Goal: Information Seeking & Learning: Learn about a topic

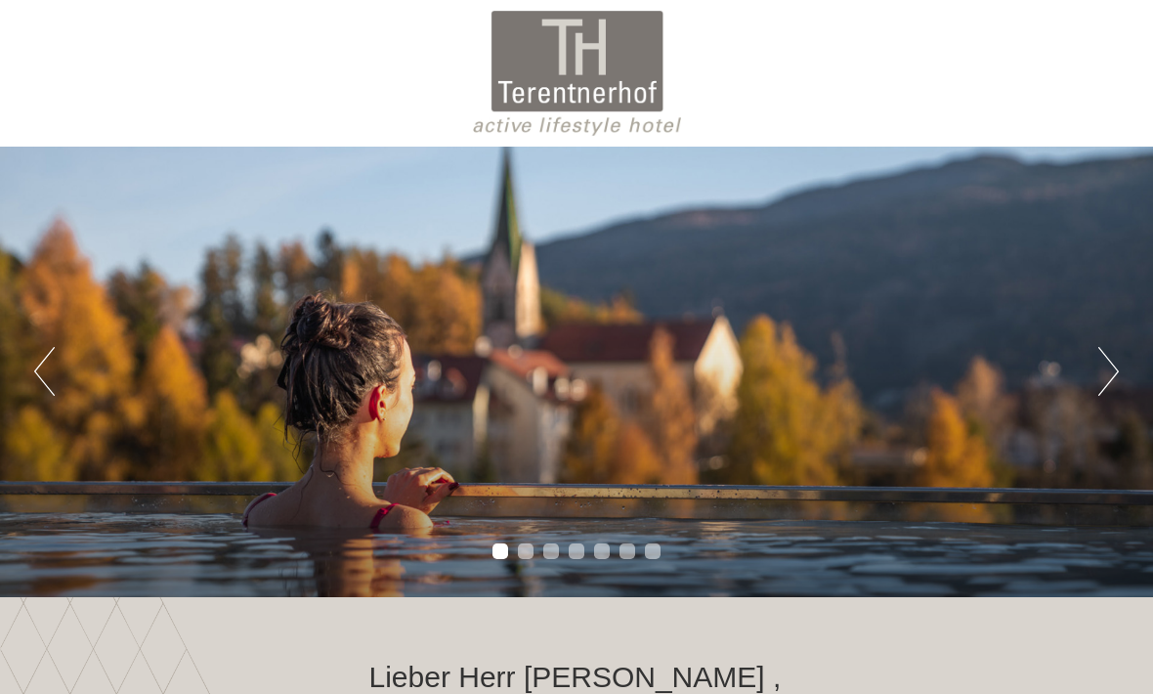
scroll to position [1464, 0]
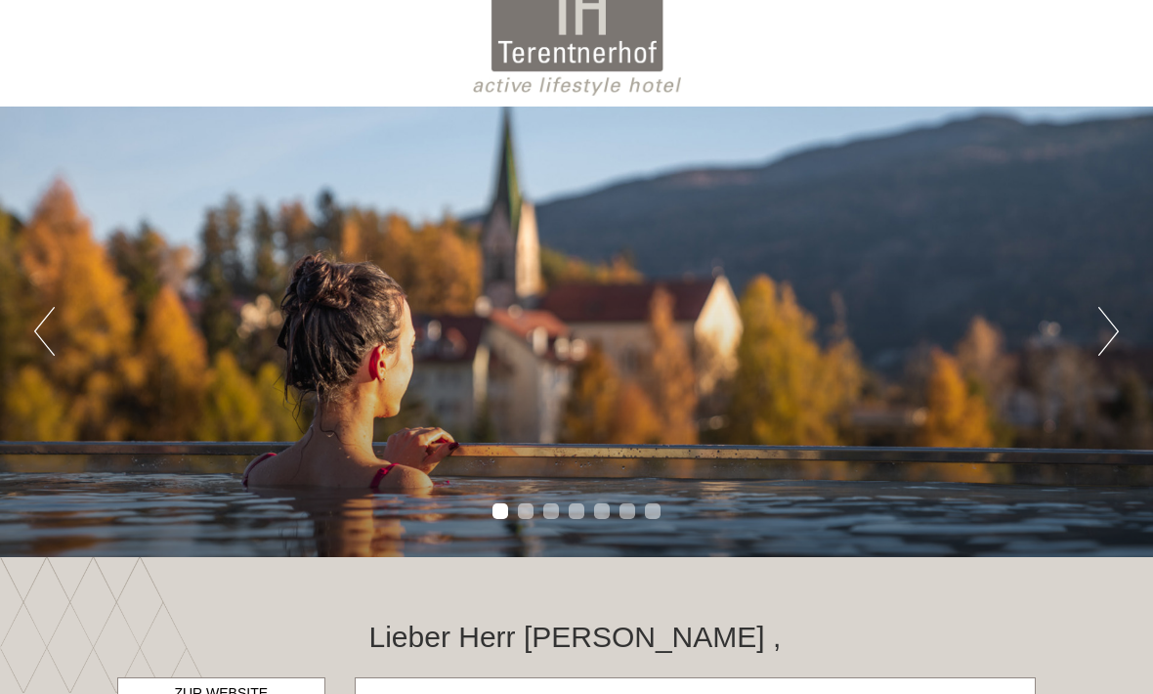
click at [1110, 351] on button "Next" at bounding box center [1108, 332] width 21 height 49
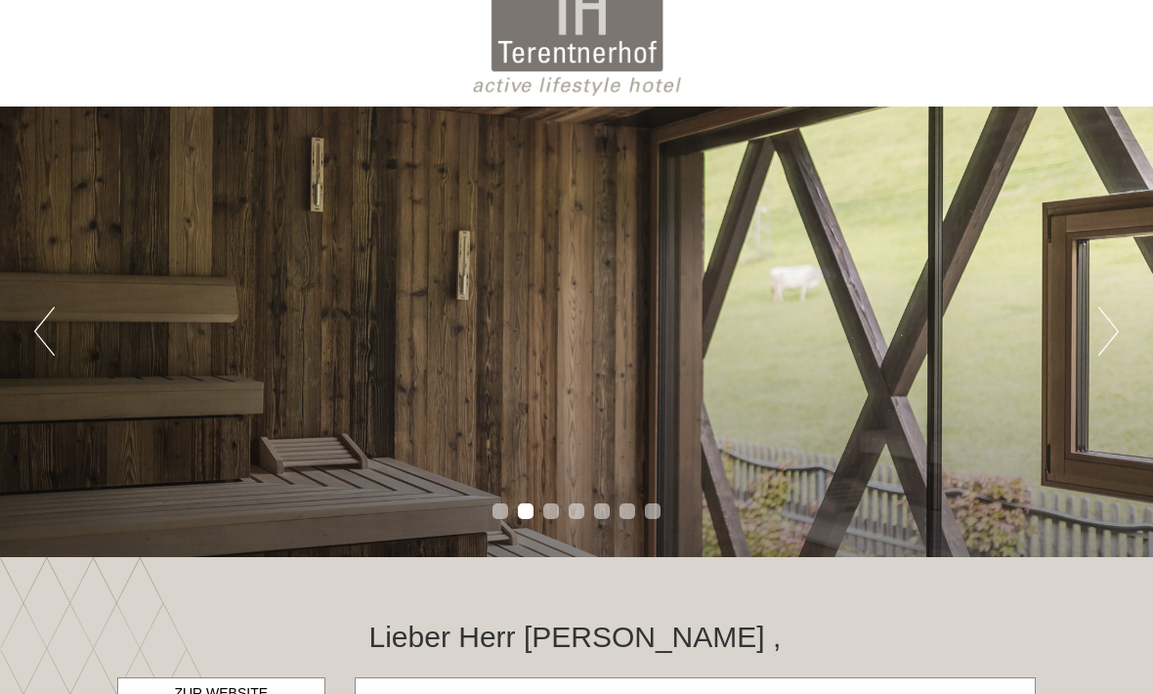
click at [1111, 344] on button "Next" at bounding box center [1108, 331] width 21 height 49
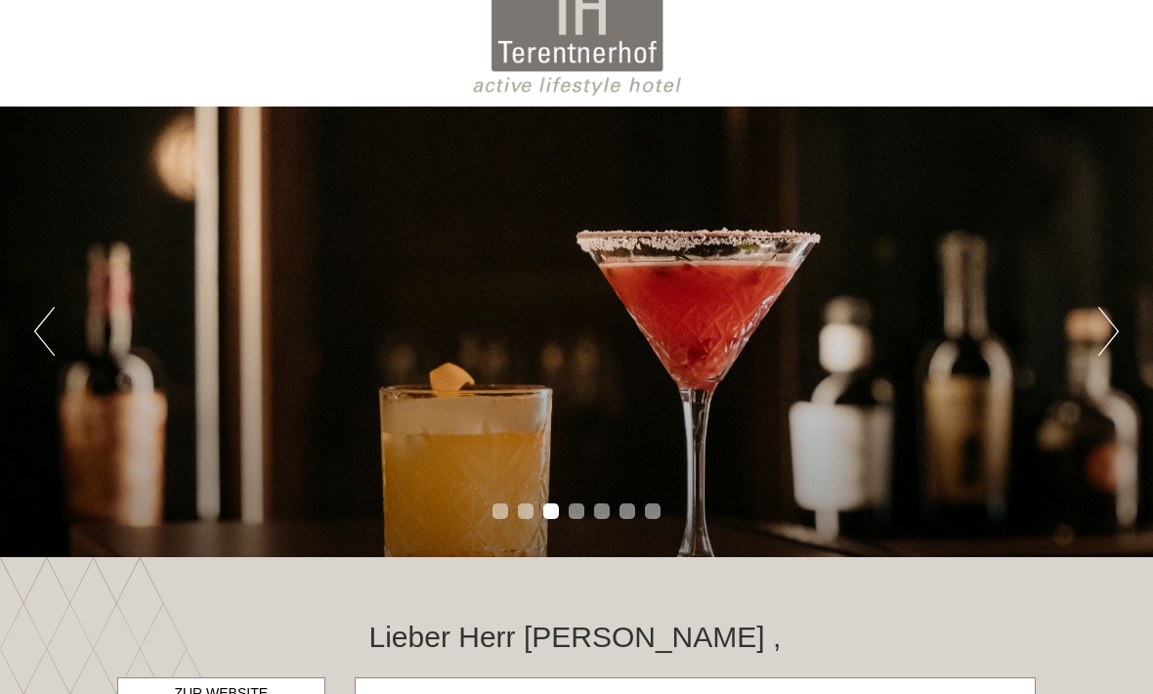
click at [1100, 360] on div "Previous Next 1 2 3 4 5 6 7" at bounding box center [576, 331] width 1153 height 450
click at [1118, 336] on button "Next" at bounding box center [1108, 331] width 21 height 49
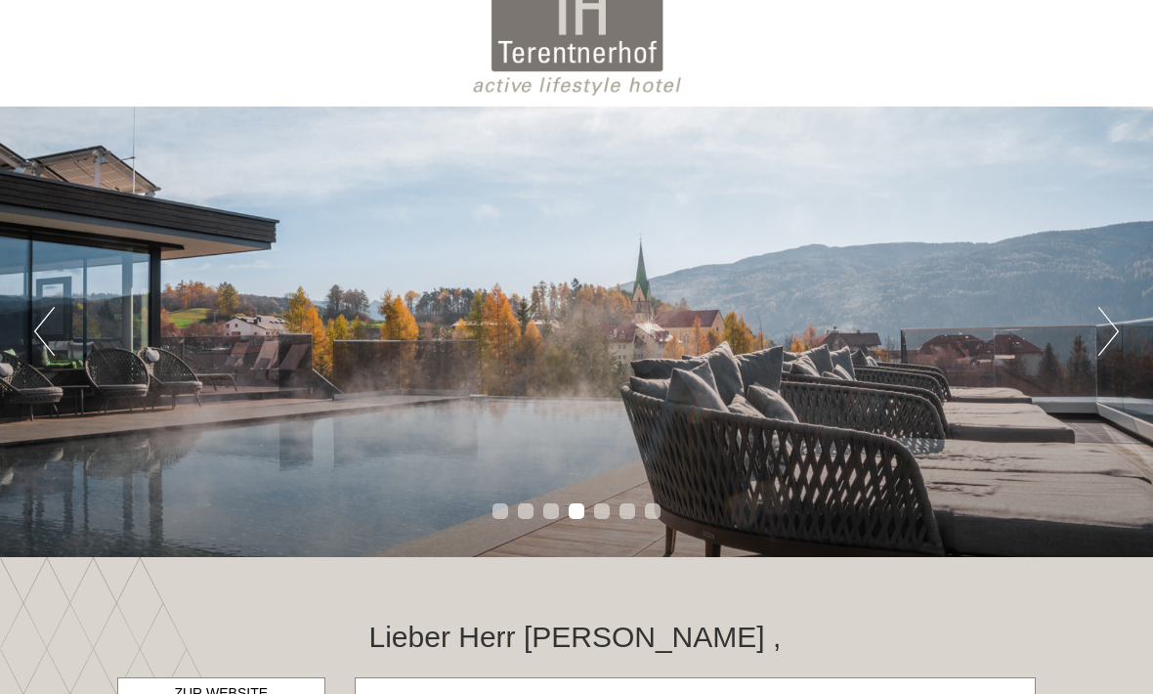
click at [1115, 352] on button "Next" at bounding box center [1108, 331] width 21 height 49
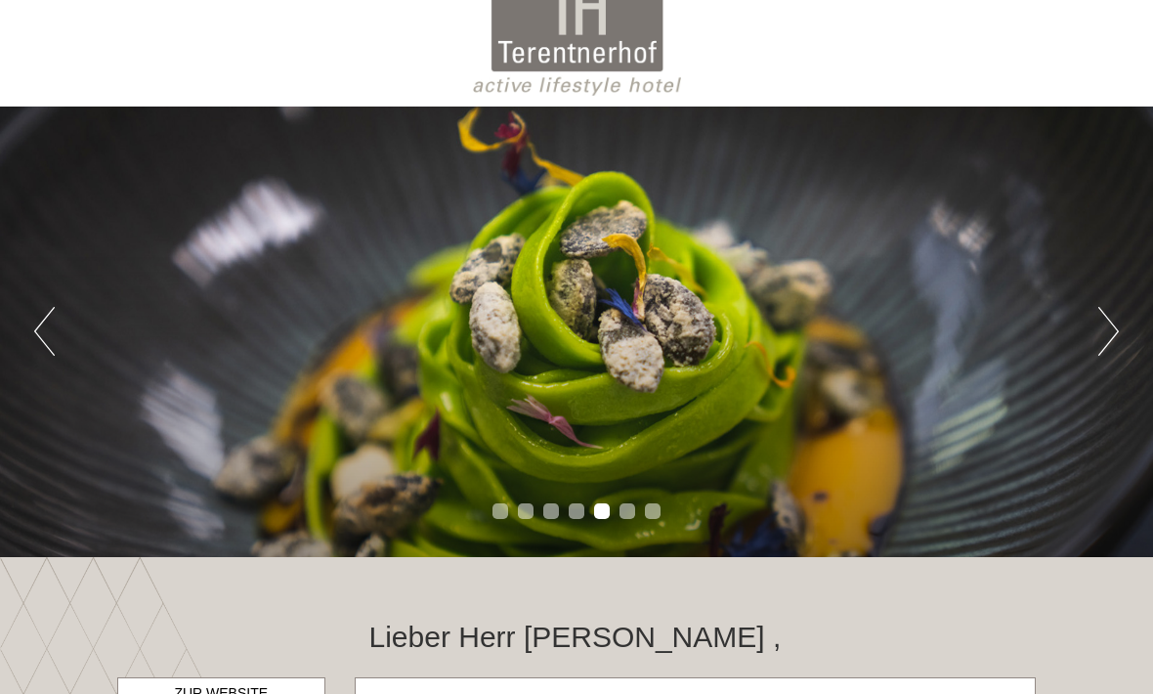
click at [1118, 342] on button "Next" at bounding box center [1108, 331] width 21 height 49
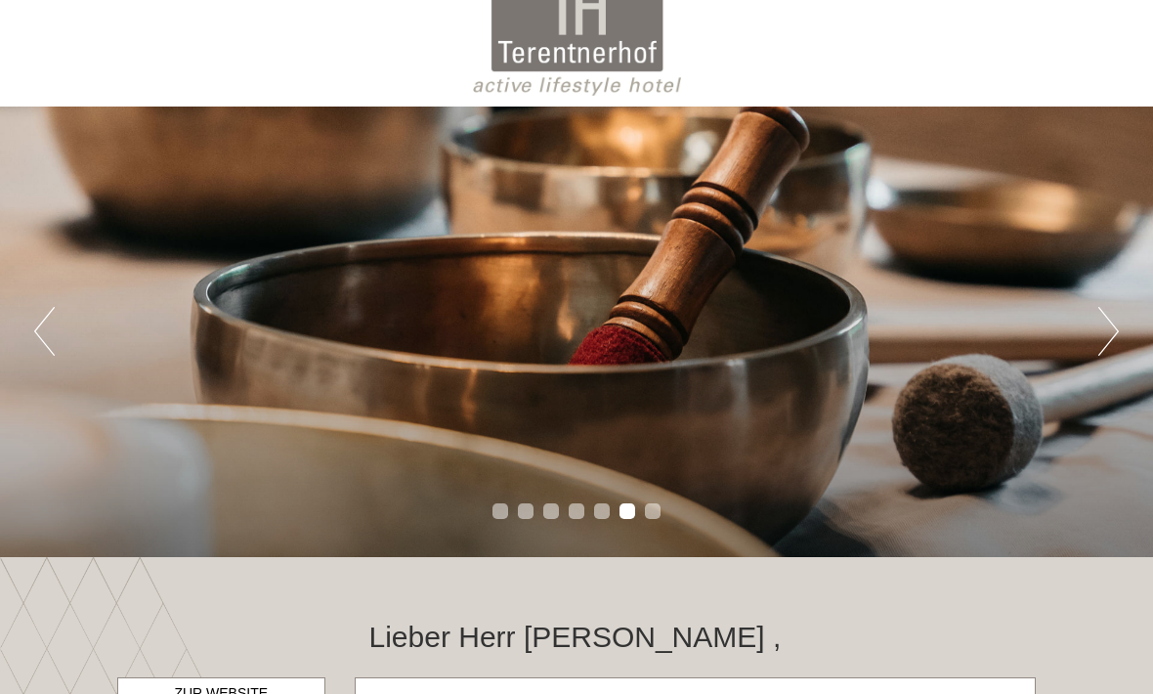
click at [1110, 347] on button "Next" at bounding box center [1108, 331] width 21 height 49
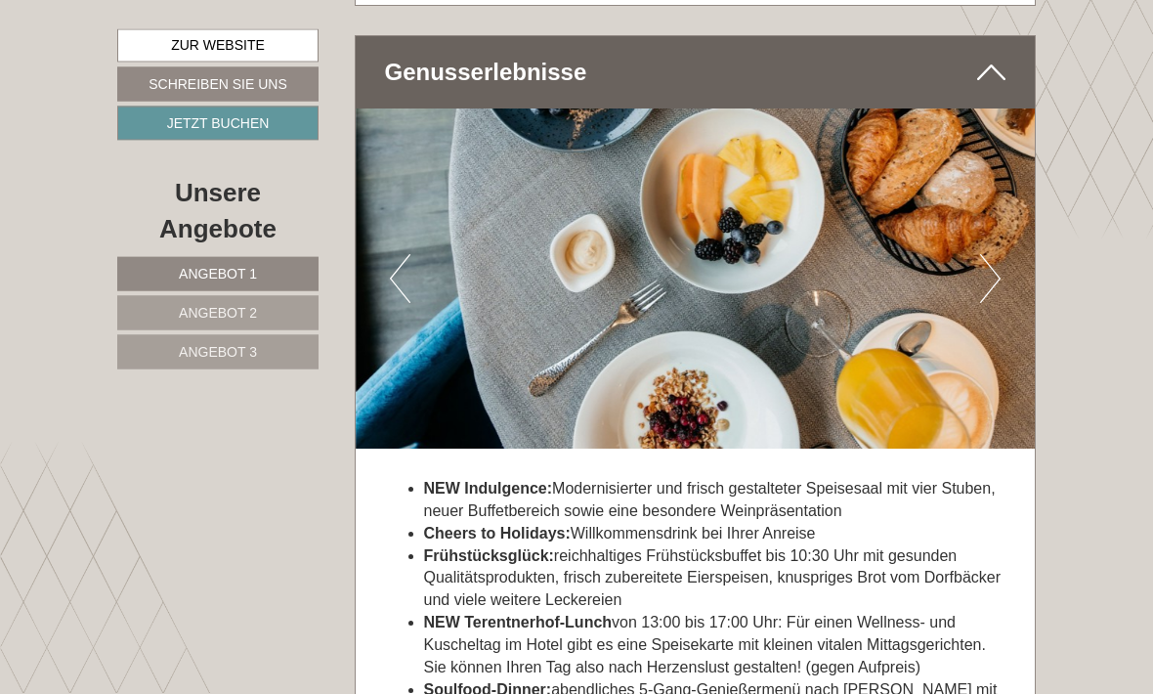
scroll to position [5384, 0]
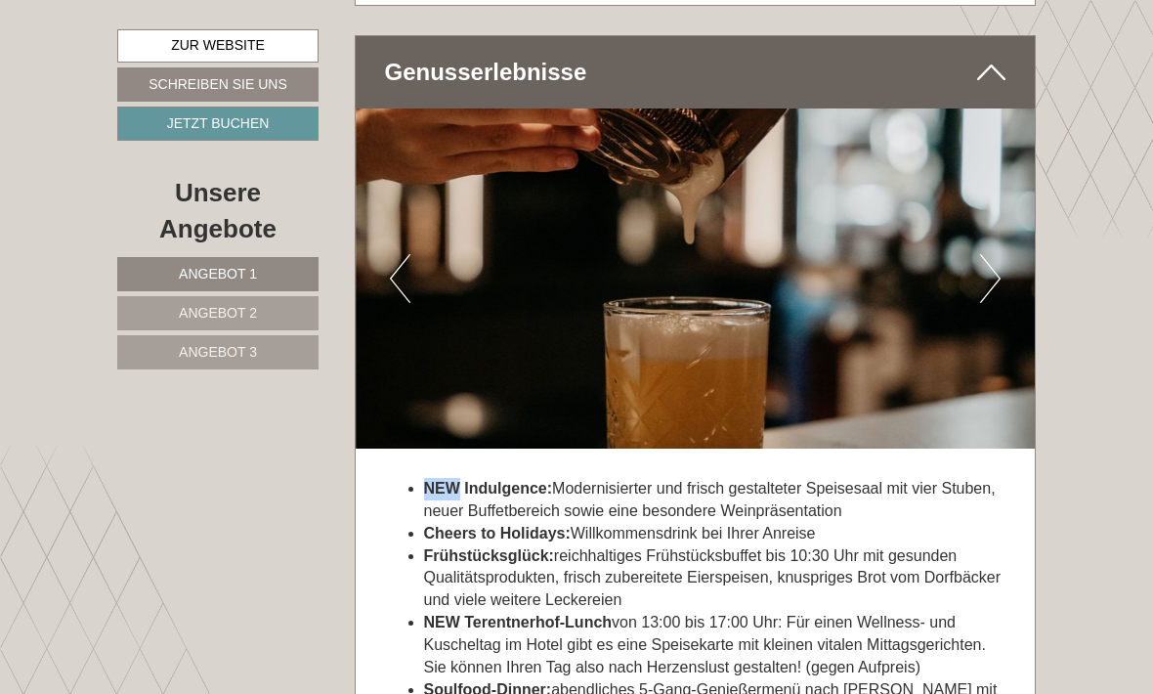
click at [996, 303] on button "Next" at bounding box center [990, 278] width 21 height 49
click at [989, 303] on button "Next" at bounding box center [990, 278] width 21 height 49
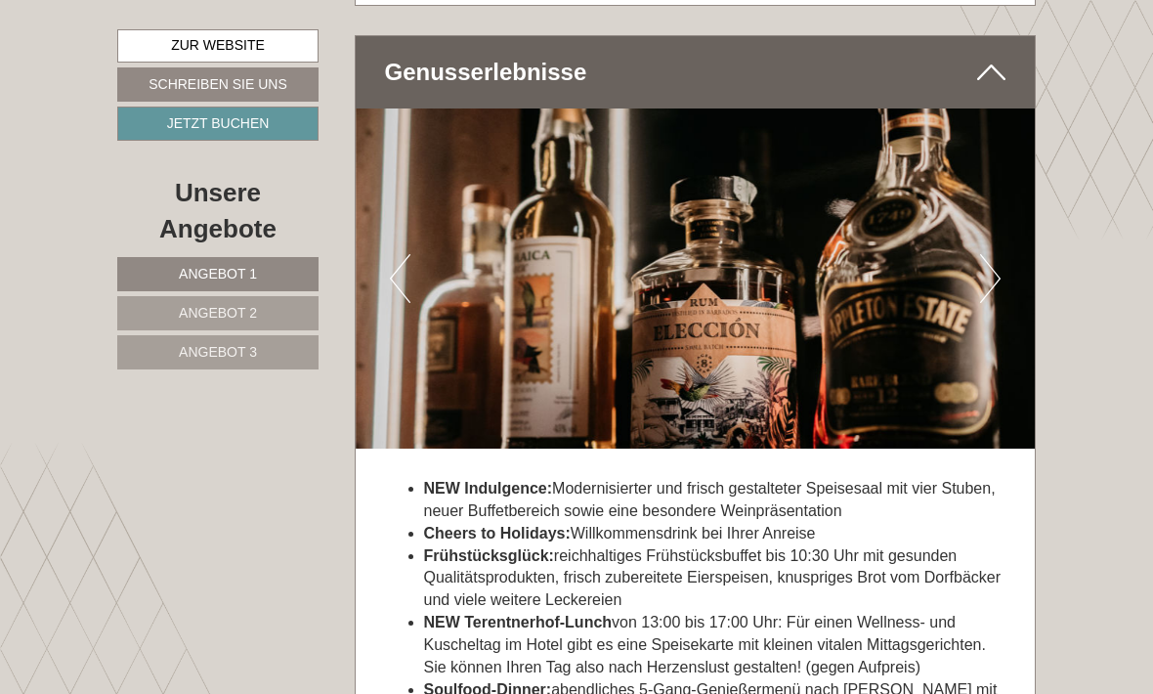
click at [1008, 370] on img at bounding box center [696, 278] width 680 height 340
click at [1005, 367] on img at bounding box center [696, 278] width 680 height 340
click at [1016, 363] on img at bounding box center [696, 278] width 680 height 340
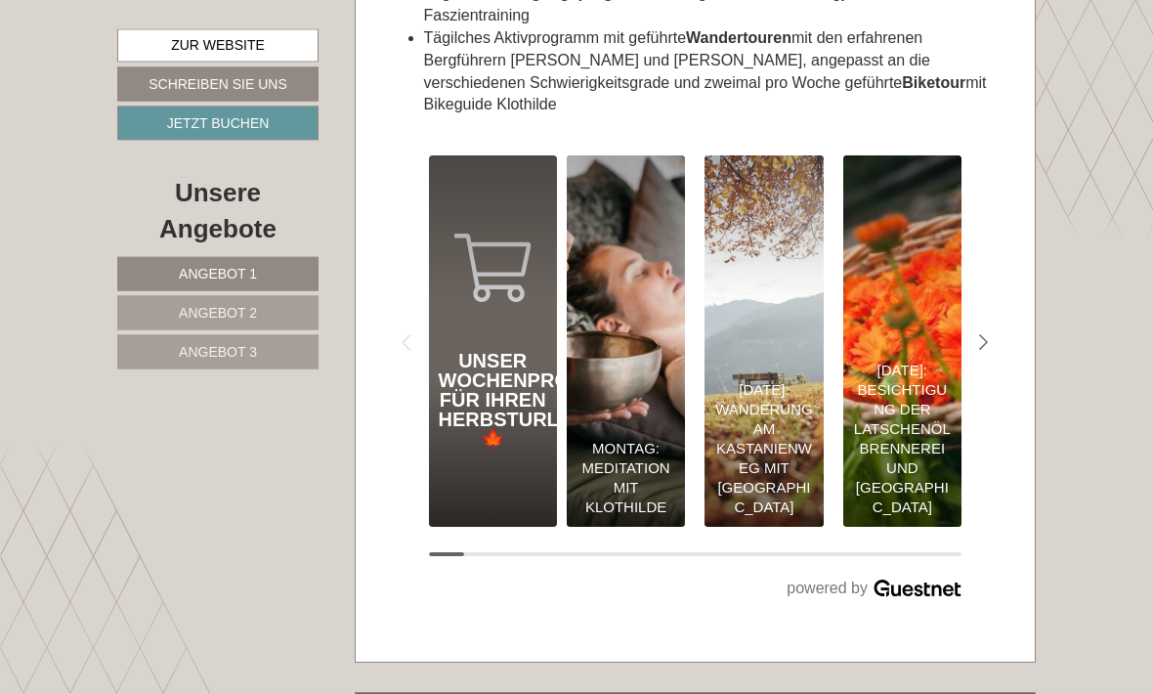
scroll to position [7848, 0]
click at [979, 363] on div "#gn-shop-3 .a-arrow { fill:05B8B3; }" at bounding box center [983, 341] width 44 height 44
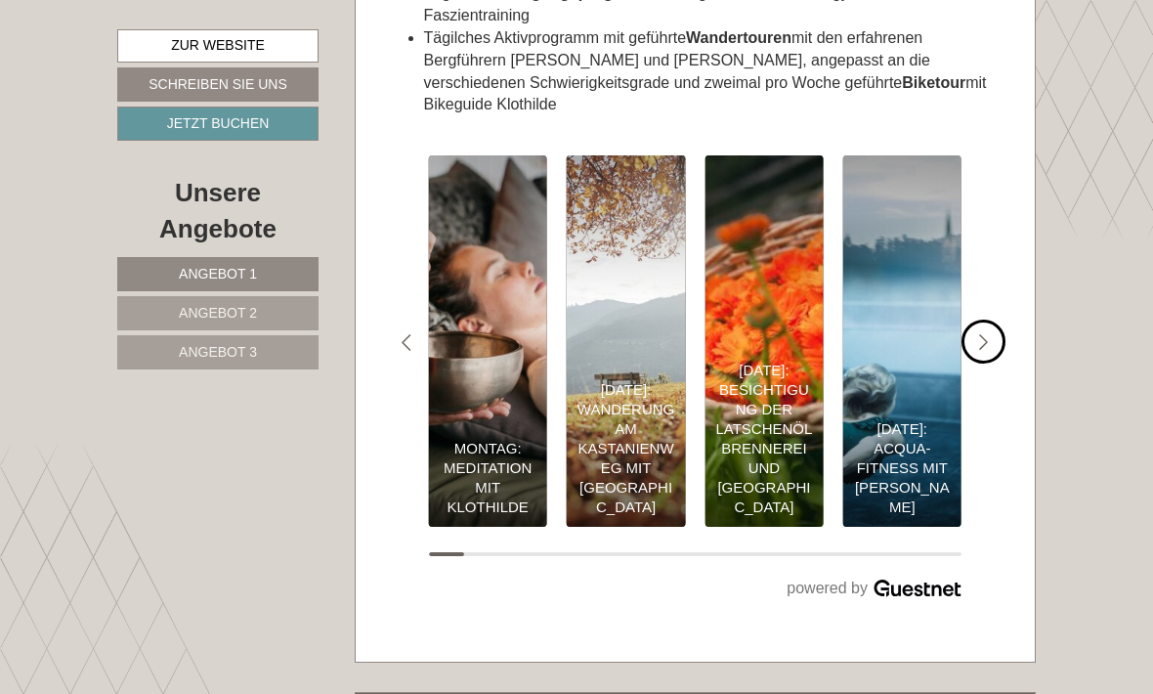
click at [999, 363] on div "#gn-shop-3 .a-arrow { fill:05B8B3; }" at bounding box center [983, 341] width 44 height 44
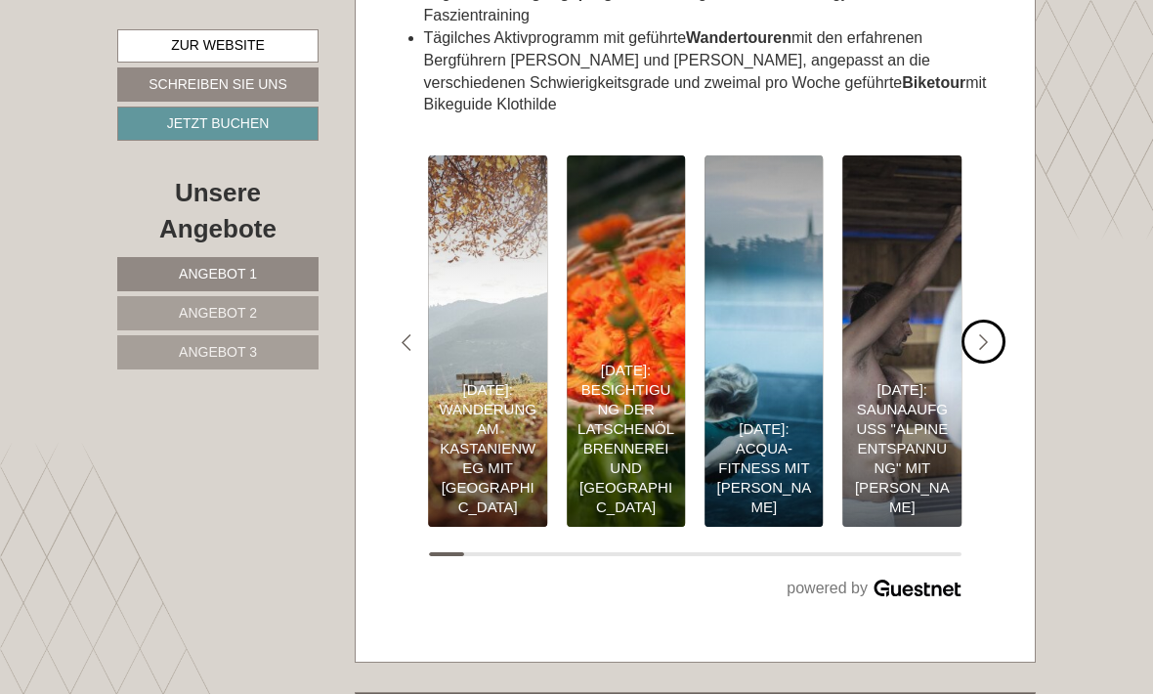
click at [1001, 363] on div "#gn-shop-3 .a-arrow { fill:05B8B3; }" at bounding box center [983, 341] width 44 height 44
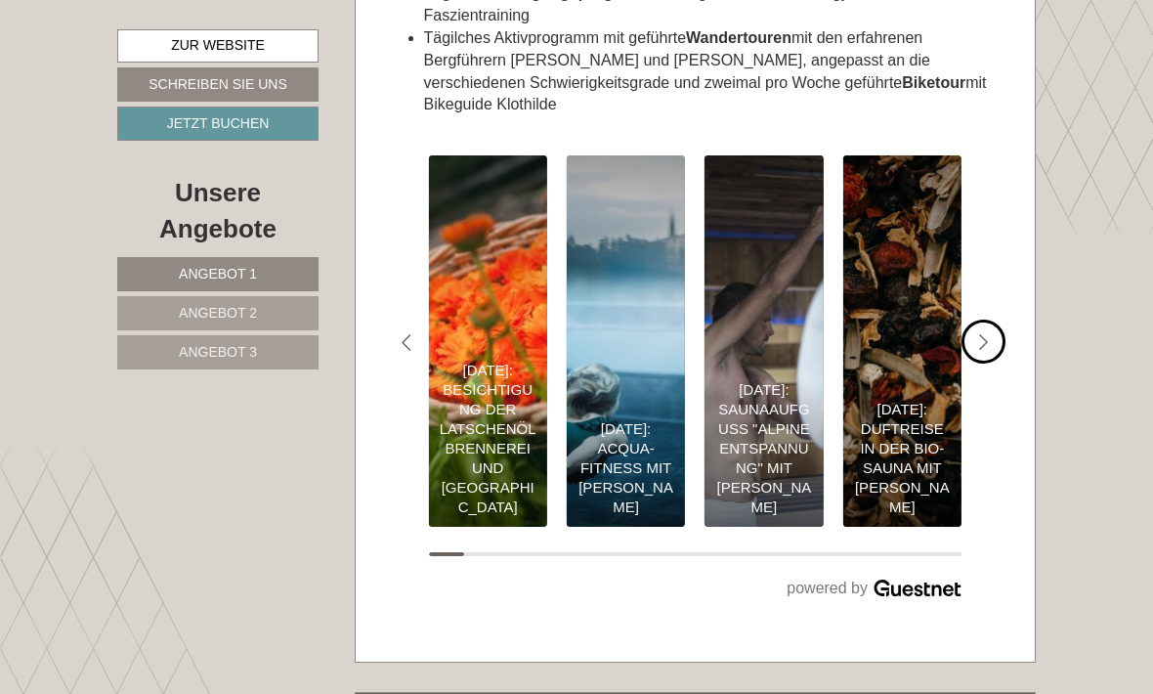
click at [999, 363] on div "#gn-shop-3 .a-arrow { fill:05B8B3; }" at bounding box center [983, 341] width 44 height 44
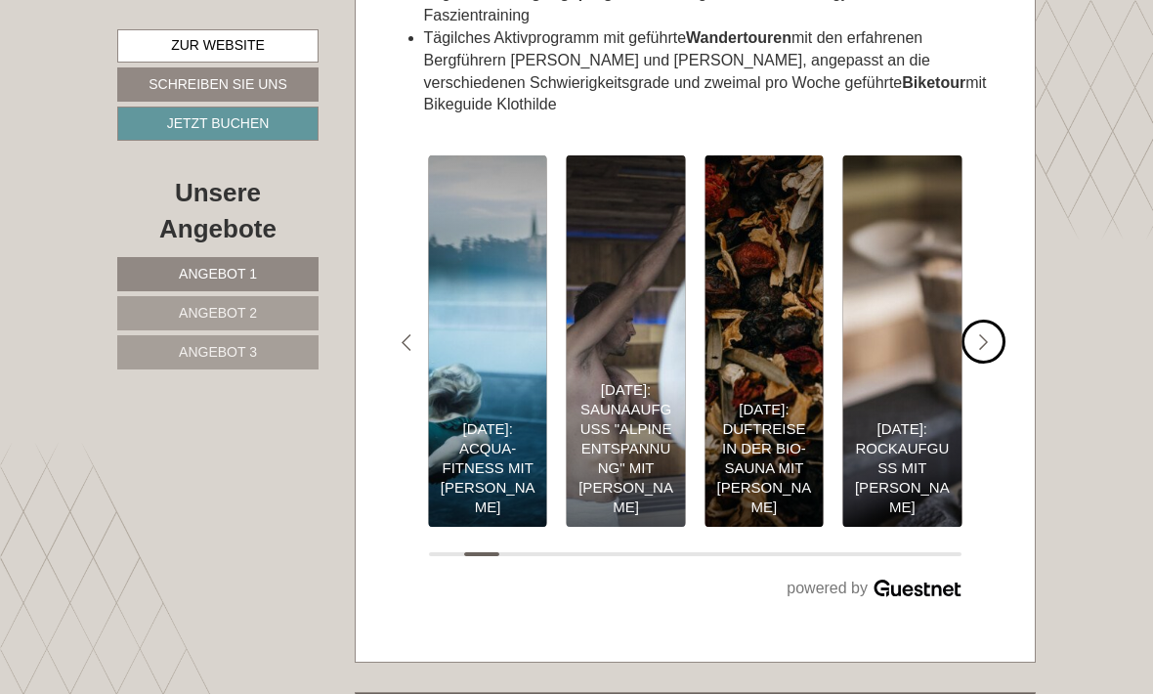
click at [1002, 363] on div "#gn-shop-3 .a-arrow { fill:05B8B3; }" at bounding box center [983, 341] width 44 height 44
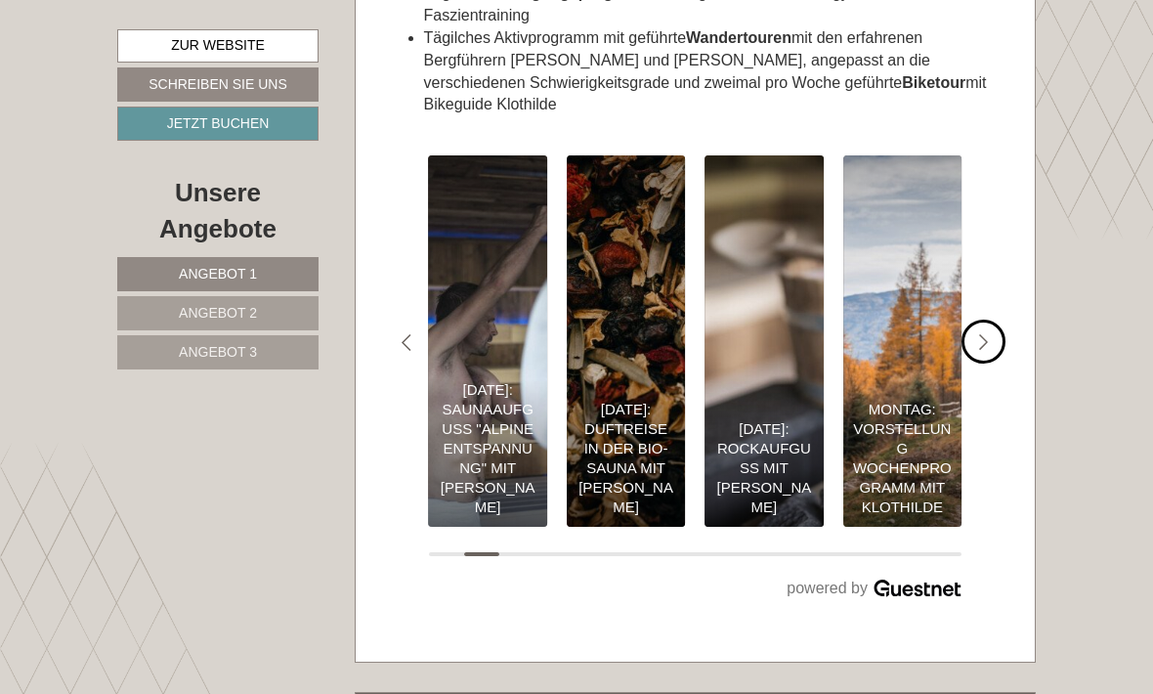
click at [1004, 363] on div "#gn-shop-3 .a-arrow { fill:05B8B3; }" at bounding box center [983, 341] width 44 height 44
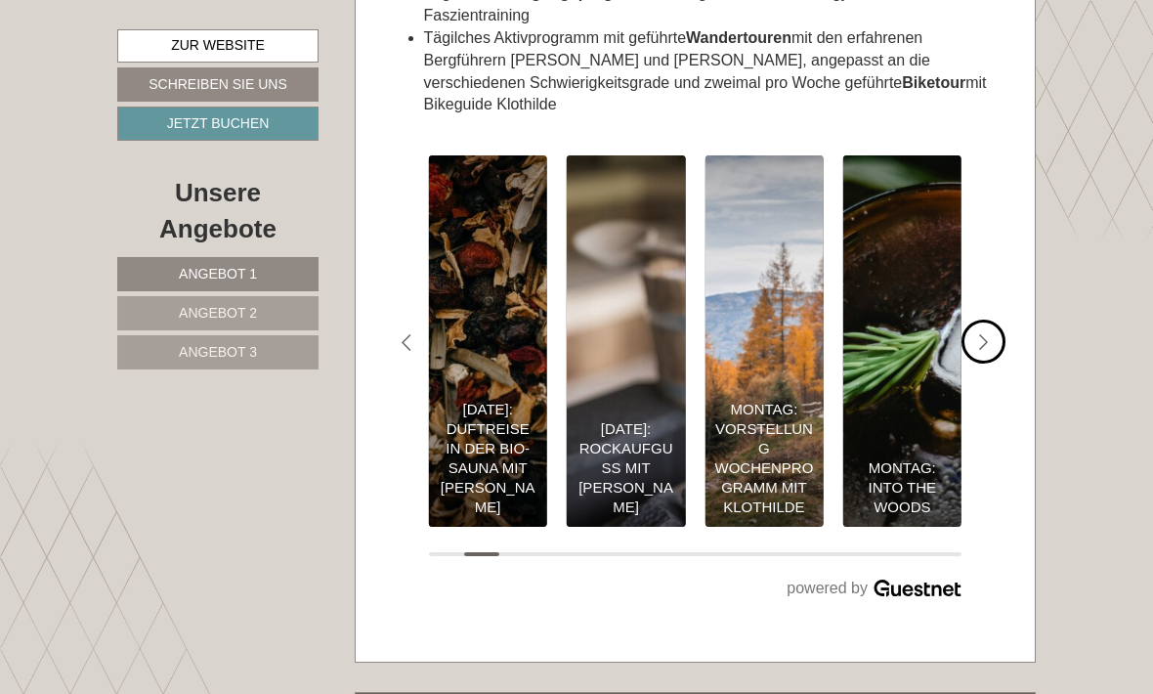
click at [996, 363] on div "#gn-shop-3 .a-arrow { fill:05B8B3; }" at bounding box center [983, 341] width 44 height 44
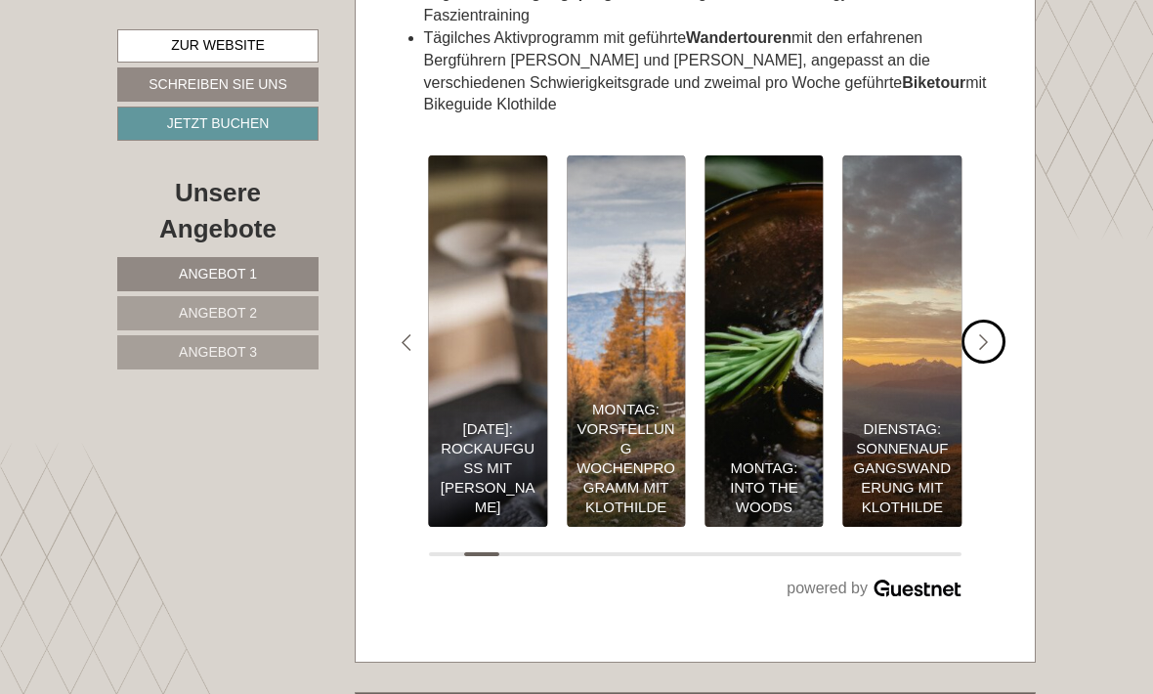
click at [999, 363] on div "#gn-shop-3 .a-arrow { fill:05B8B3; }" at bounding box center [983, 341] width 44 height 44
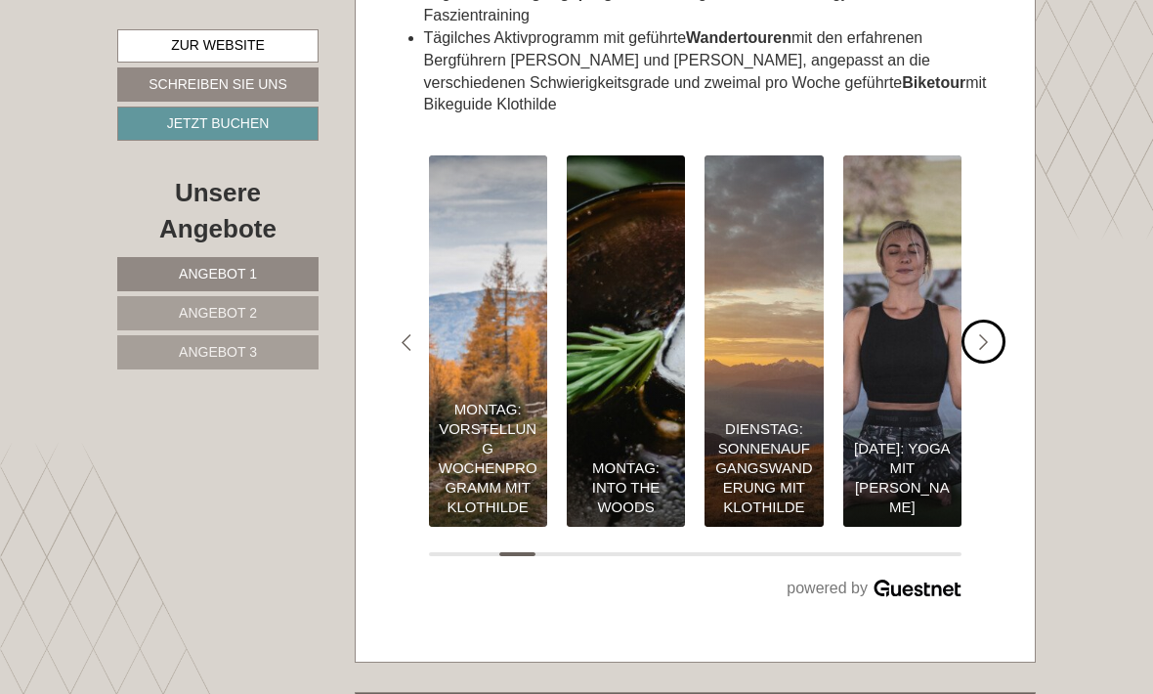
click at [1002, 363] on div "#gn-shop-3 .a-arrow { fill:05B8B3; }" at bounding box center [983, 341] width 44 height 44
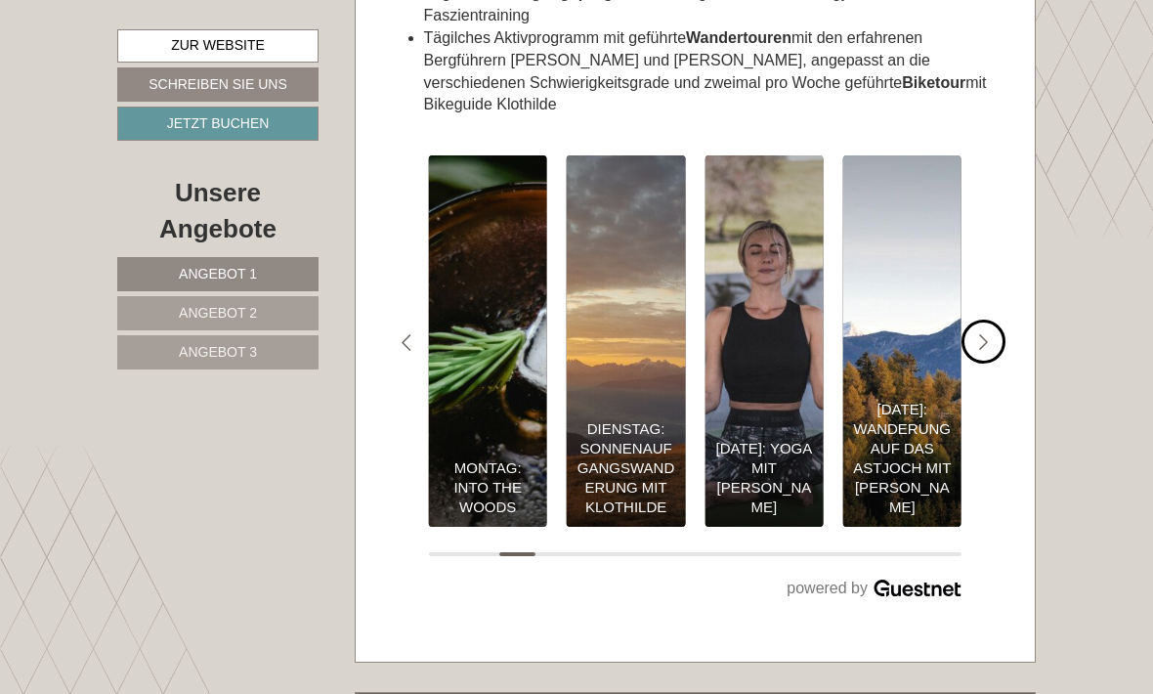
click at [997, 363] on div "#gn-shop-3 .a-arrow { fill:05B8B3; }" at bounding box center [983, 341] width 44 height 44
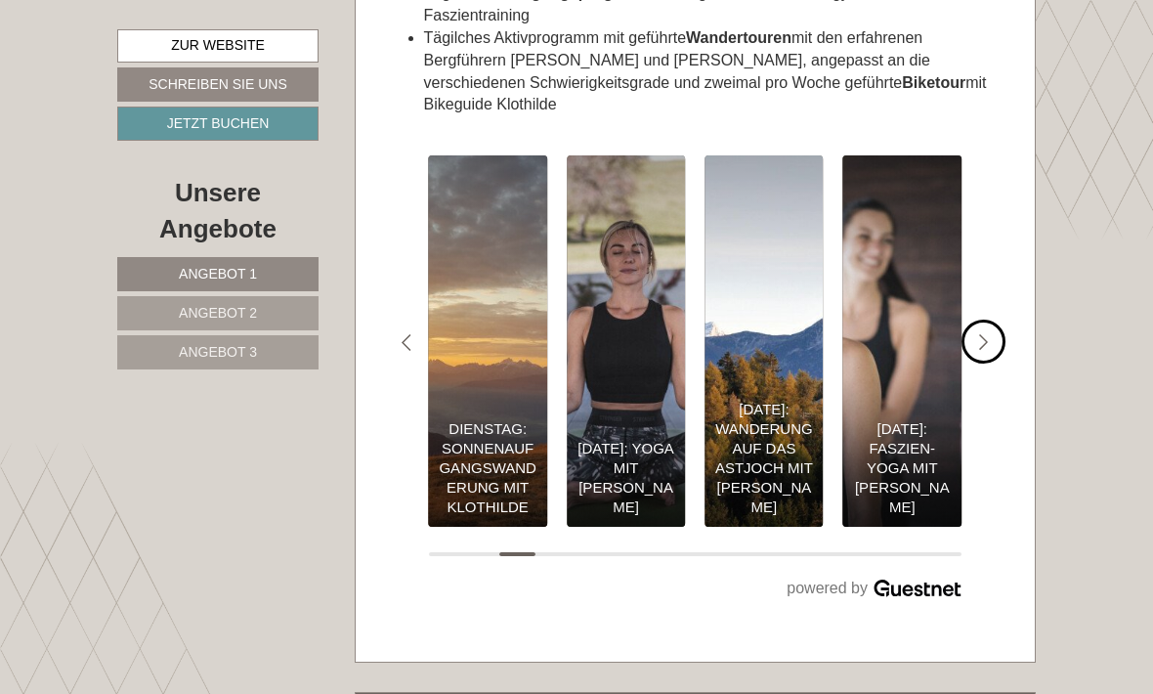
click at [996, 363] on div "#gn-shop-3 .a-arrow { fill:05B8B3; }" at bounding box center [983, 341] width 44 height 44
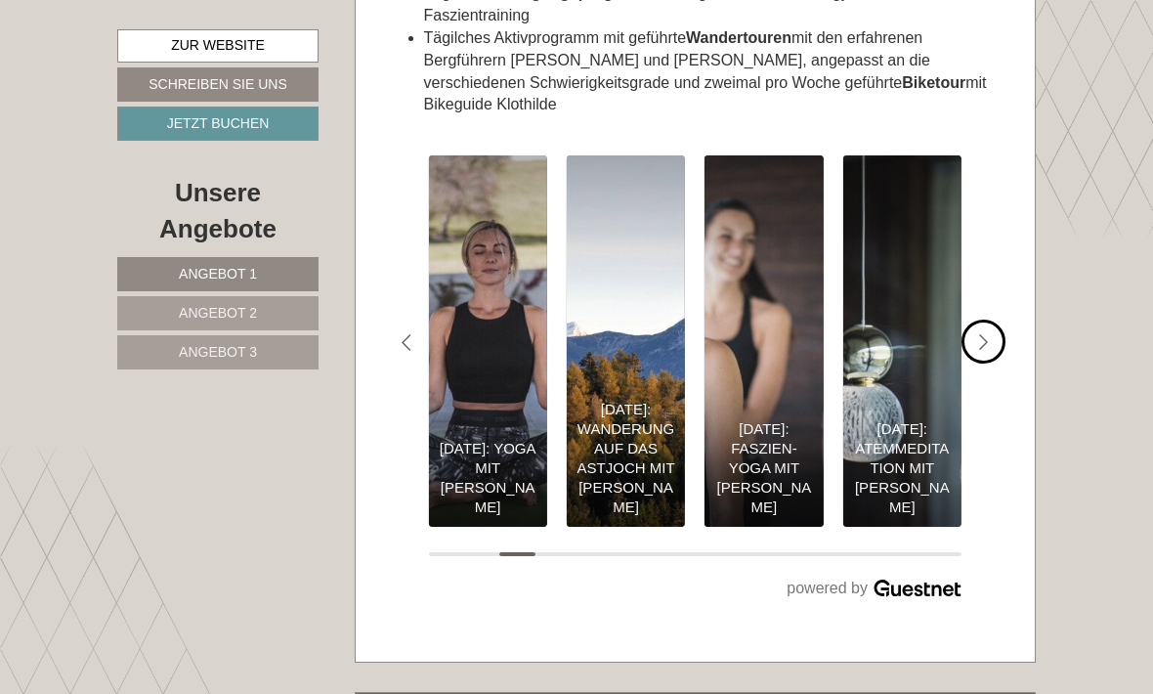
click at [997, 363] on div "#gn-shop-3 .a-arrow { fill:05B8B3; }" at bounding box center [983, 341] width 44 height 44
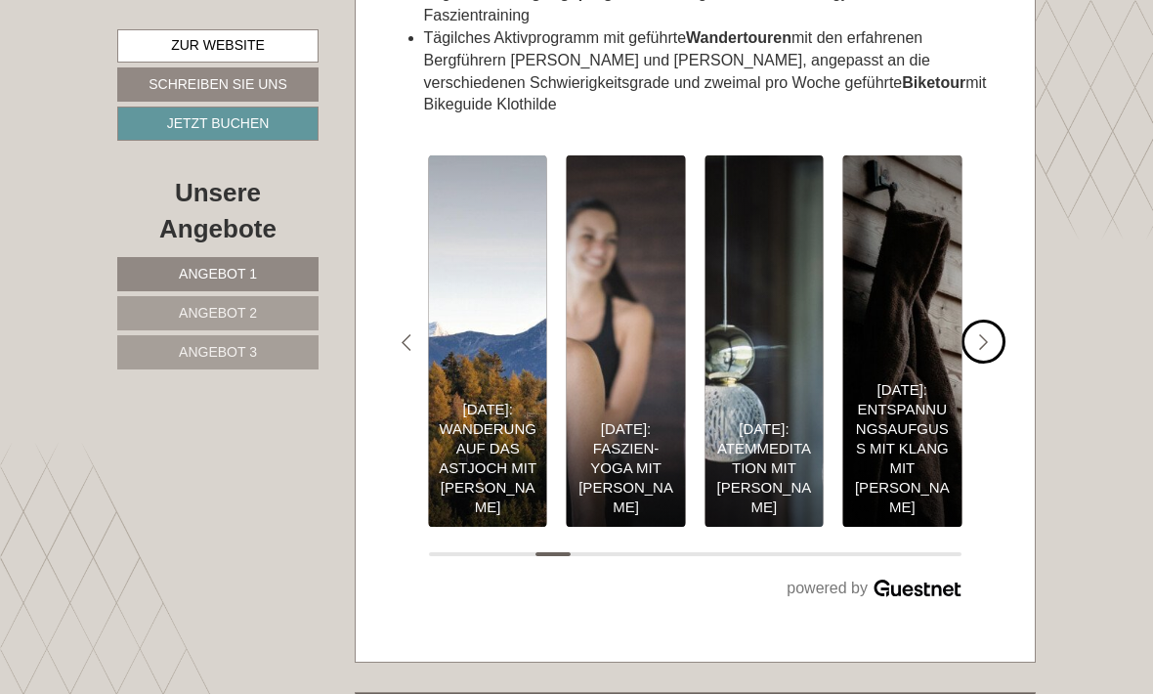
click at [997, 363] on div "#gn-shop-3 .a-arrow { fill:05B8B3; }" at bounding box center [983, 341] width 44 height 44
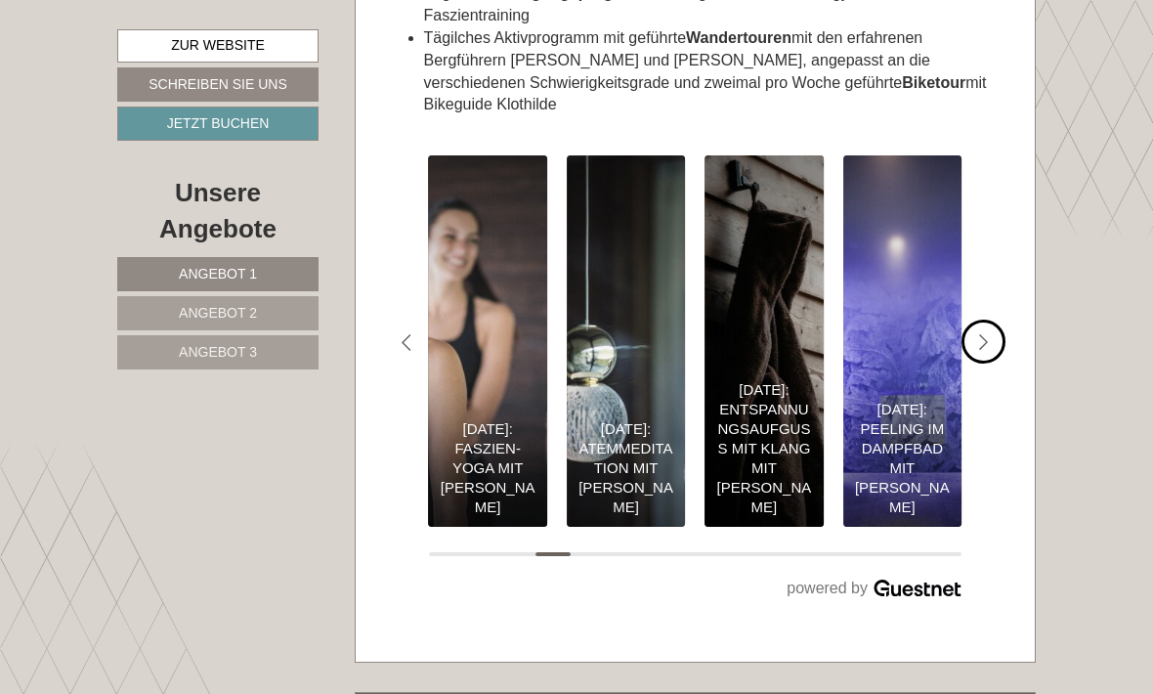
click at [996, 363] on div "#gn-shop-3 .a-arrow { fill:05B8B3; }" at bounding box center [983, 341] width 44 height 44
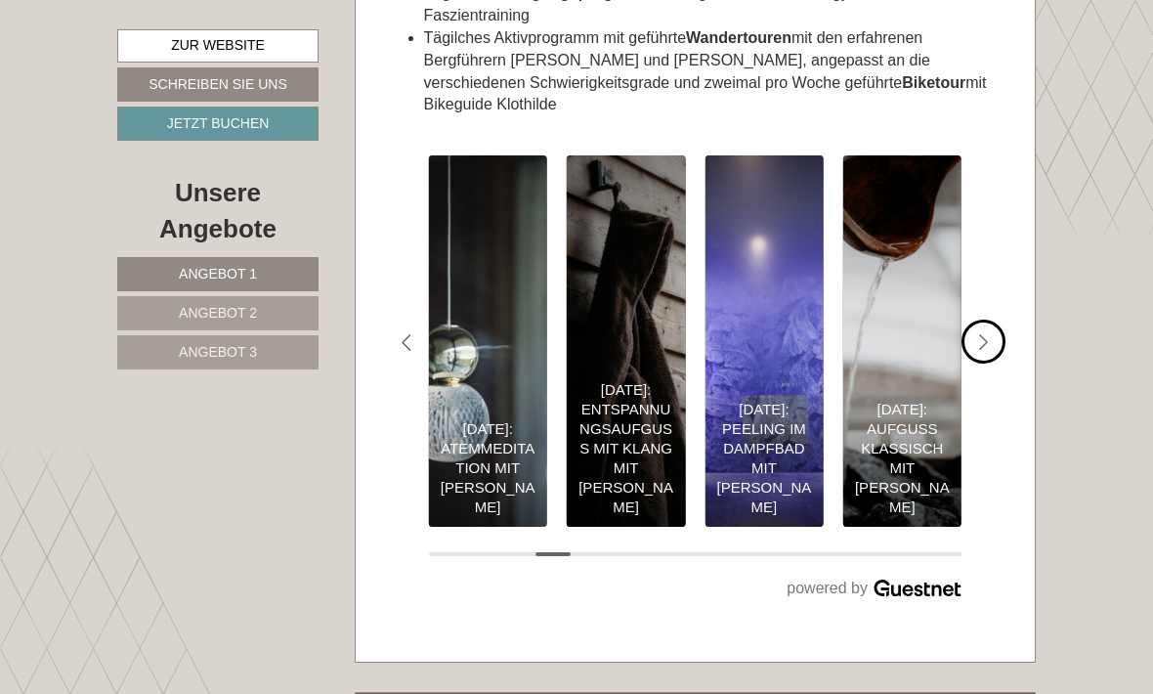
click at [997, 363] on div "#gn-shop-3 .a-arrow { fill:05B8B3; }" at bounding box center [983, 341] width 44 height 44
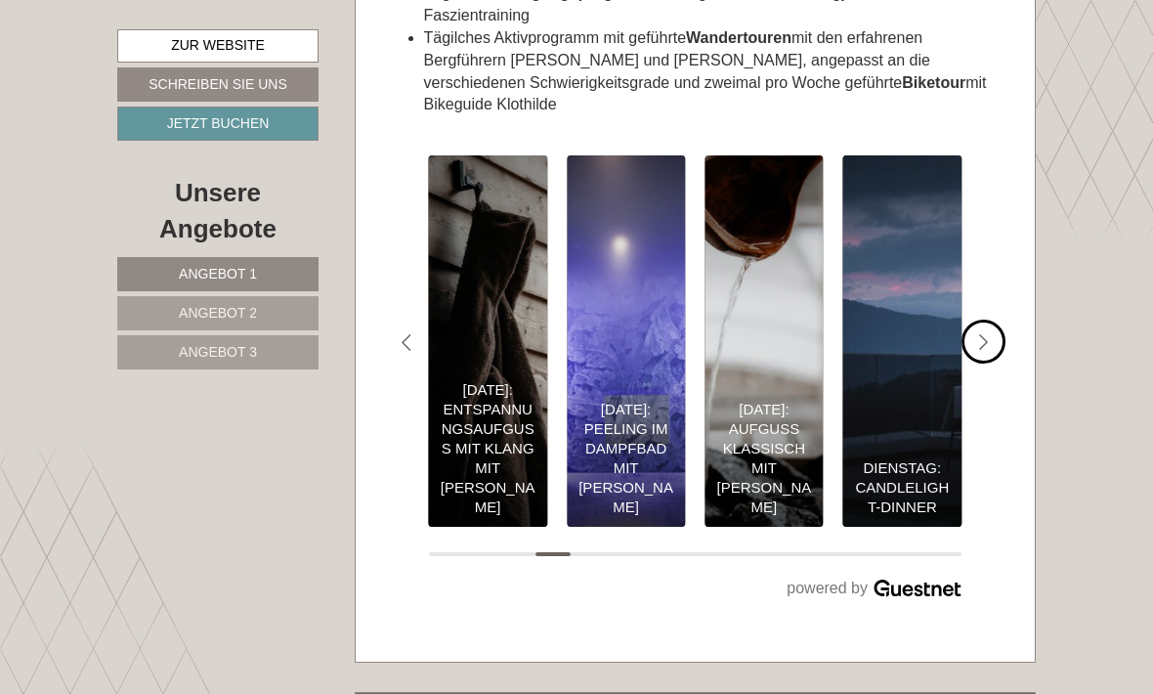
click at [997, 363] on div "#gn-shop-3 .a-arrow { fill:05B8B3; }" at bounding box center [983, 341] width 44 height 44
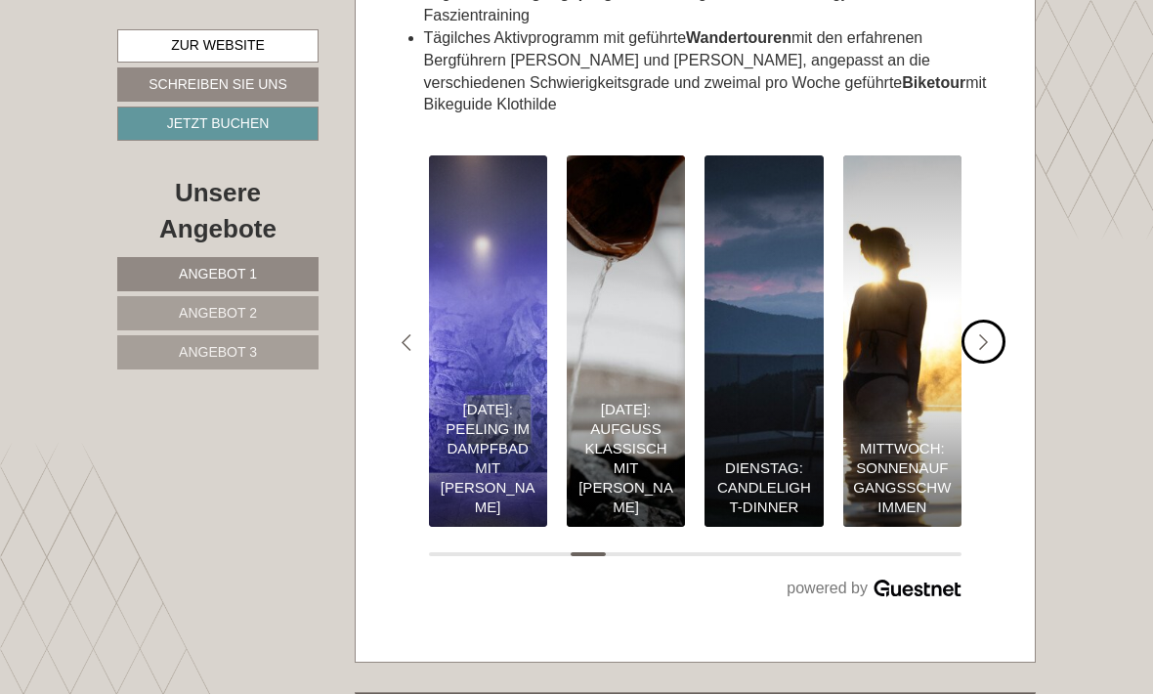
click at [1000, 363] on div "#gn-shop-3 .a-arrow { fill:05B8B3; }" at bounding box center [983, 341] width 44 height 44
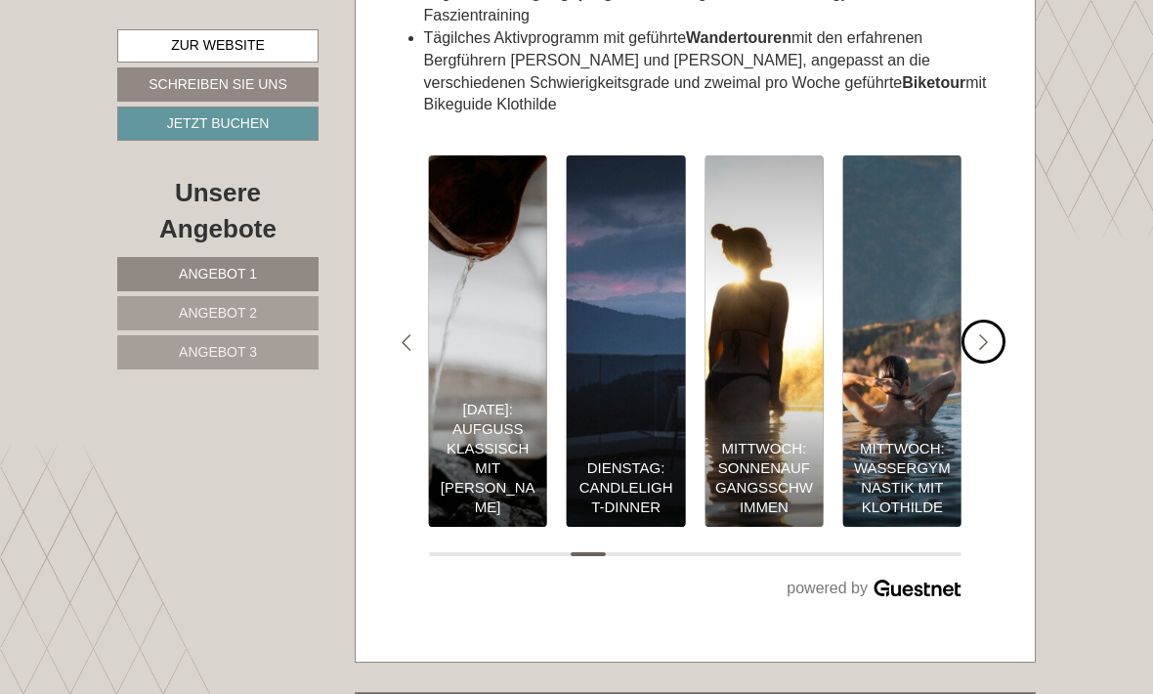
click at [997, 363] on div "#gn-shop-3 .a-arrow { fill:05B8B3; }" at bounding box center [983, 341] width 44 height 44
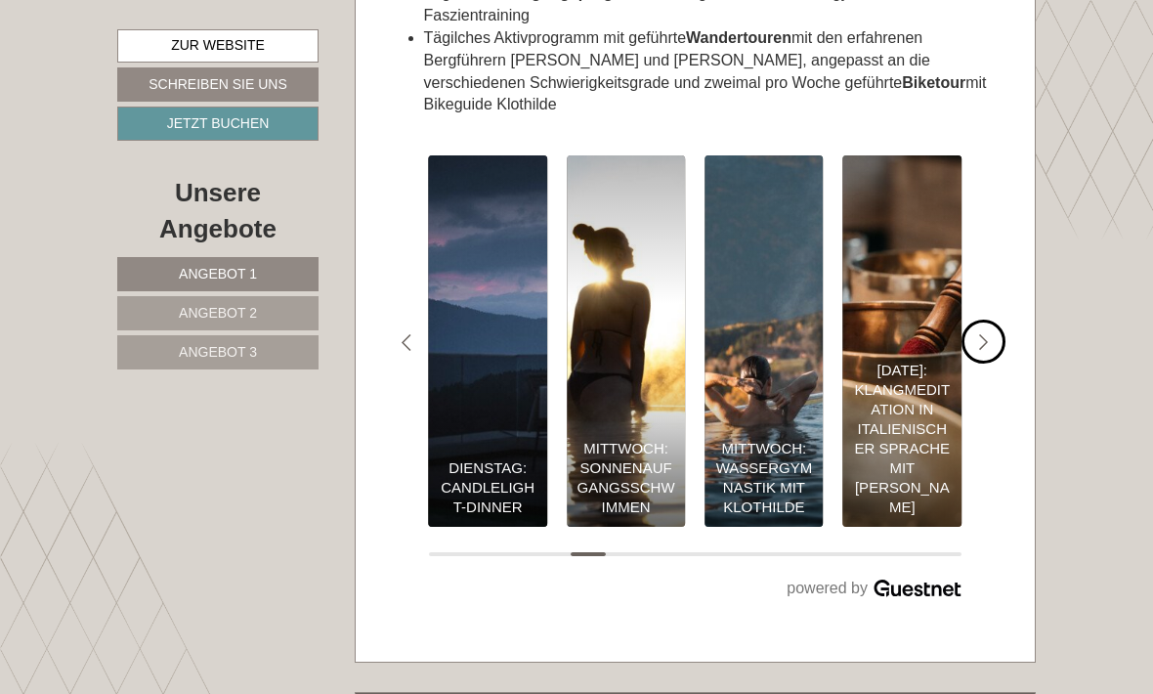
click at [1001, 363] on div "#gn-shop-3 .a-arrow { fill:05B8B3; }" at bounding box center [983, 341] width 44 height 44
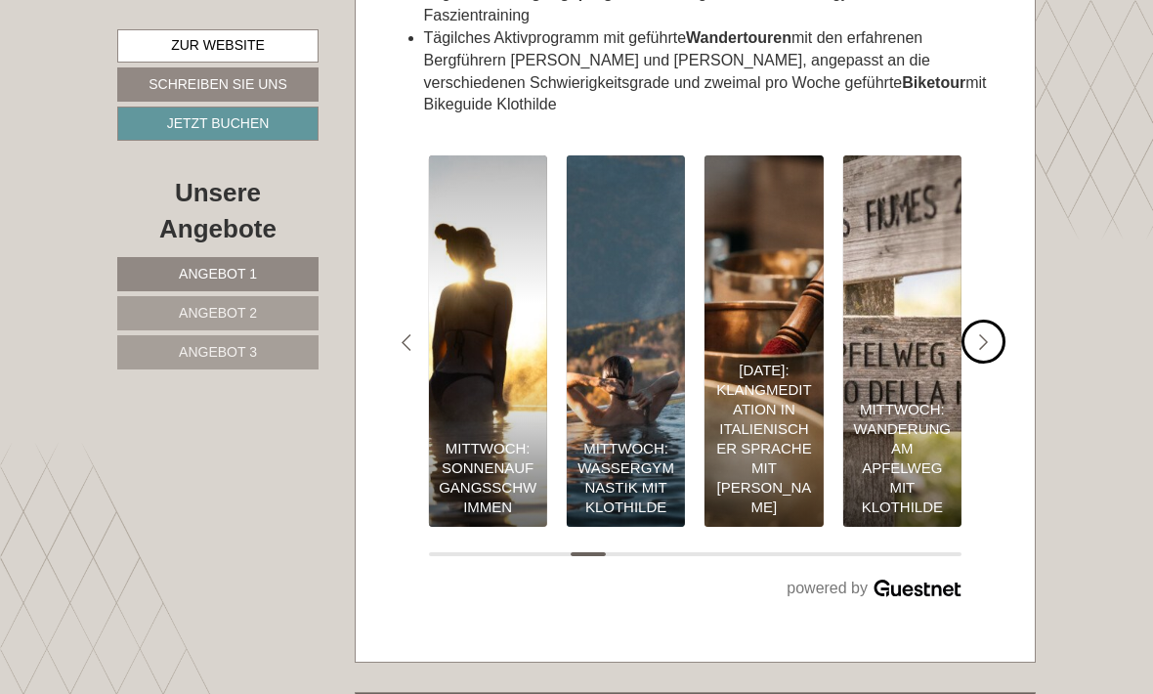
click at [1002, 363] on div "#gn-shop-3 .a-arrow { fill:05B8B3; }" at bounding box center [983, 341] width 44 height 44
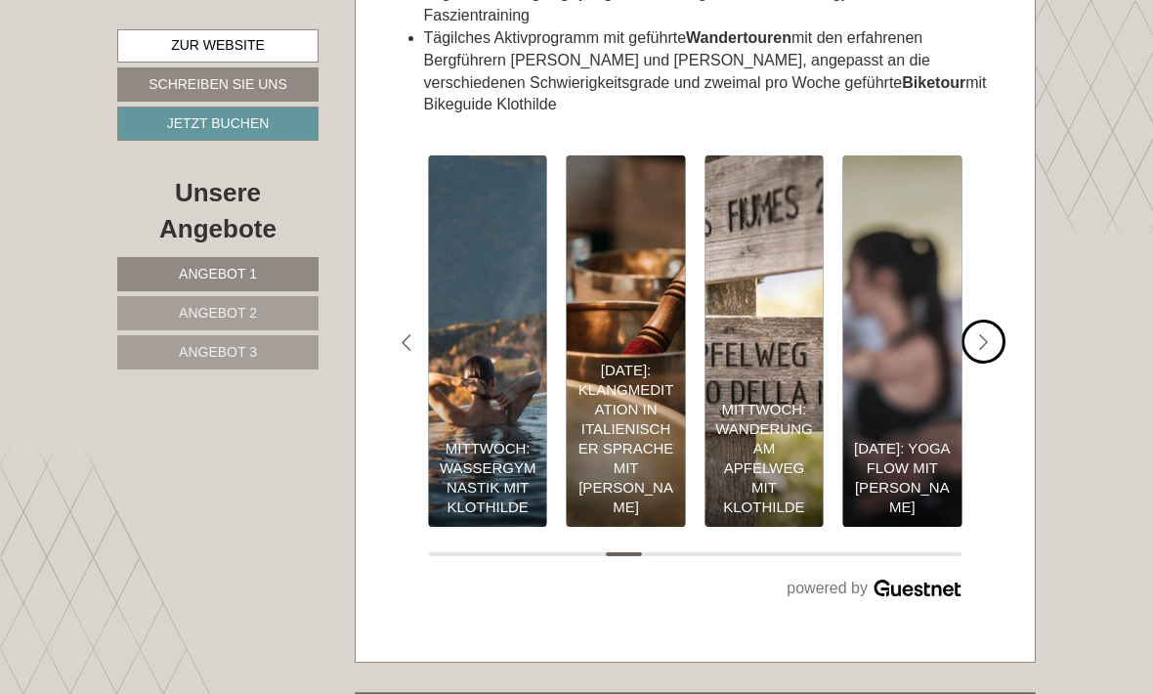
click at [1000, 363] on div "#gn-shop-3 .a-arrow { fill:05B8B3; }" at bounding box center [983, 341] width 44 height 44
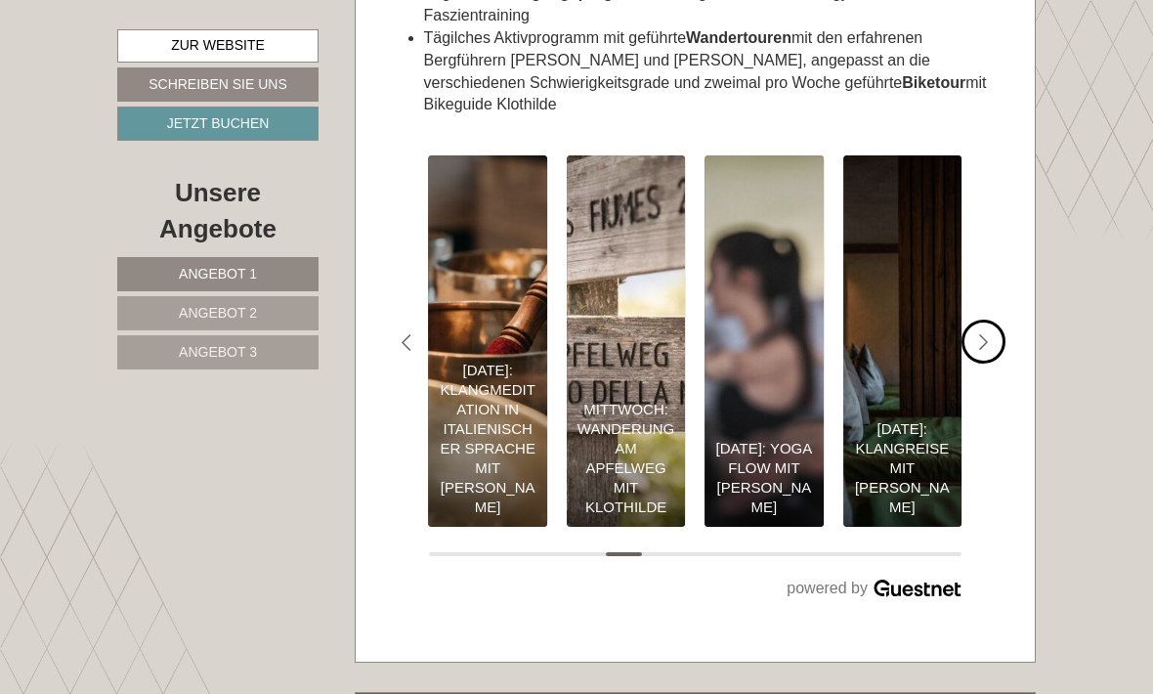
click at [1001, 363] on div "#gn-shop-3 .a-arrow { fill:05B8B3; }" at bounding box center [983, 341] width 44 height 44
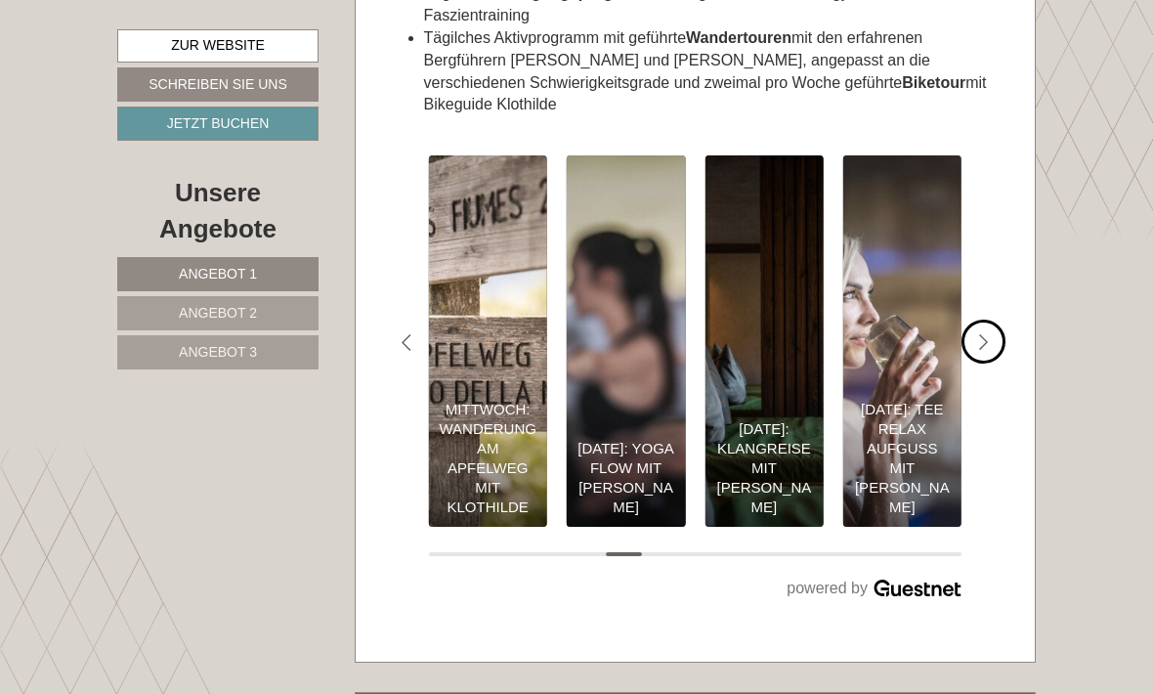
click at [1000, 363] on div "#gn-shop-3 .a-arrow { fill:05B8B3; }" at bounding box center [983, 341] width 44 height 44
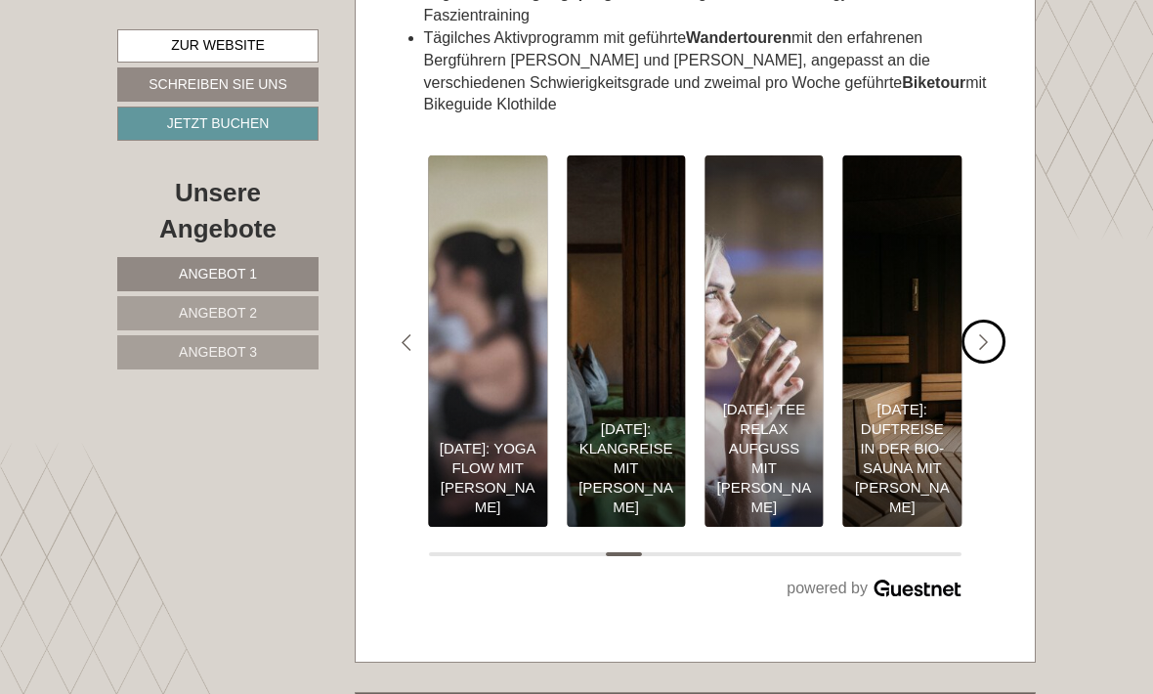
click at [990, 363] on div "#gn-shop-3 .a-arrow { fill:05B8B3; }" at bounding box center [983, 341] width 44 height 44
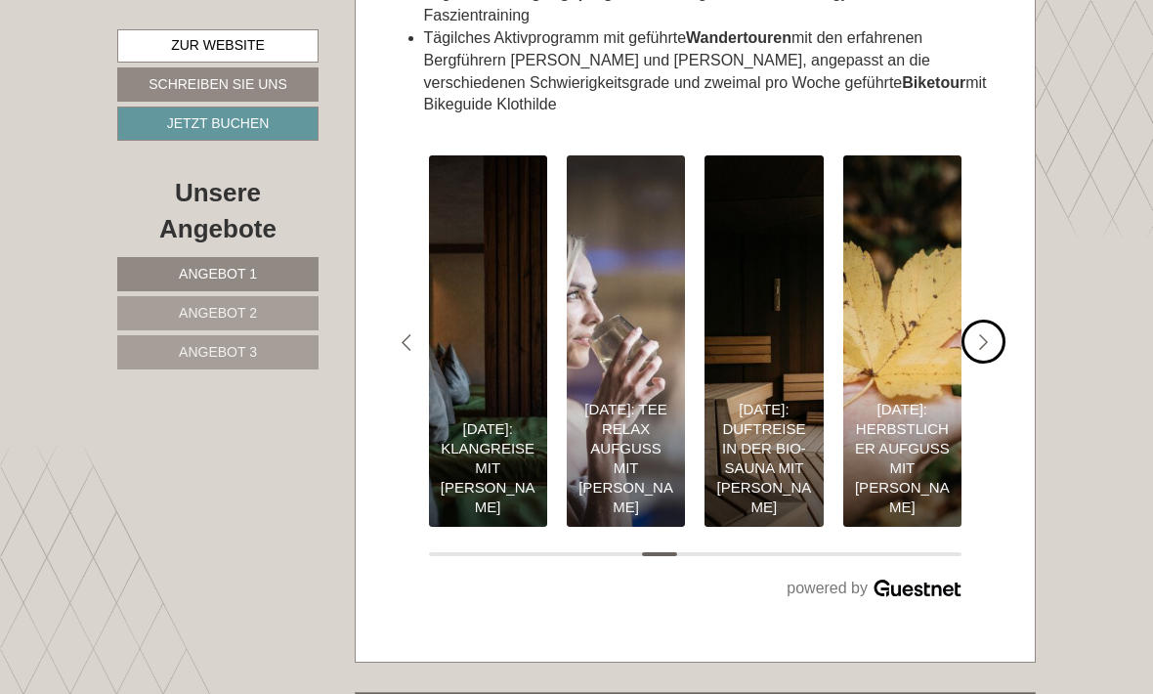
click at [995, 363] on div "#gn-shop-3 .a-arrow { fill:05B8B3; }" at bounding box center [983, 341] width 44 height 44
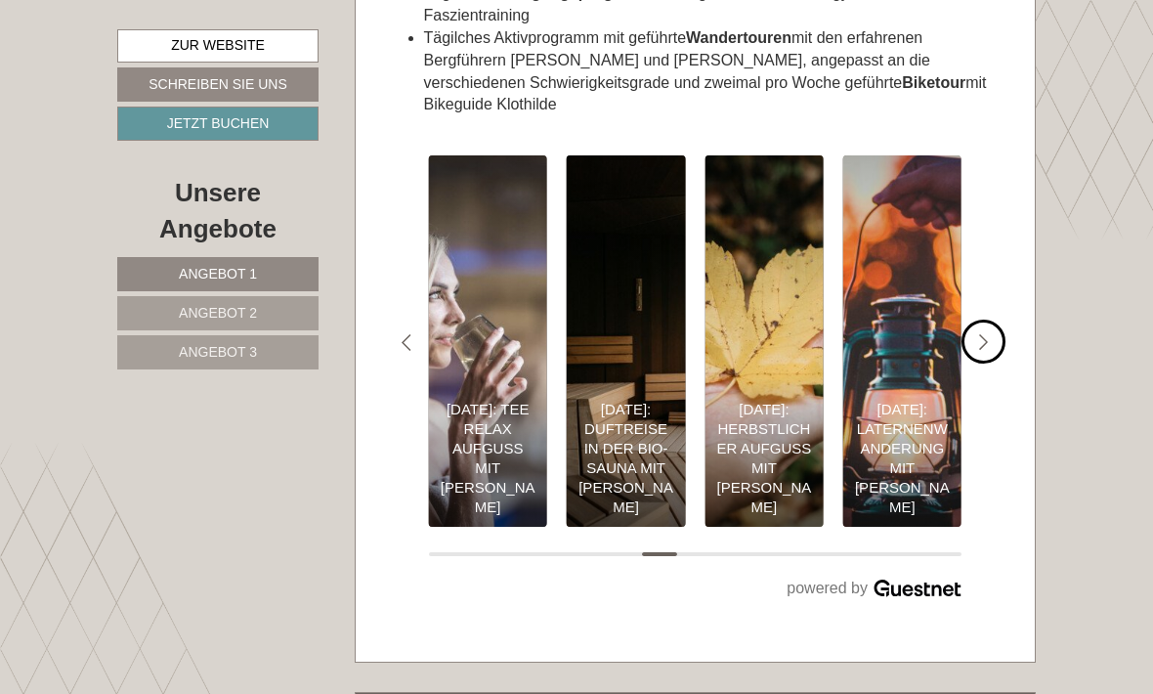
click at [1002, 363] on div "#gn-shop-3 .a-arrow { fill:05B8B3; }" at bounding box center [983, 341] width 44 height 44
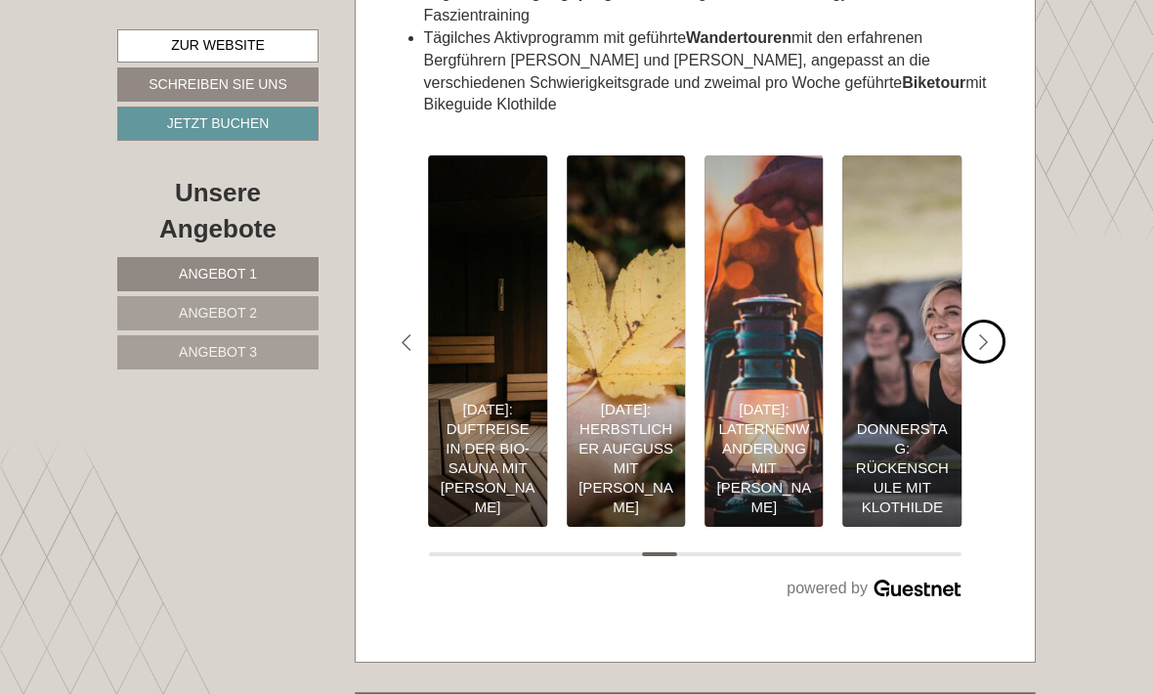
click at [998, 363] on div "#gn-shop-3 .a-arrow { fill:05B8B3; }" at bounding box center [983, 341] width 44 height 44
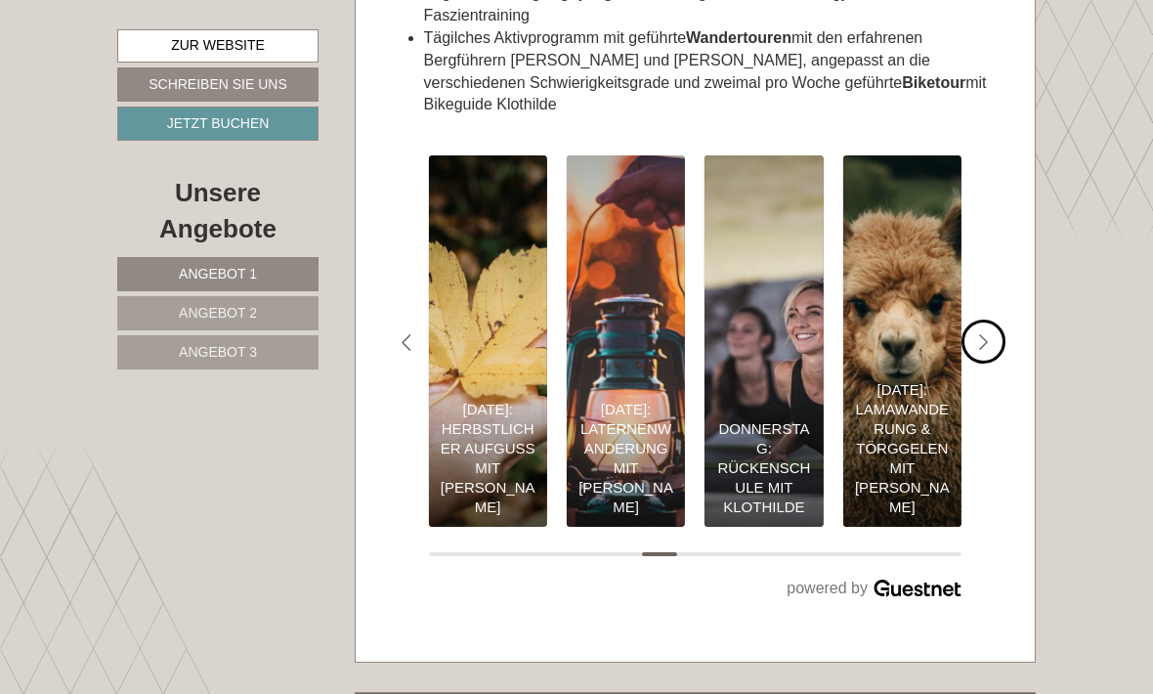
click at [1002, 363] on div "#gn-shop-3 .a-arrow { fill:05B8B3; }" at bounding box center [983, 341] width 44 height 44
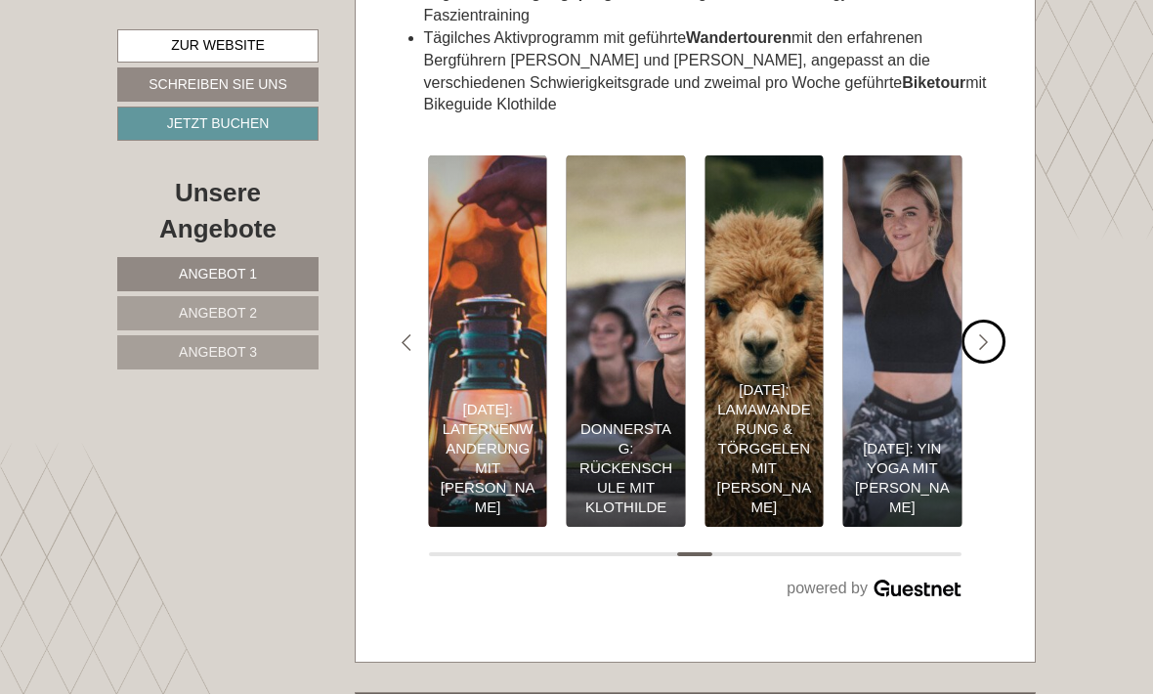
click at [997, 363] on div "#gn-shop-3 .a-arrow { fill:05B8B3; }" at bounding box center [983, 341] width 44 height 44
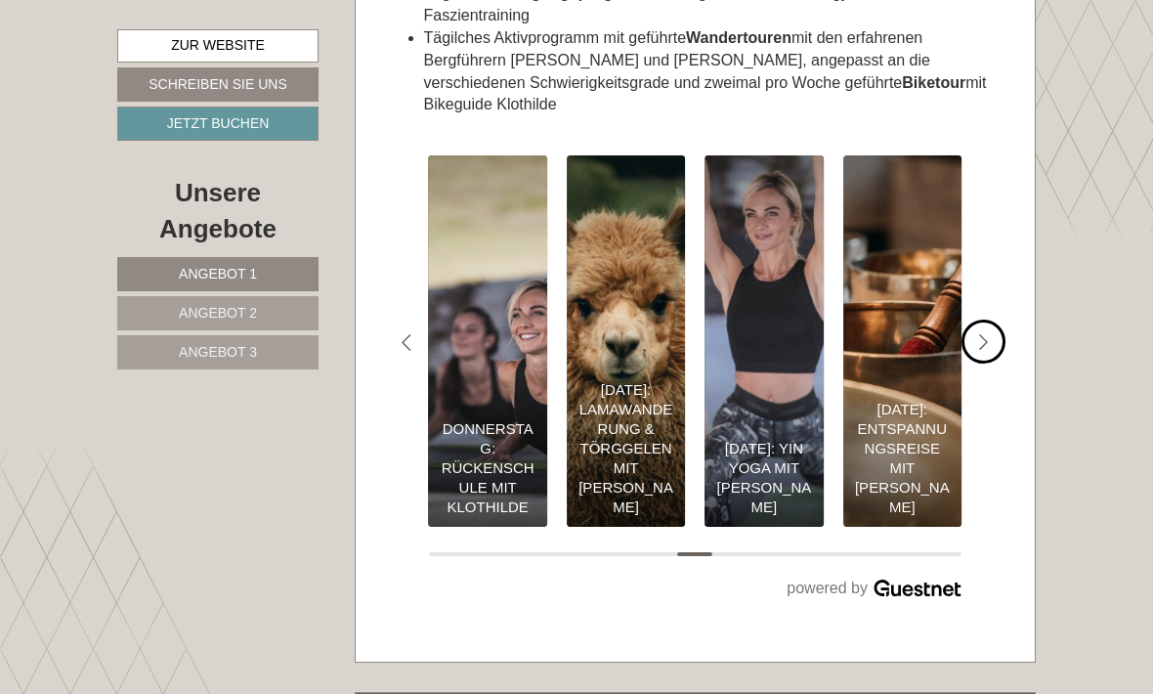
click at [1004, 363] on div "#gn-shop-3 .a-arrow { fill:05B8B3; }" at bounding box center [983, 341] width 44 height 44
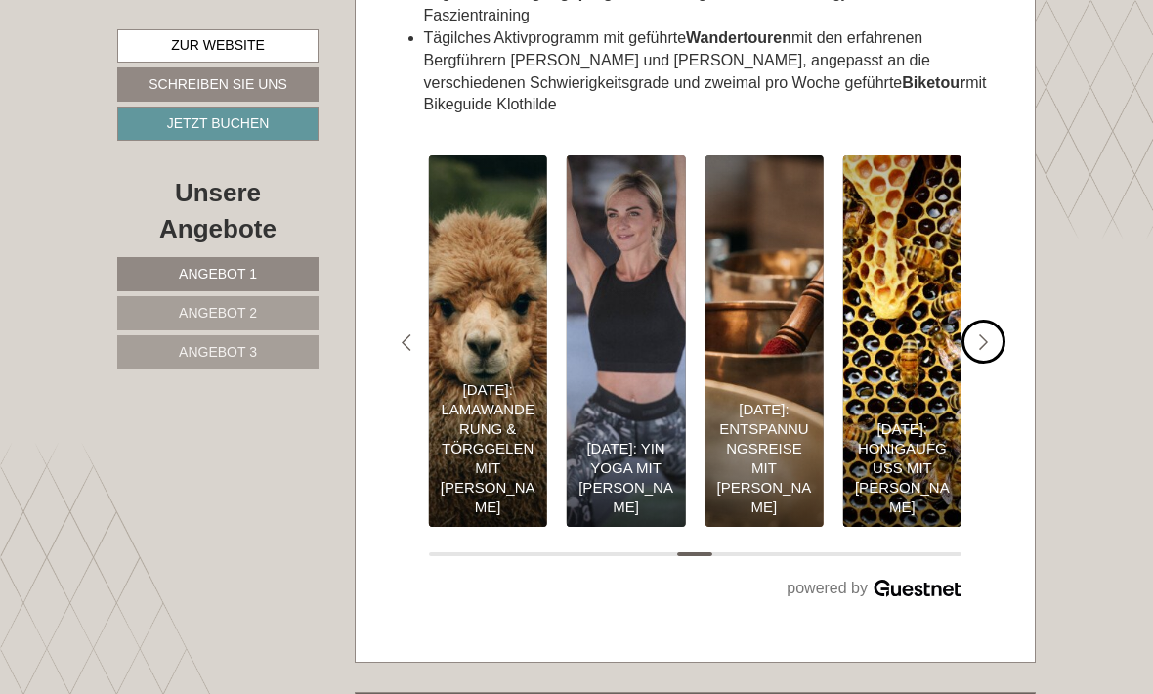
click at [999, 363] on div "#gn-shop-3 .a-arrow { fill:05B8B3; }" at bounding box center [983, 341] width 44 height 44
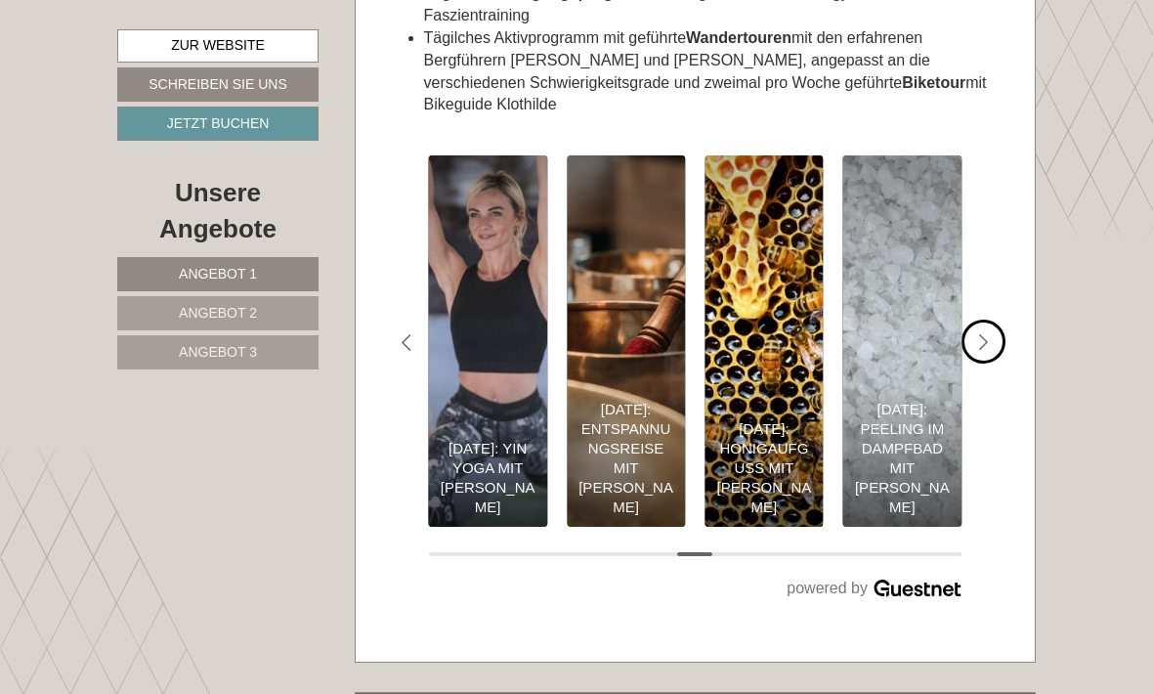
click at [1003, 363] on div "#gn-shop-3 .a-arrow { fill:05B8B3; }" at bounding box center [983, 341] width 44 height 44
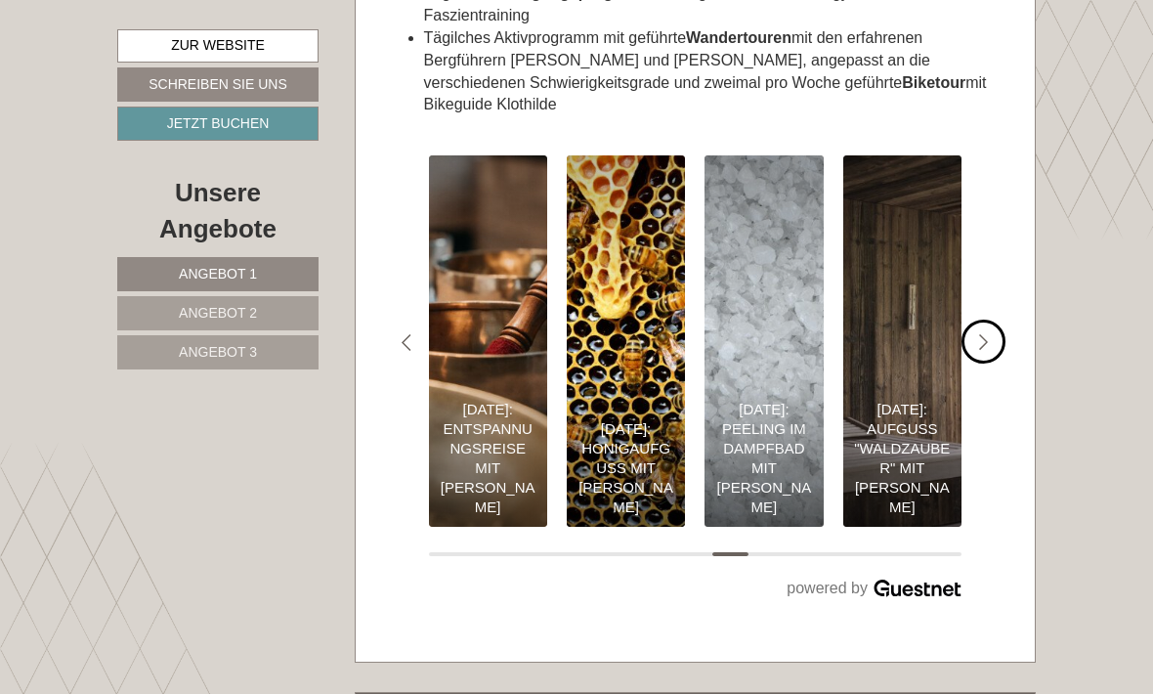
click at [997, 363] on div "#gn-shop-3 .a-arrow { fill:05B8B3; }" at bounding box center [983, 341] width 44 height 44
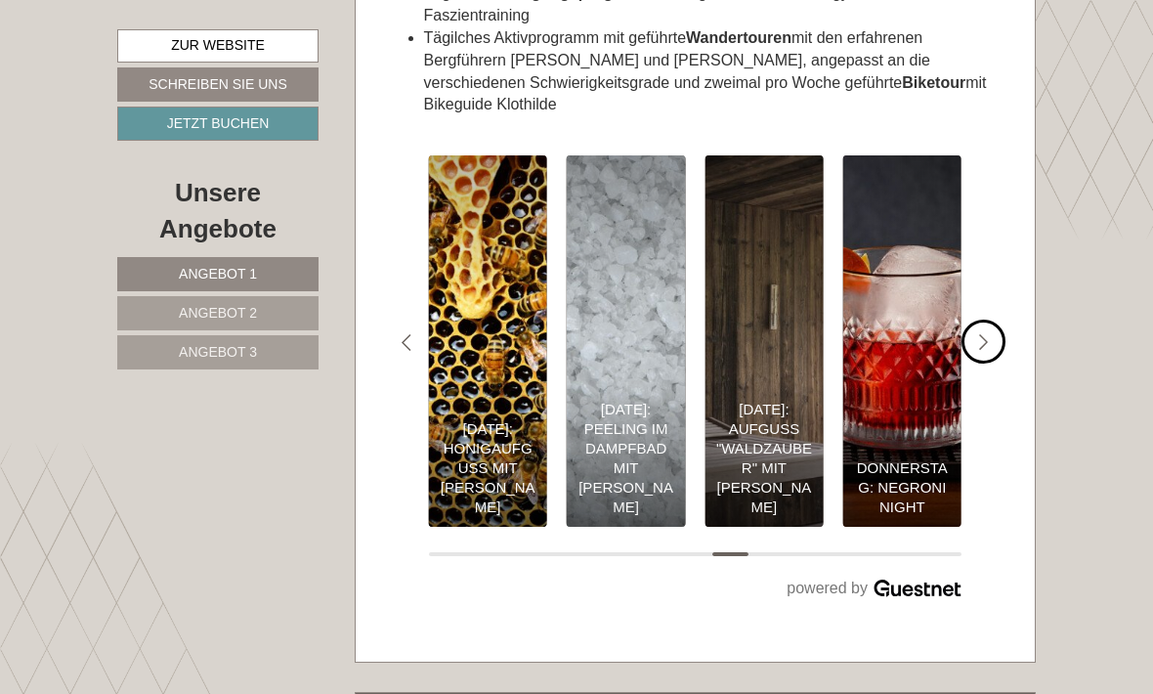
click at [996, 363] on div "#gn-shop-3 .a-arrow { fill:05B8B3; }" at bounding box center [983, 341] width 44 height 44
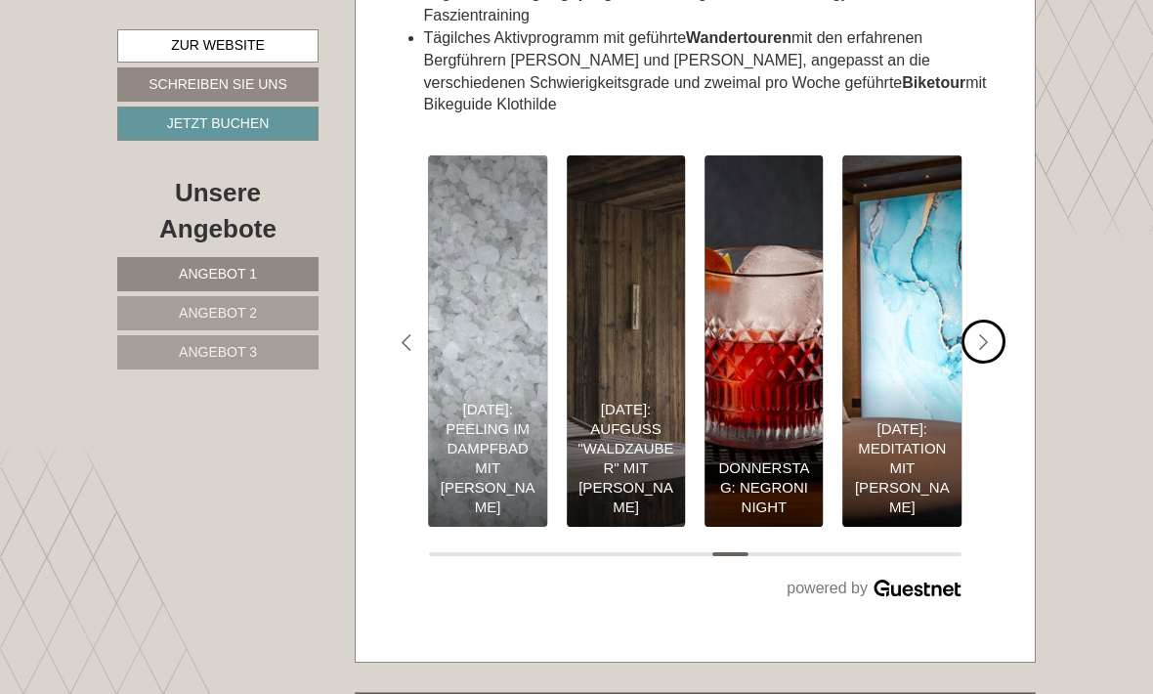
click at [1000, 363] on div "#gn-shop-3 .a-arrow { fill:05B8B3; }" at bounding box center [983, 341] width 44 height 44
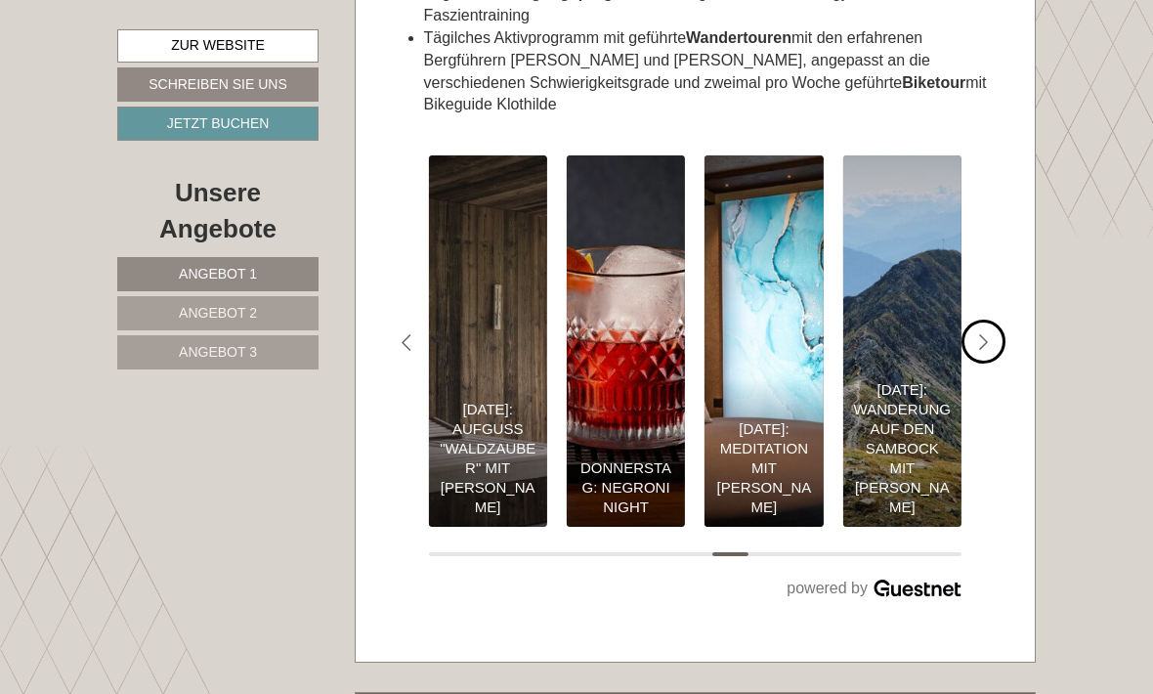
click at [1002, 363] on div "#gn-shop-3 .a-arrow { fill:05B8B3; }" at bounding box center [983, 341] width 44 height 44
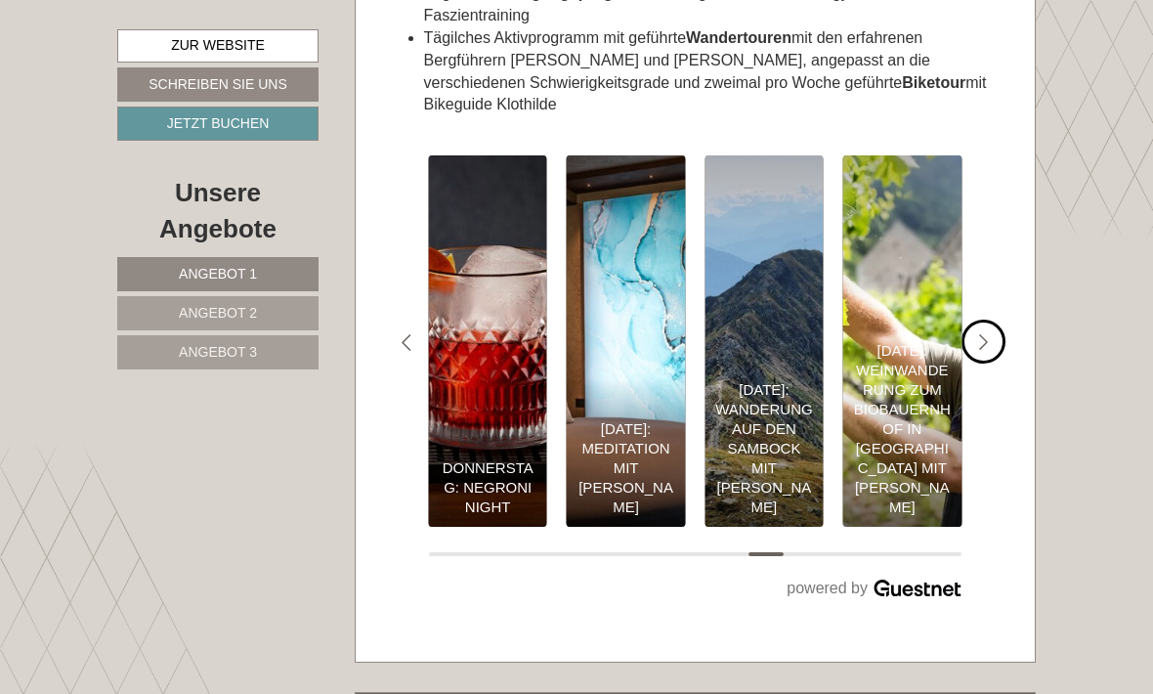
click at [998, 363] on div "#gn-shop-3 .a-arrow { fill:05B8B3; }" at bounding box center [983, 341] width 44 height 44
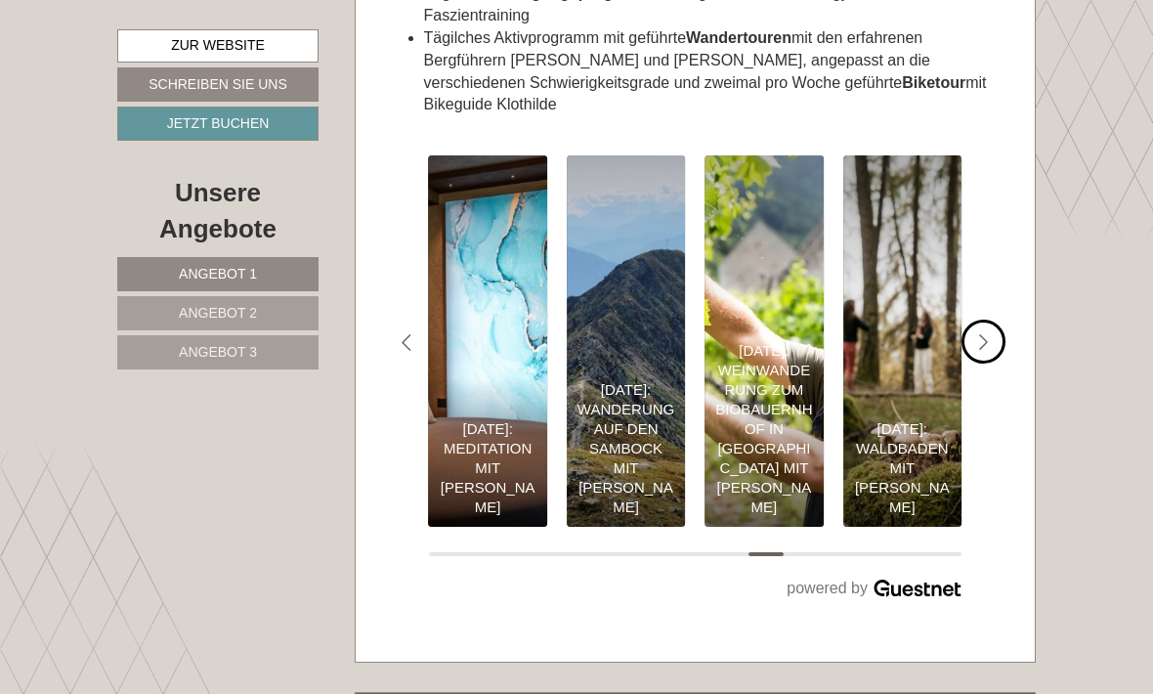
click at [998, 363] on div "#gn-shop-3 .a-arrow { fill:05B8B3; }" at bounding box center [983, 341] width 44 height 44
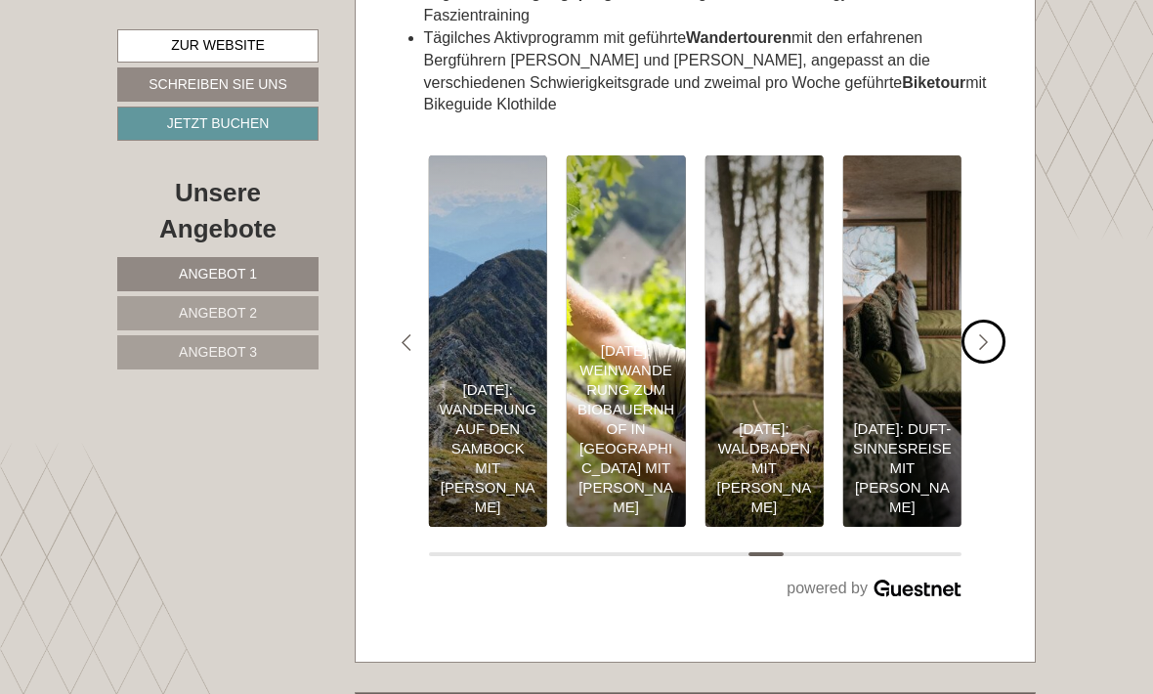
click at [1000, 363] on div "#gn-shop-3 .a-arrow { fill:05B8B3; }" at bounding box center [983, 341] width 44 height 44
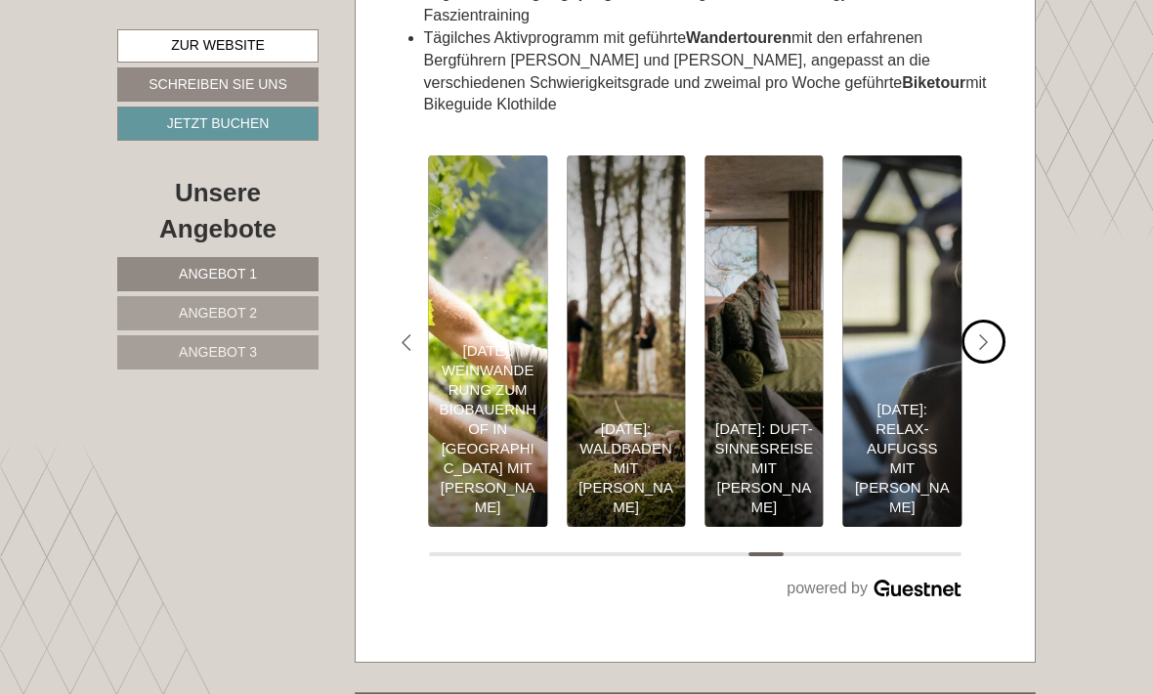
click at [1000, 363] on div "#gn-shop-3 .a-arrow { fill:05B8B3; }" at bounding box center [983, 341] width 44 height 44
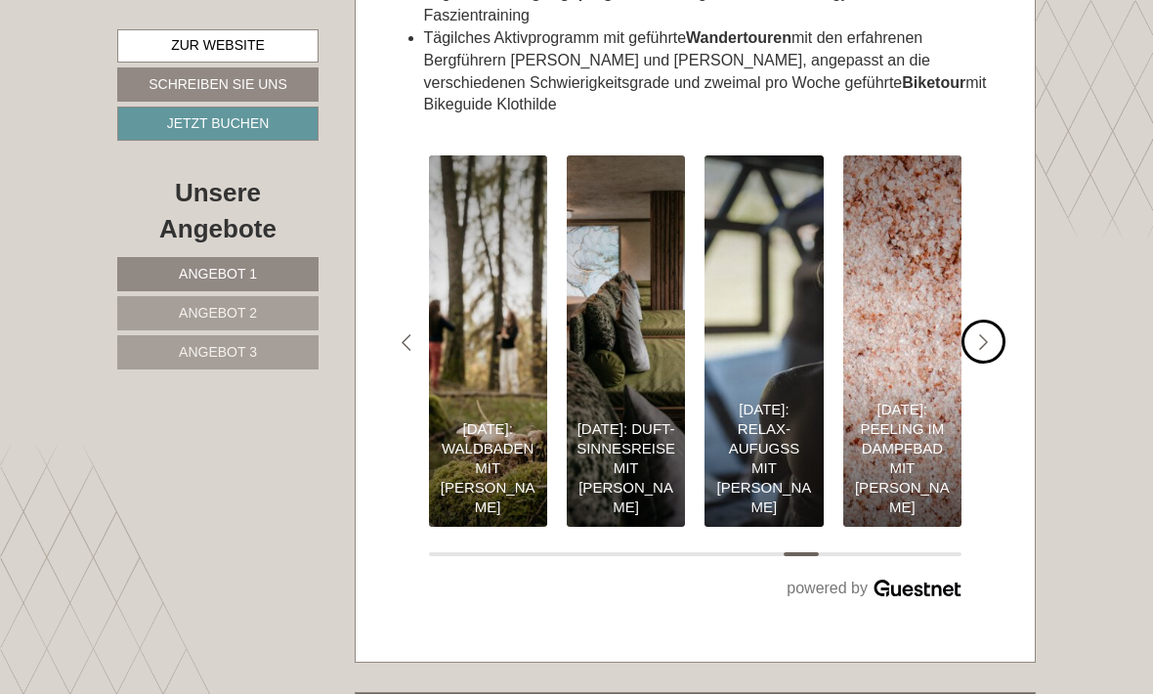
click at [1000, 363] on div "#gn-shop-3 .a-arrow { fill:05B8B3; }" at bounding box center [983, 341] width 44 height 44
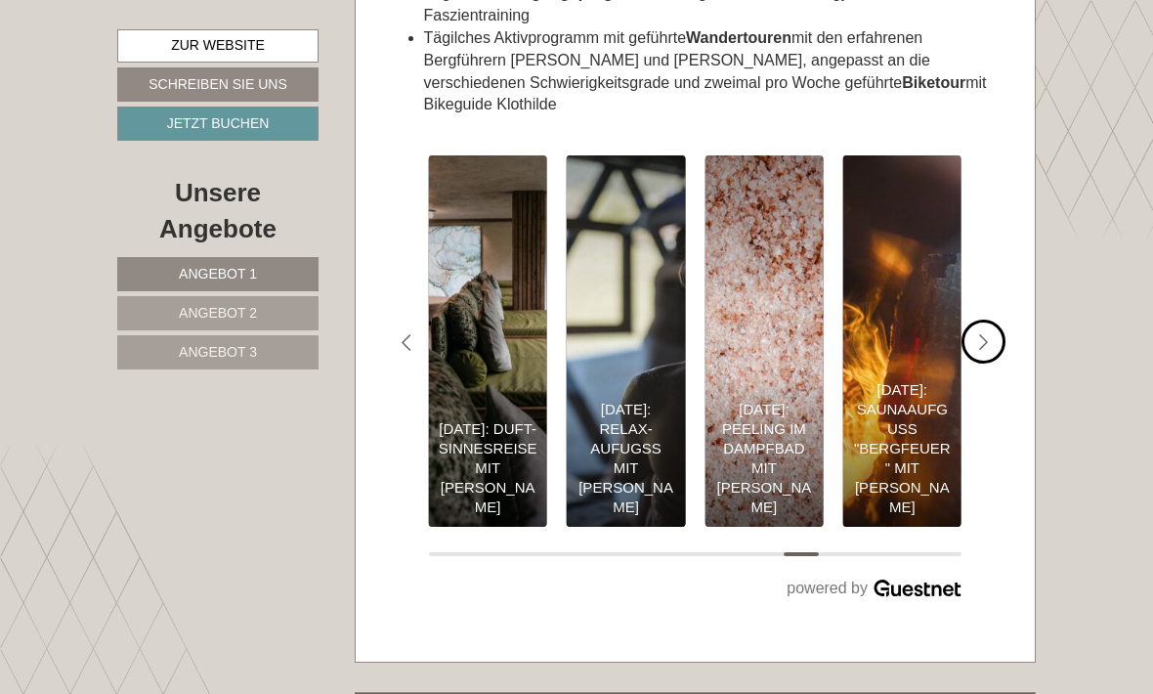
click at [996, 363] on div "#gn-shop-3 .a-arrow { fill:05B8B3; }" at bounding box center [983, 341] width 44 height 44
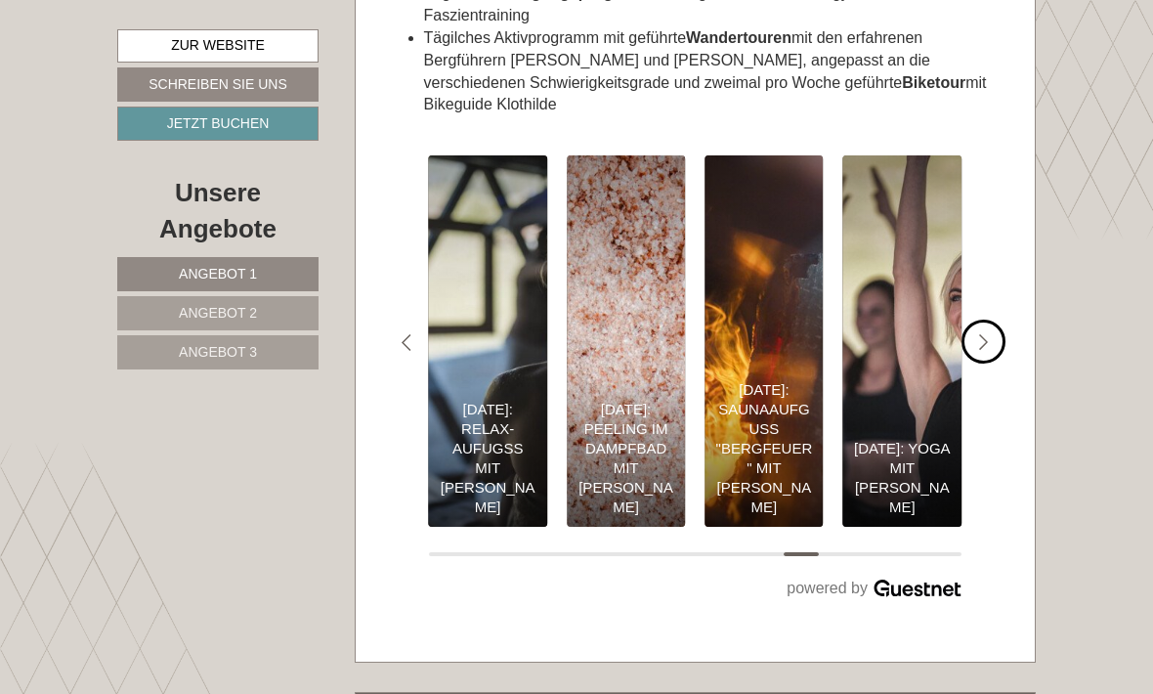
click at [997, 363] on div "#gn-shop-3 .a-arrow { fill:05B8B3; }" at bounding box center [983, 341] width 44 height 44
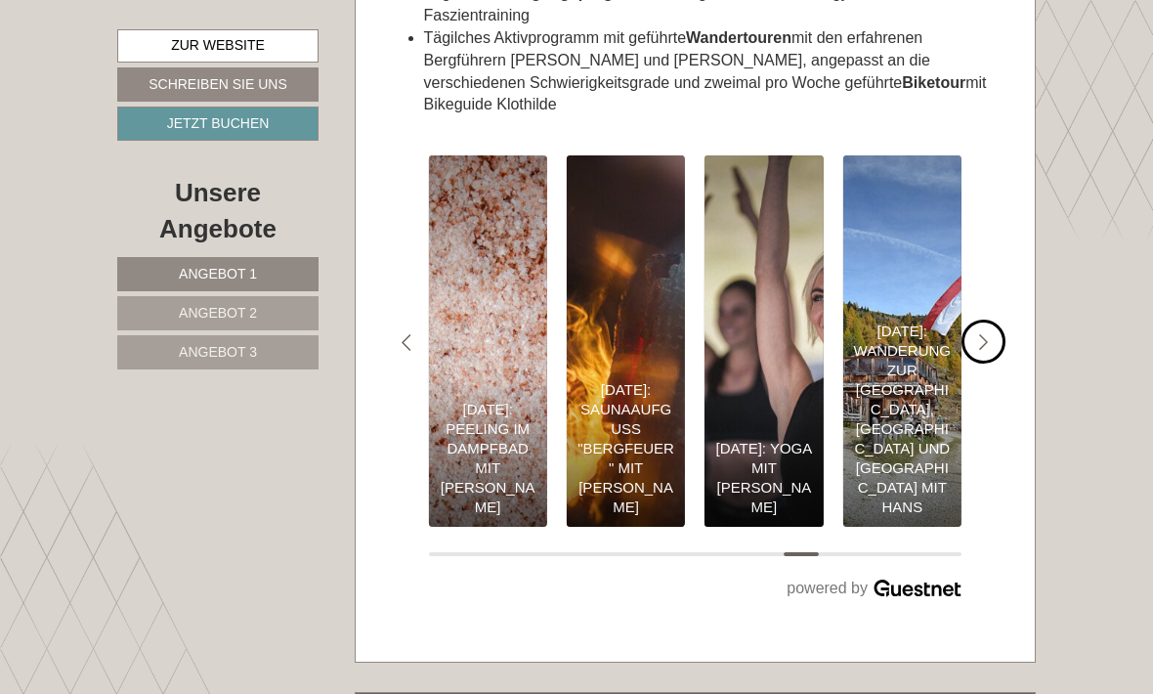
click at [1004, 363] on div "#gn-shop-3 .a-arrow { fill:05B8B3; }" at bounding box center [983, 341] width 44 height 44
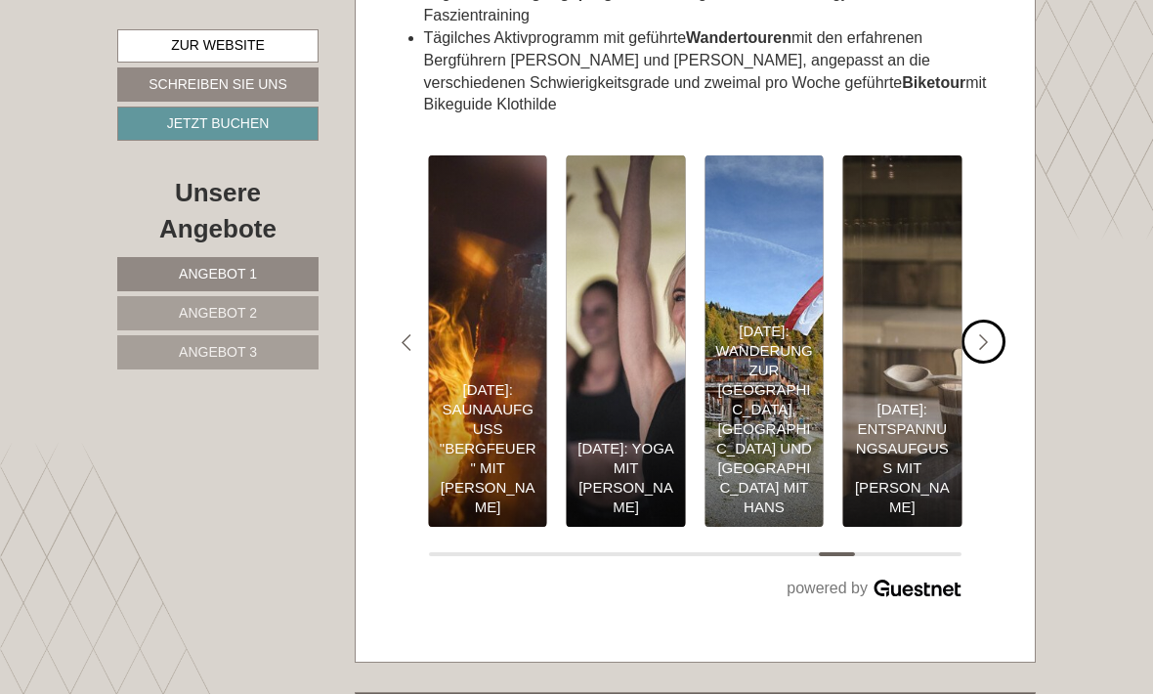
click at [1002, 363] on div "#gn-shop-3 .a-arrow { fill:05B8B3; }" at bounding box center [983, 341] width 44 height 44
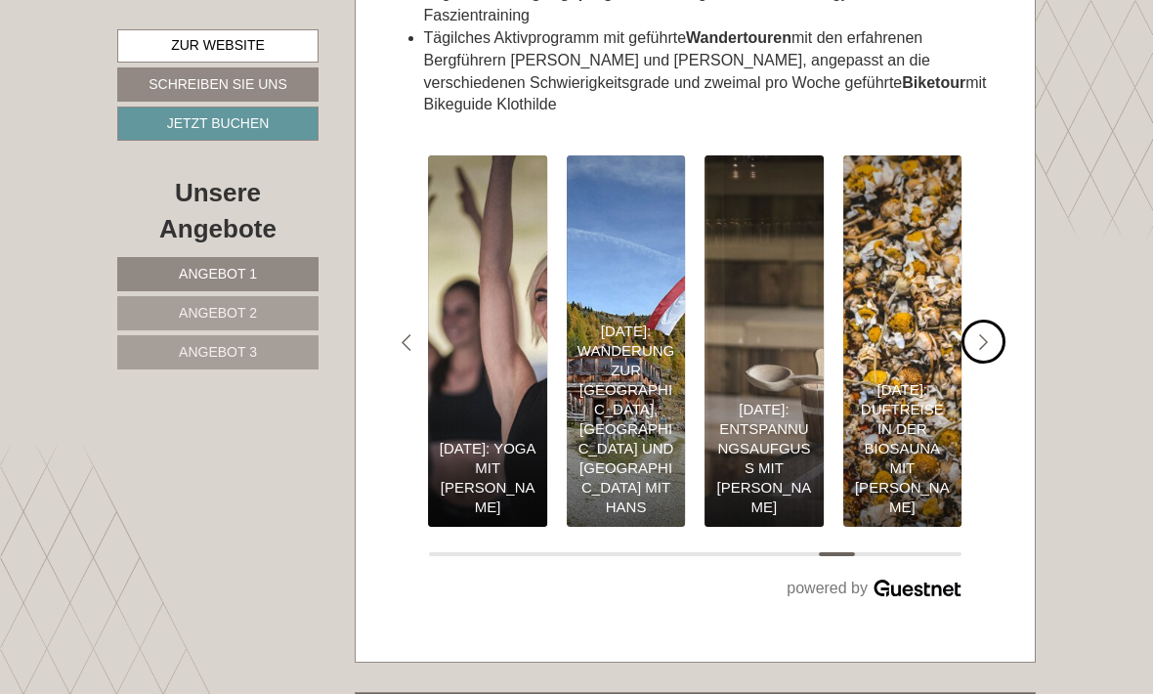
click at [992, 363] on div "#gn-shop-3 .a-arrow { fill:05B8B3; }" at bounding box center [983, 341] width 44 height 44
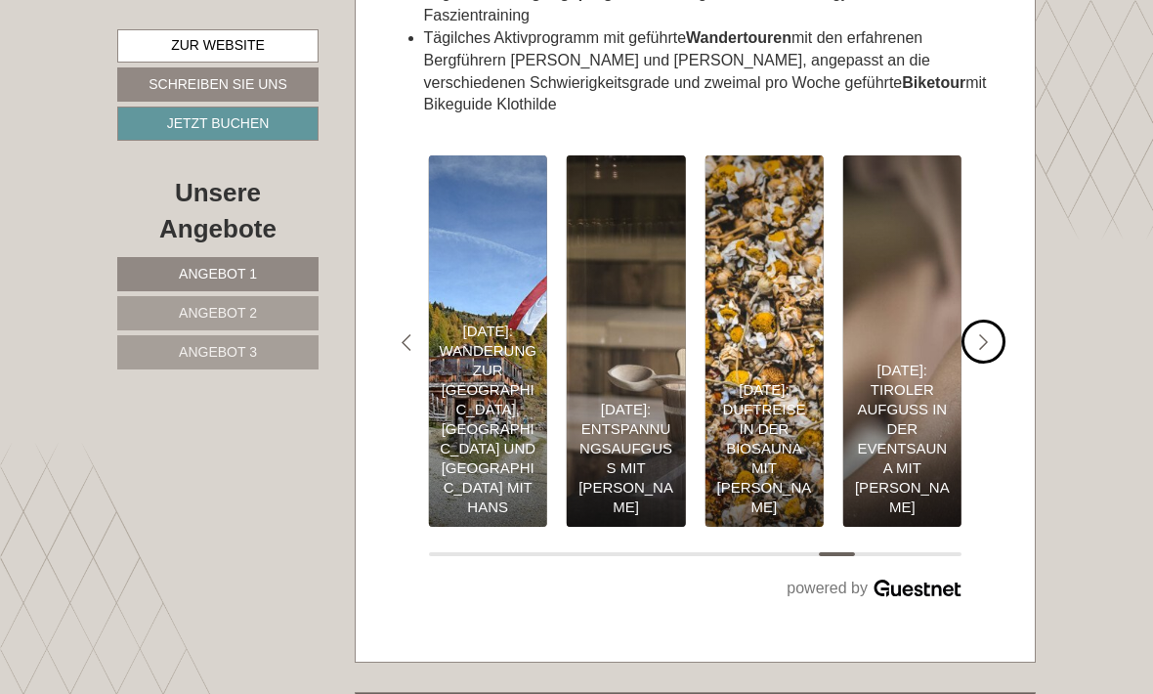
click at [985, 363] on div "#gn-shop-3 .a-arrow { fill:05B8B3; }" at bounding box center [983, 341] width 44 height 44
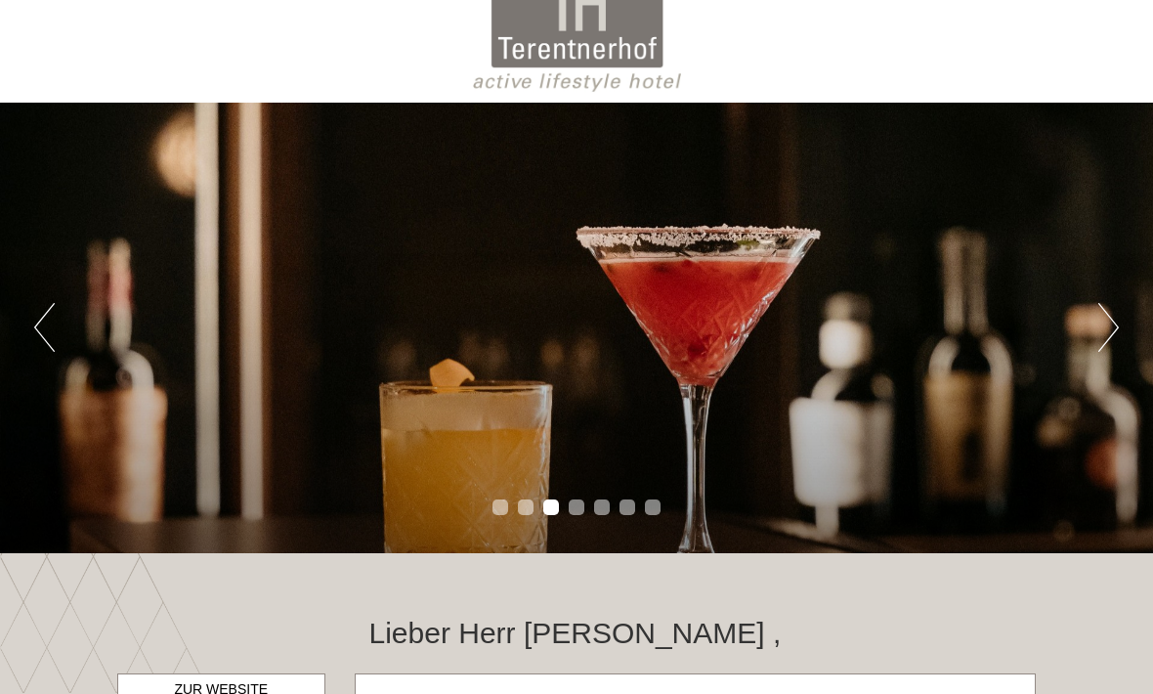
scroll to position [0, 0]
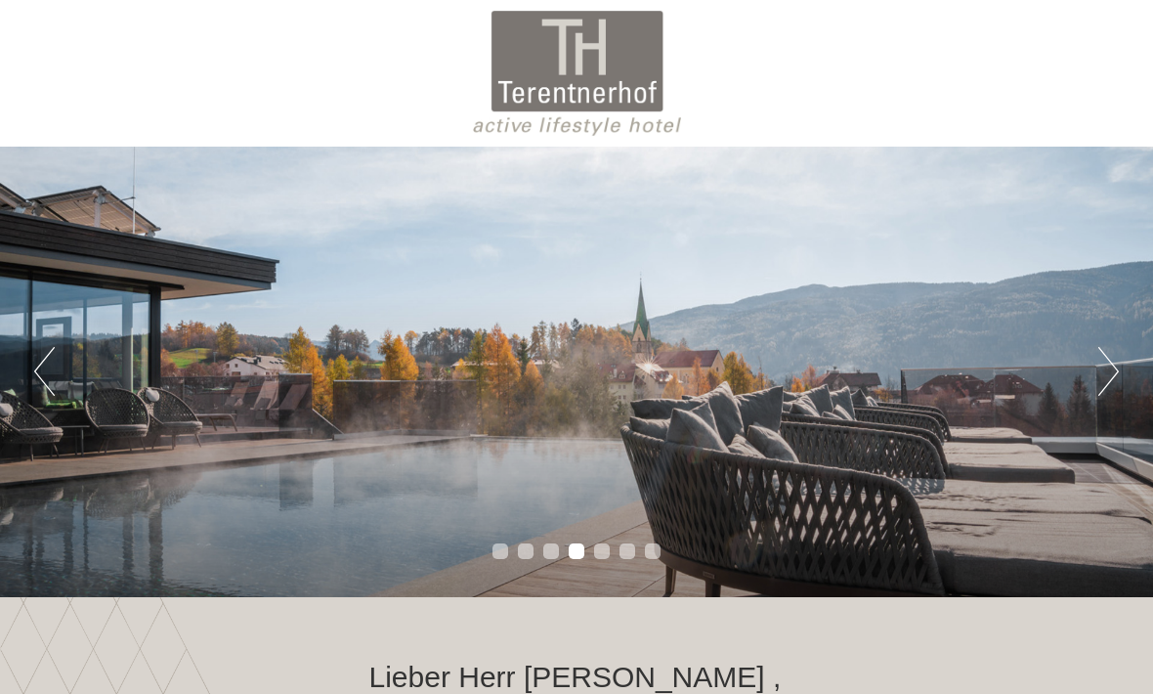
click at [1115, 392] on button "Next" at bounding box center [1108, 371] width 21 height 49
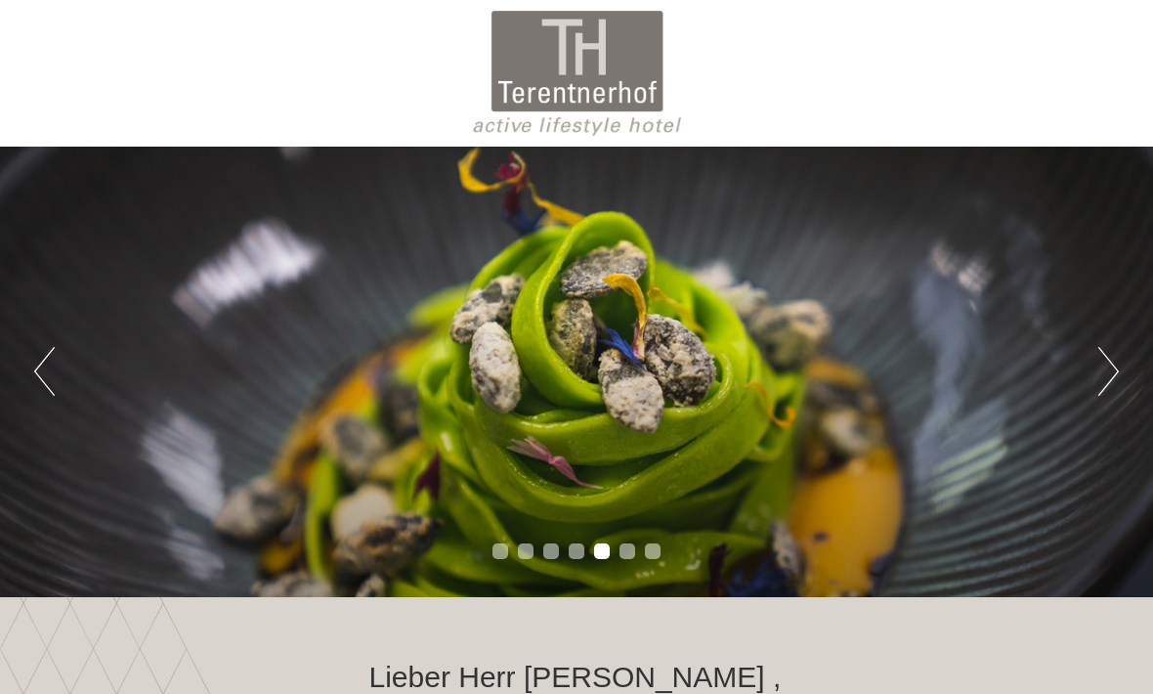
click at [1111, 388] on button "Next" at bounding box center [1108, 371] width 21 height 49
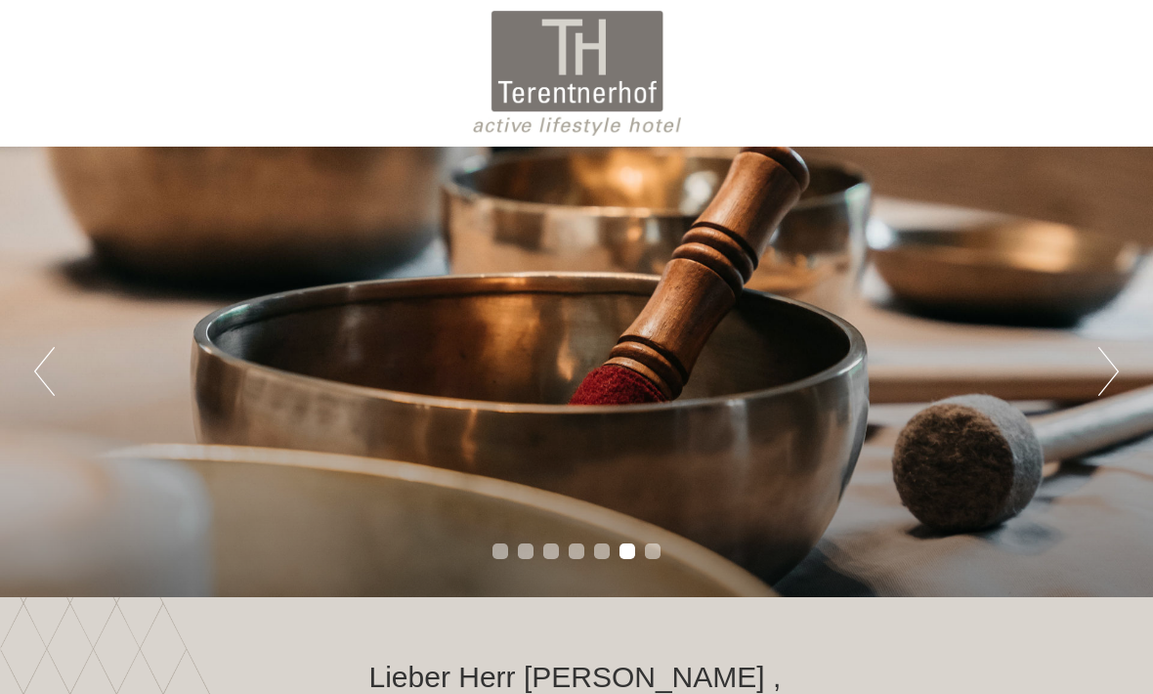
click at [1112, 392] on button "Next" at bounding box center [1108, 371] width 21 height 49
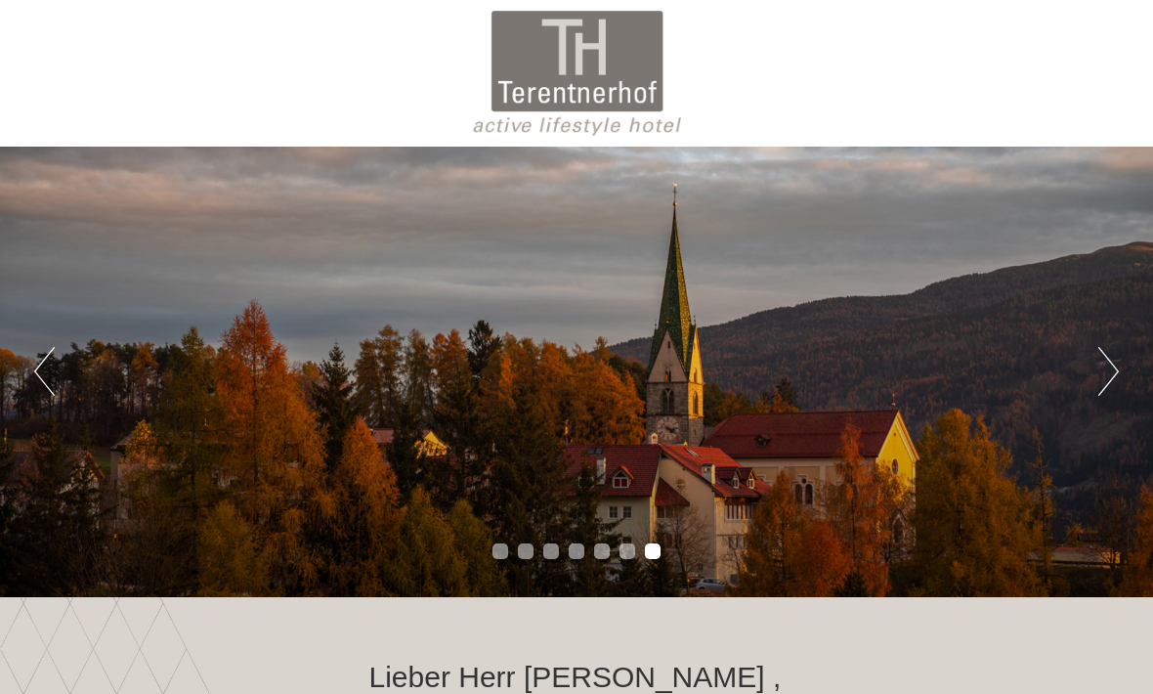
click at [54, 375] on button "Previous" at bounding box center [44, 371] width 21 height 49
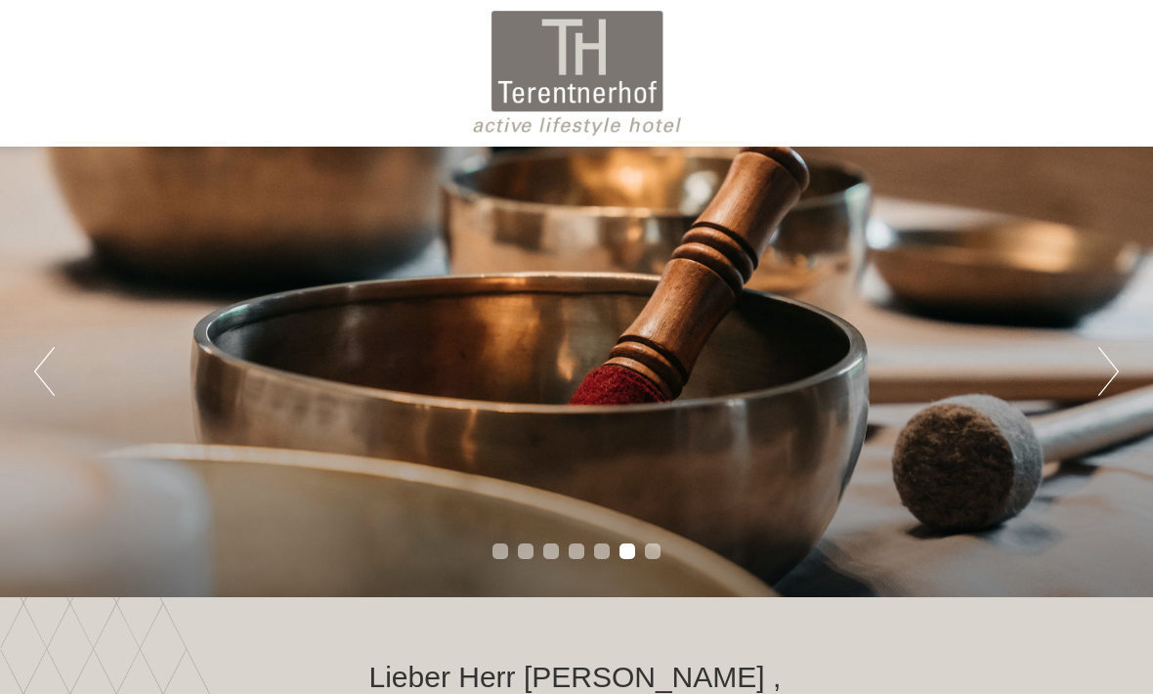
click at [46, 395] on button "Previous" at bounding box center [44, 371] width 21 height 49
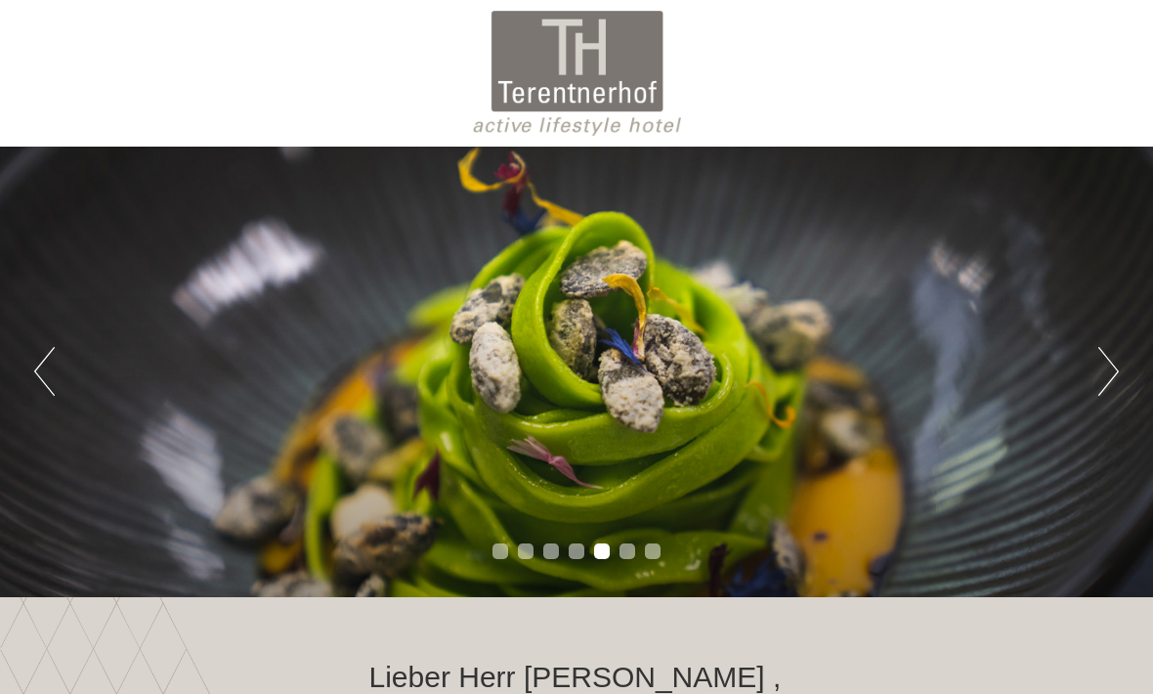
click at [53, 395] on button "Previous" at bounding box center [44, 371] width 21 height 49
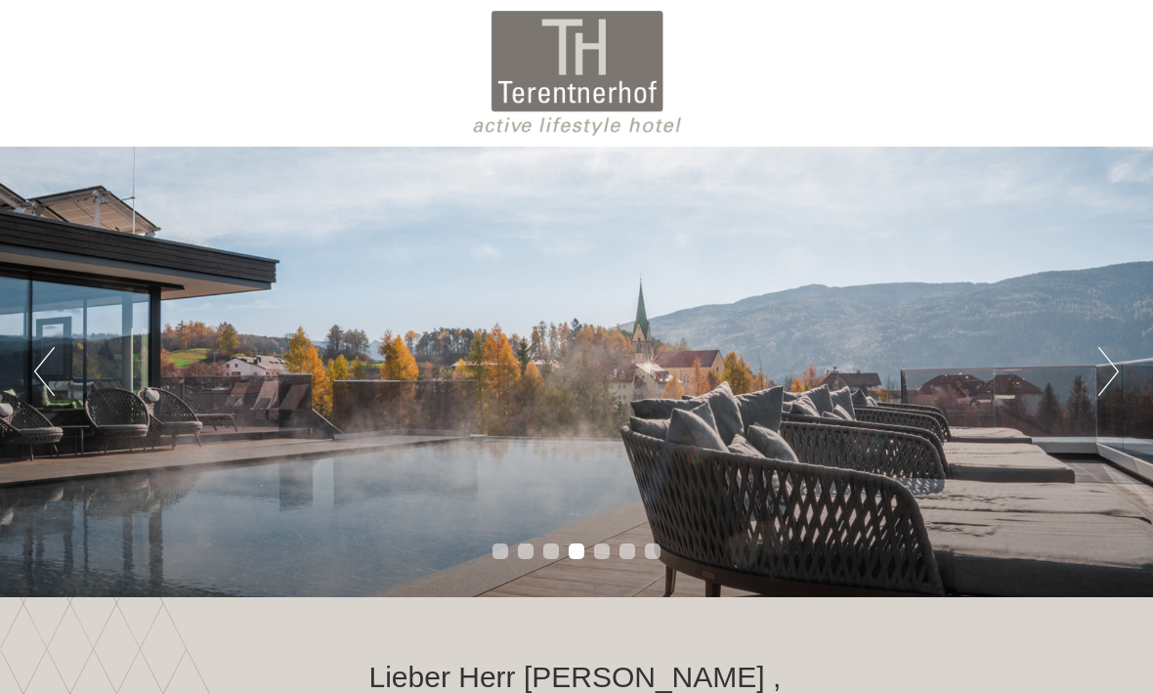
click at [43, 395] on button "Previous" at bounding box center [44, 371] width 21 height 49
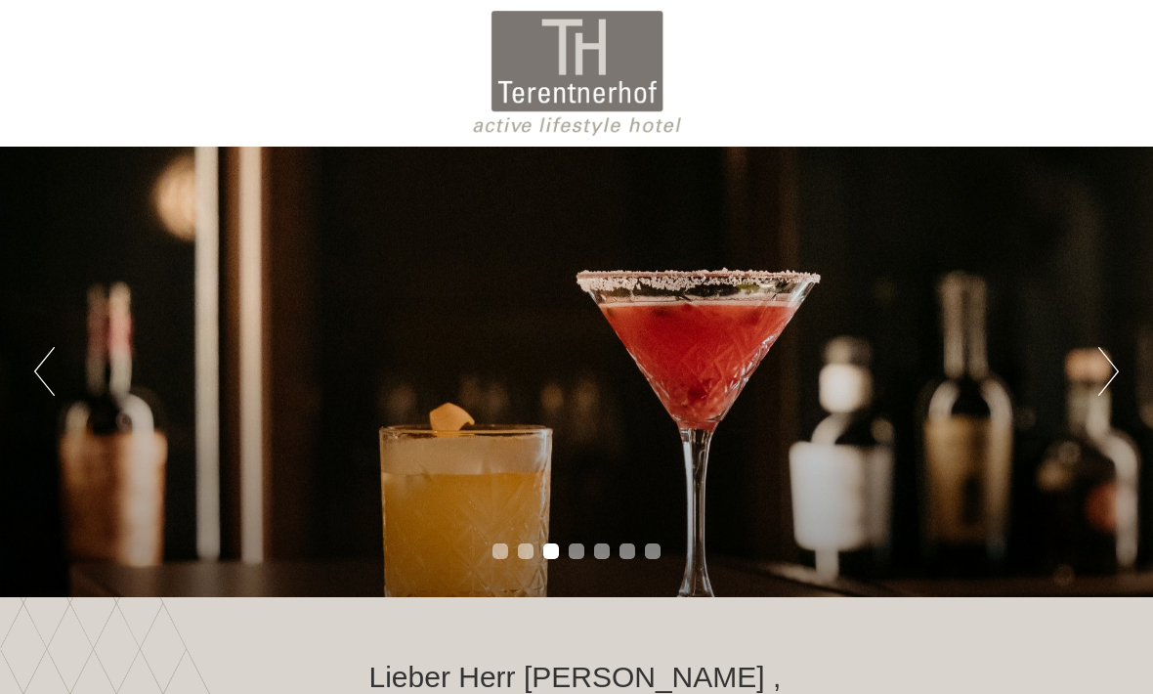
click at [1093, 385] on div "Previous Next 1 2 3 4 5 6 7" at bounding box center [576, 372] width 1153 height 450
click at [1107, 370] on button "Next" at bounding box center [1108, 371] width 21 height 49
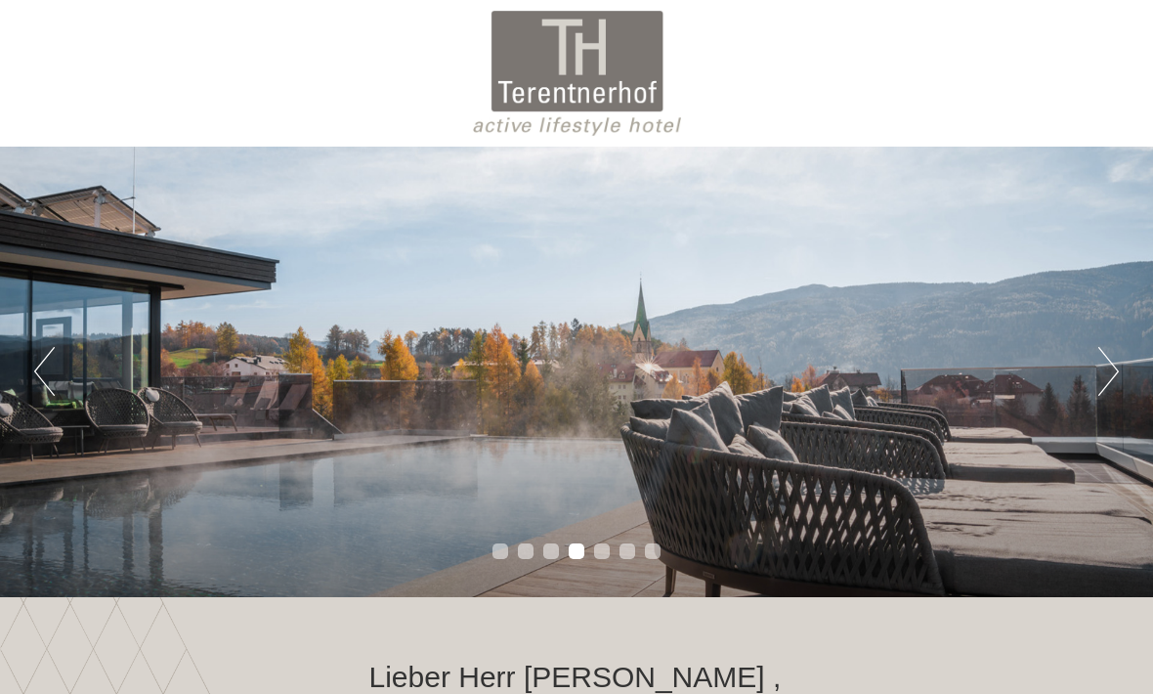
click at [50, 375] on button "Previous" at bounding box center [44, 371] width 21 height 49
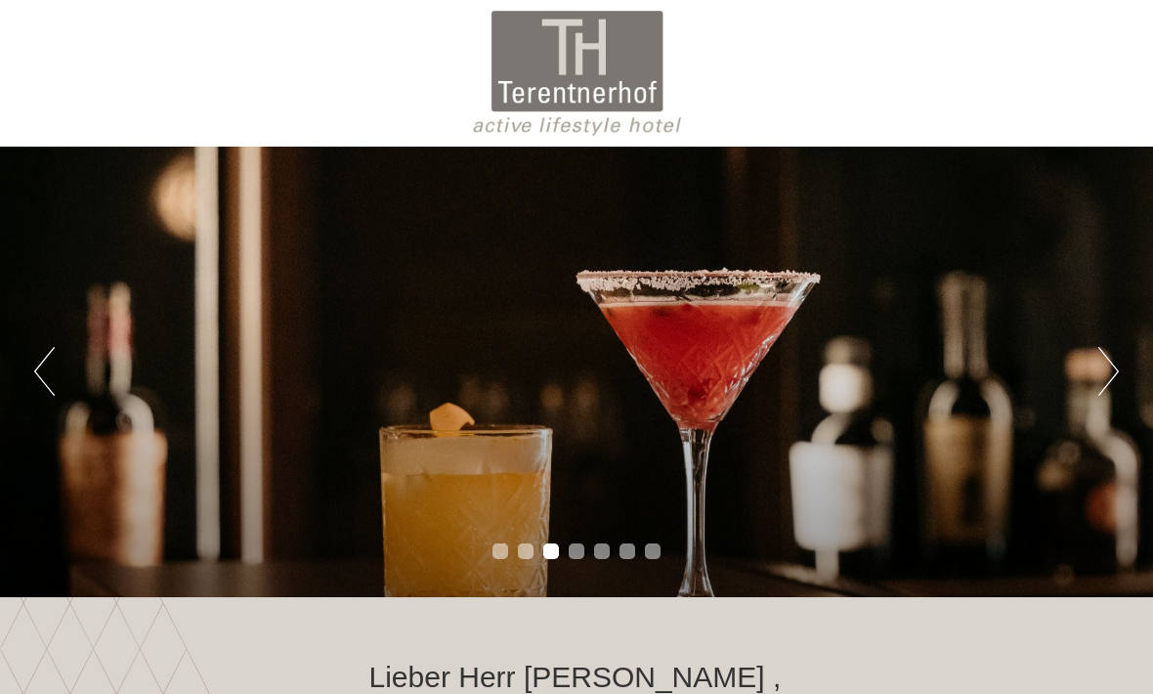
click at [50, 385] on button "Previous" at bounding box center [44, 371] width 21 height 49
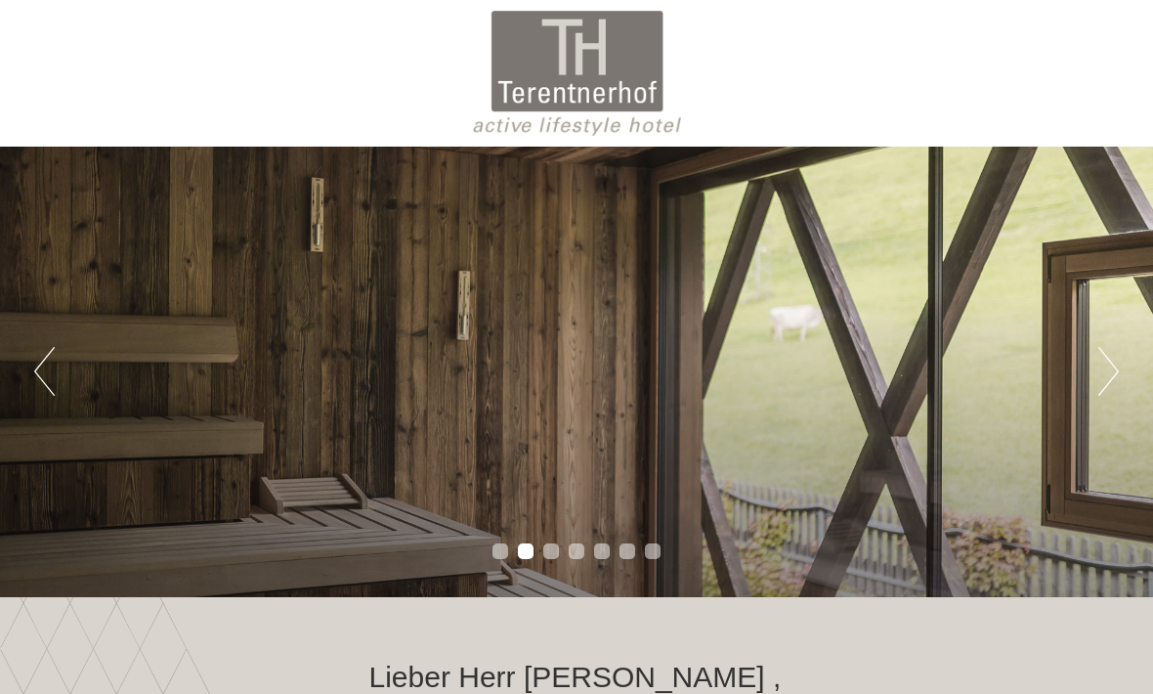
click at [49, 388] on button "Previous" at bounding box center [44, 371] width 21 height 49
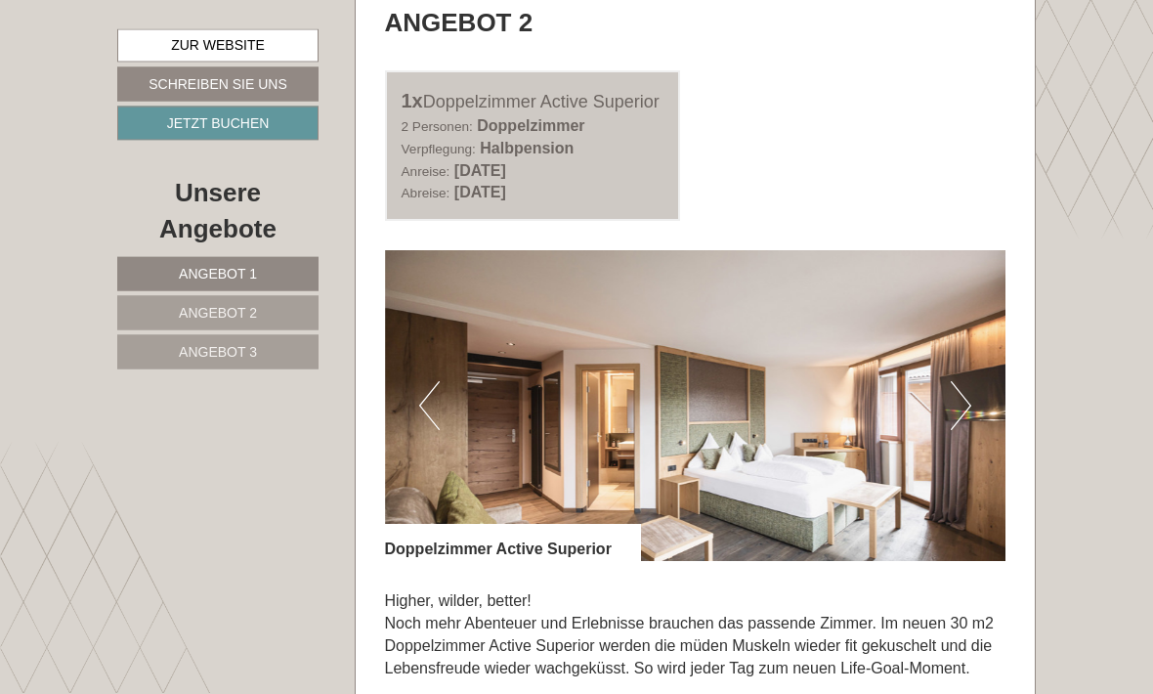
scroll to position [2415, 0]
click at [960, 430] on button "Next" at bounding box center [961, 405] width 21 height 49
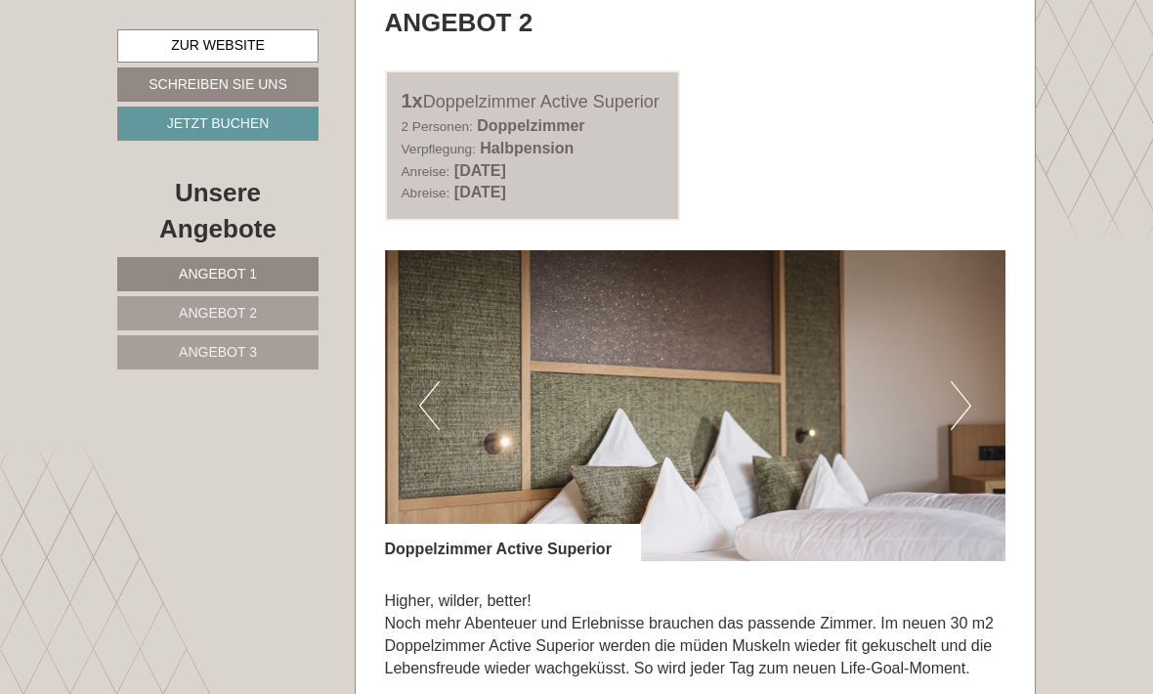
click at [982, 491] on img at bounding box center [695, 405] width 621 height 311
click at [965, 430] on button "Next" at bounding box center [961, 405] width 21 height 49
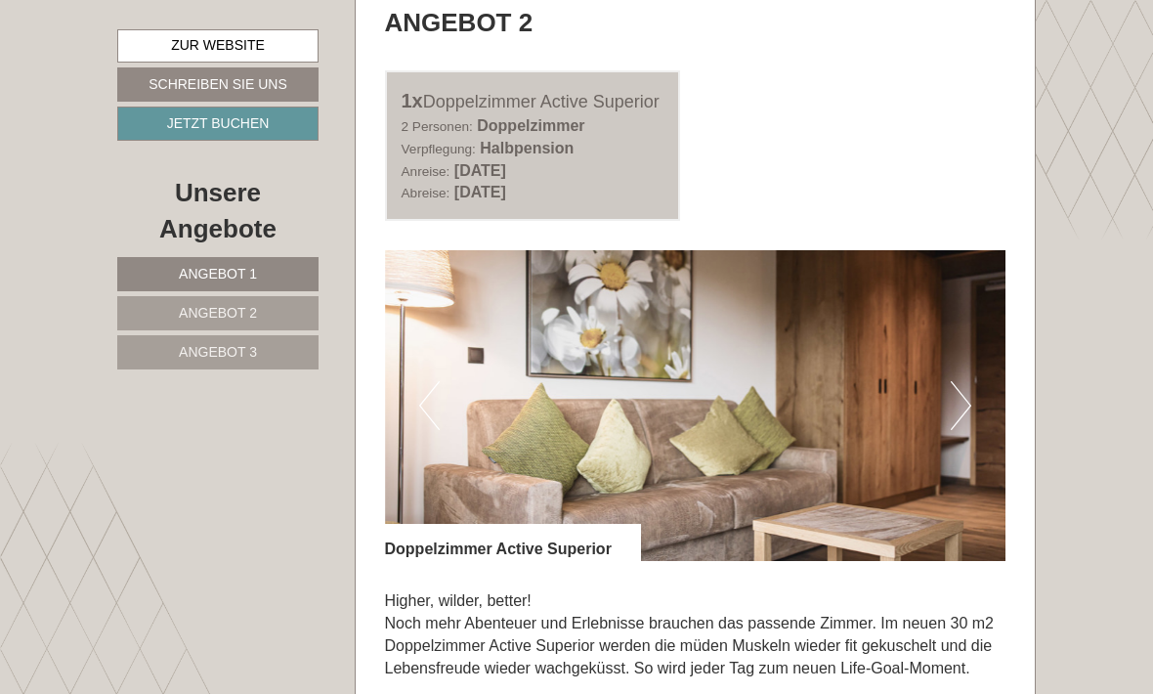
click at [971, 487] on img at bounding box center [695, 405] width 621 height 311
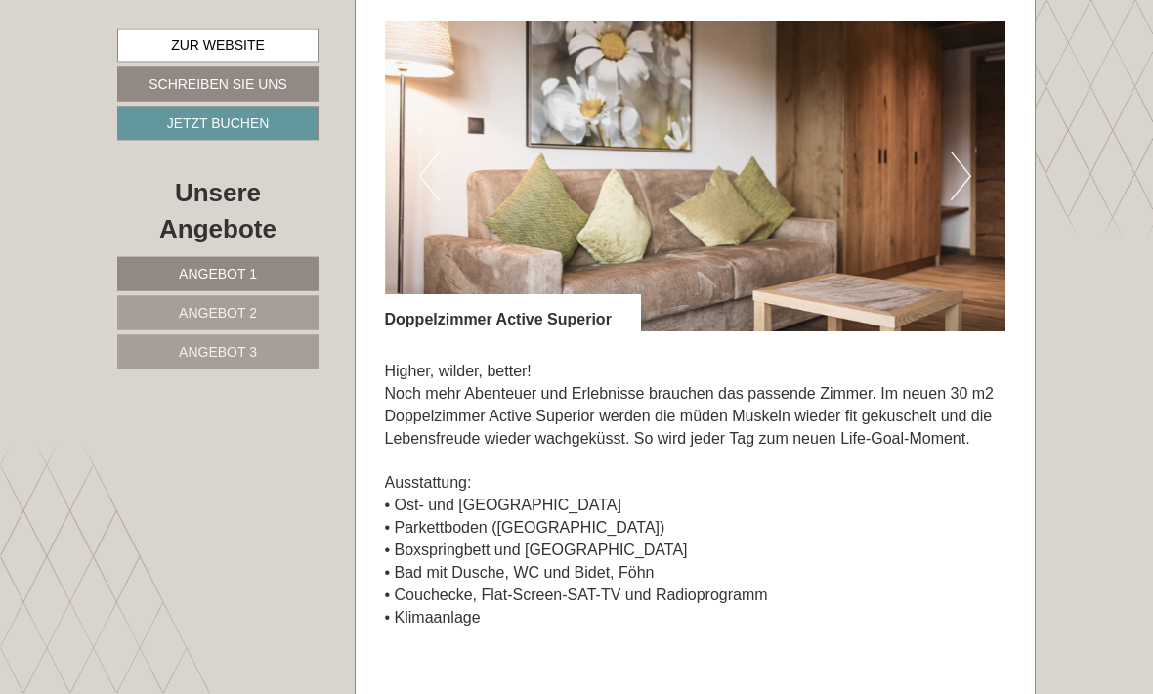
scroll to position [2642, 0]
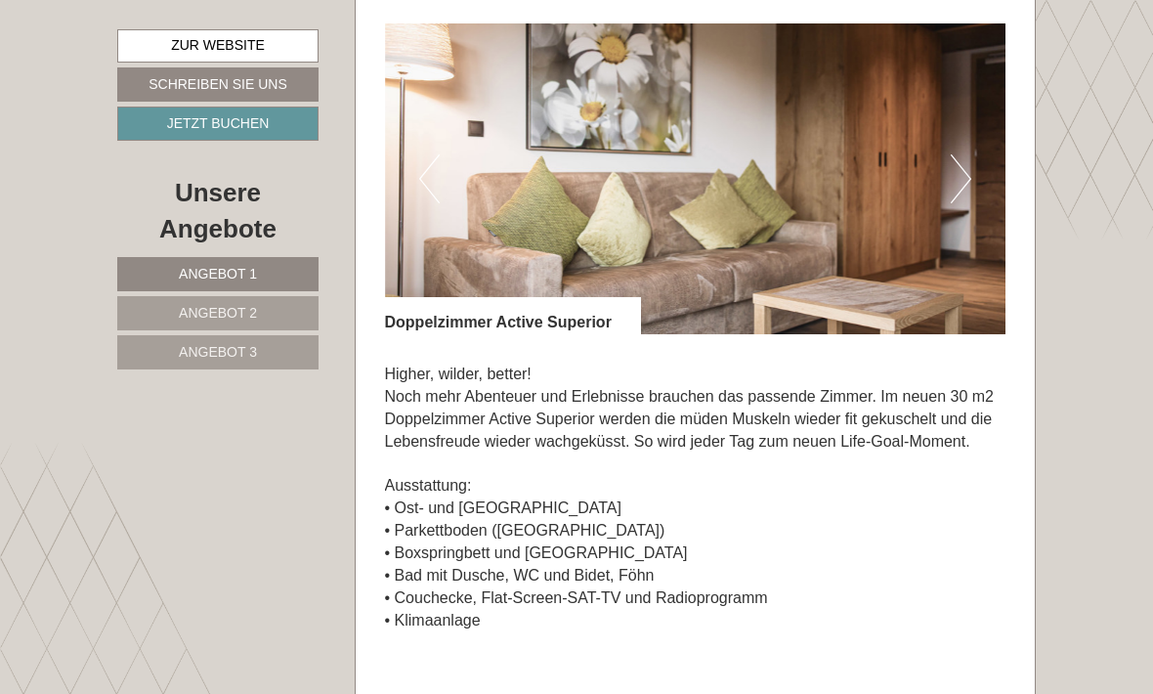
click at [960, 203] on button "Next" at bounding box center [961, 178] width 21 height 49
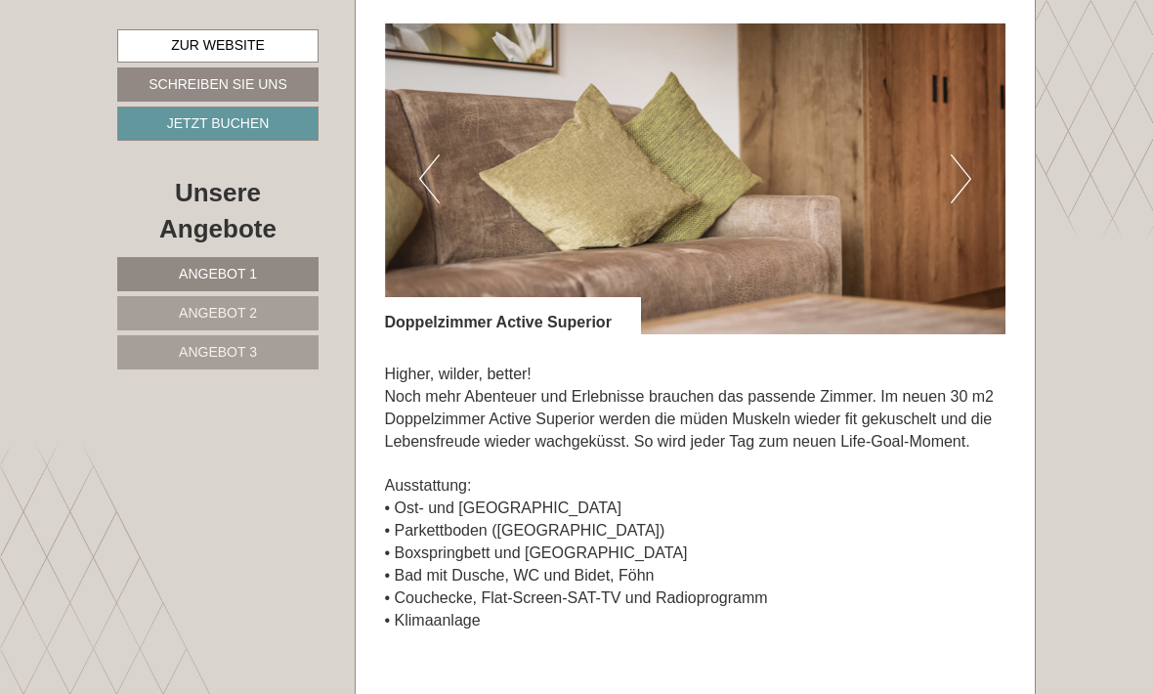
click at [959, 203] on button "Next" at bounding box center [961, 178] width 21 height 49
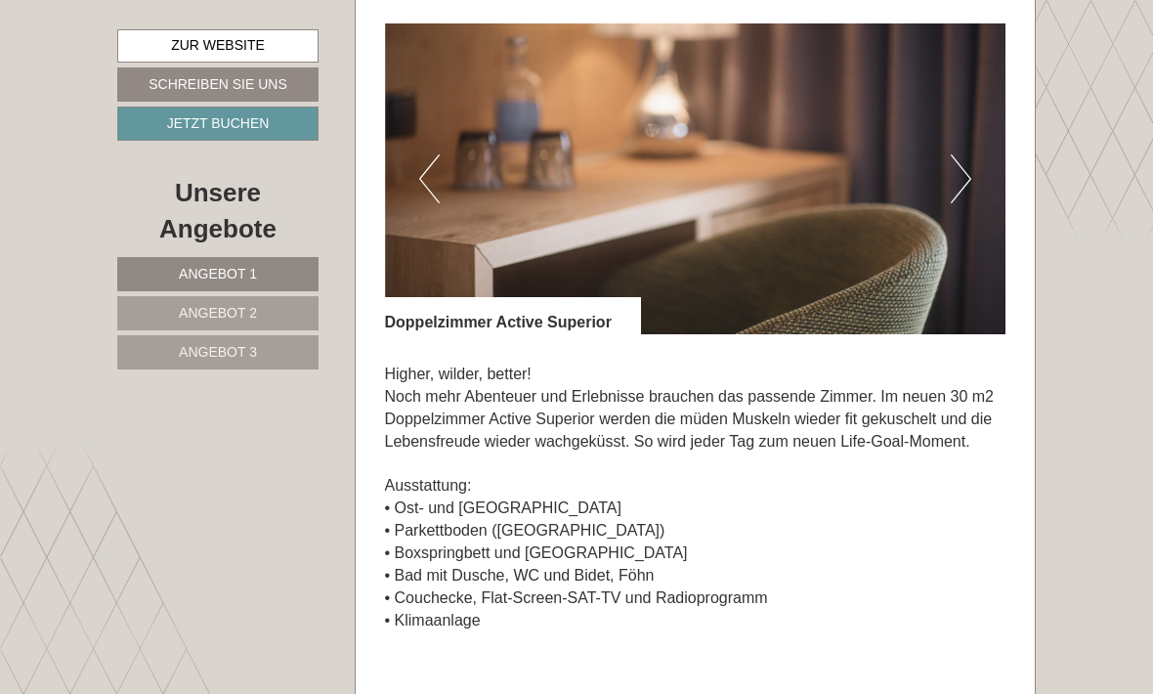
click at [958, 203] on button "Next" at bounding box center [961, 178] width 21 height 49
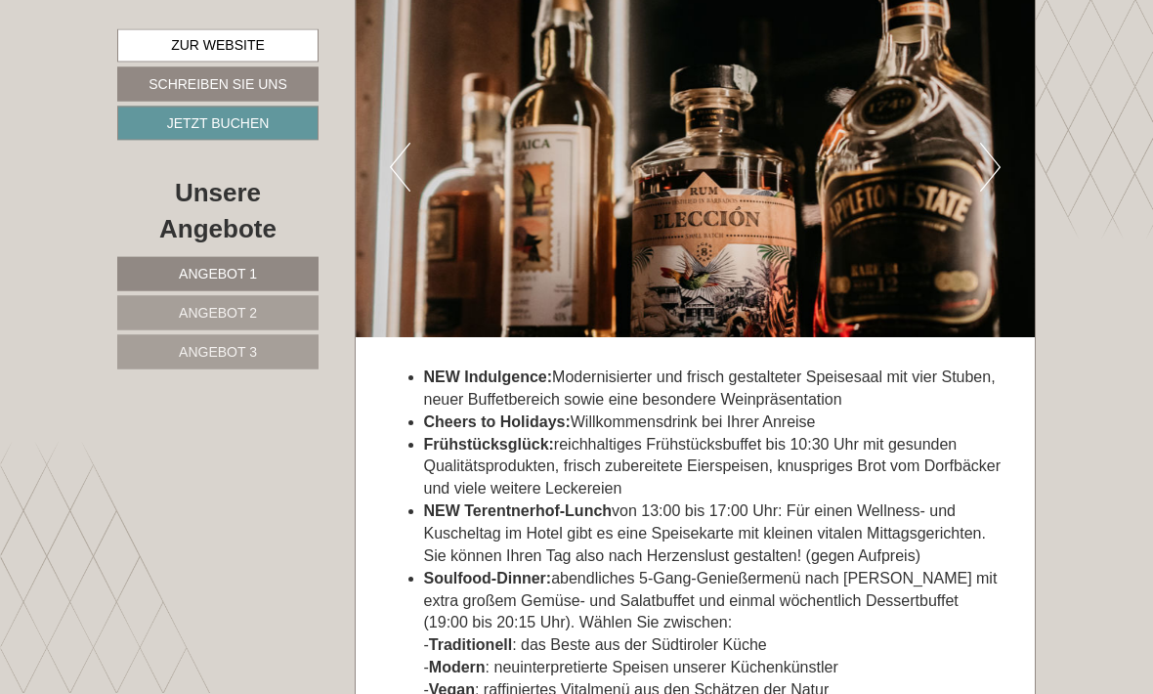
scroll to position [5495, 0]
click at [986, 191] on button "Next" at bounding box center [990, 167] width 21 height 49
click at [997, 191] on button "Next" at bounding box center [990, 167] width 21 height 49
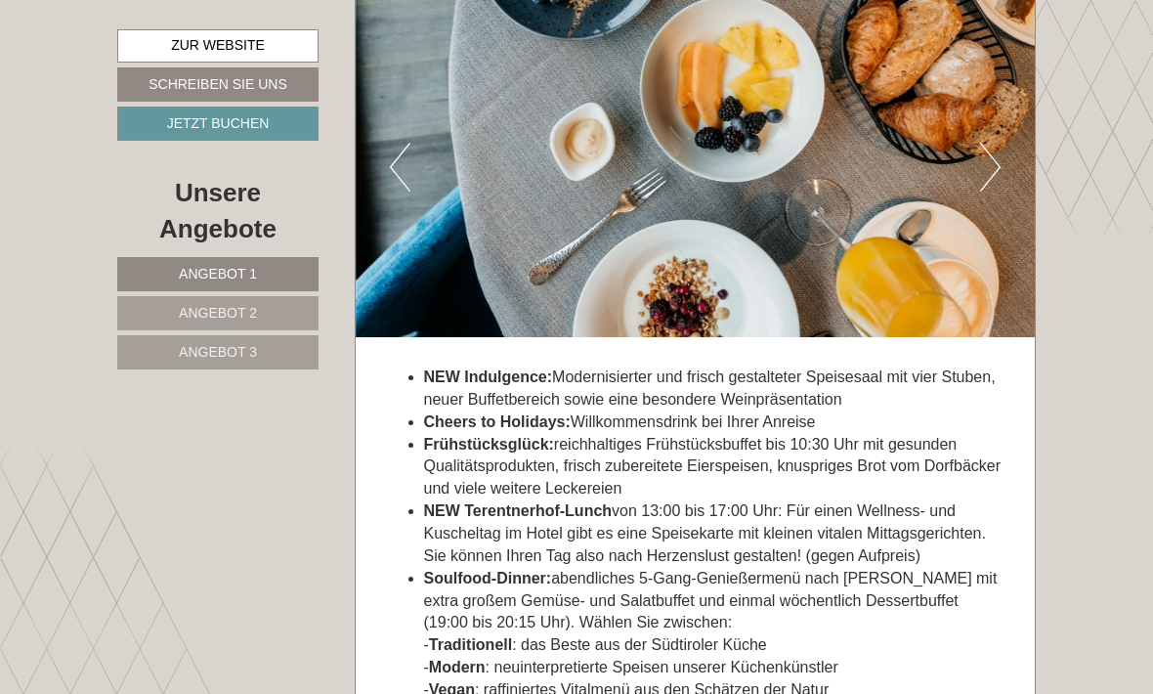
click at [991, 191] on button "Next" at bounding box center [990, 167] width 21 height 49
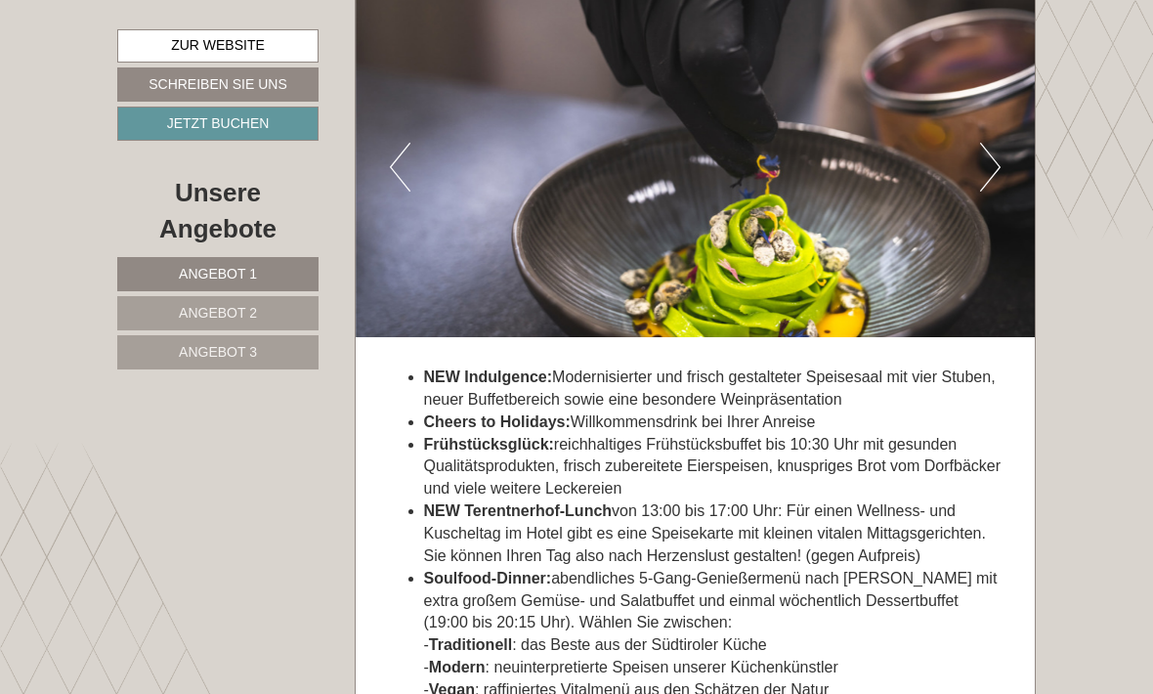
click at [992, 191] on button "Next" at bounding box center [990, 167] width 21 height 49
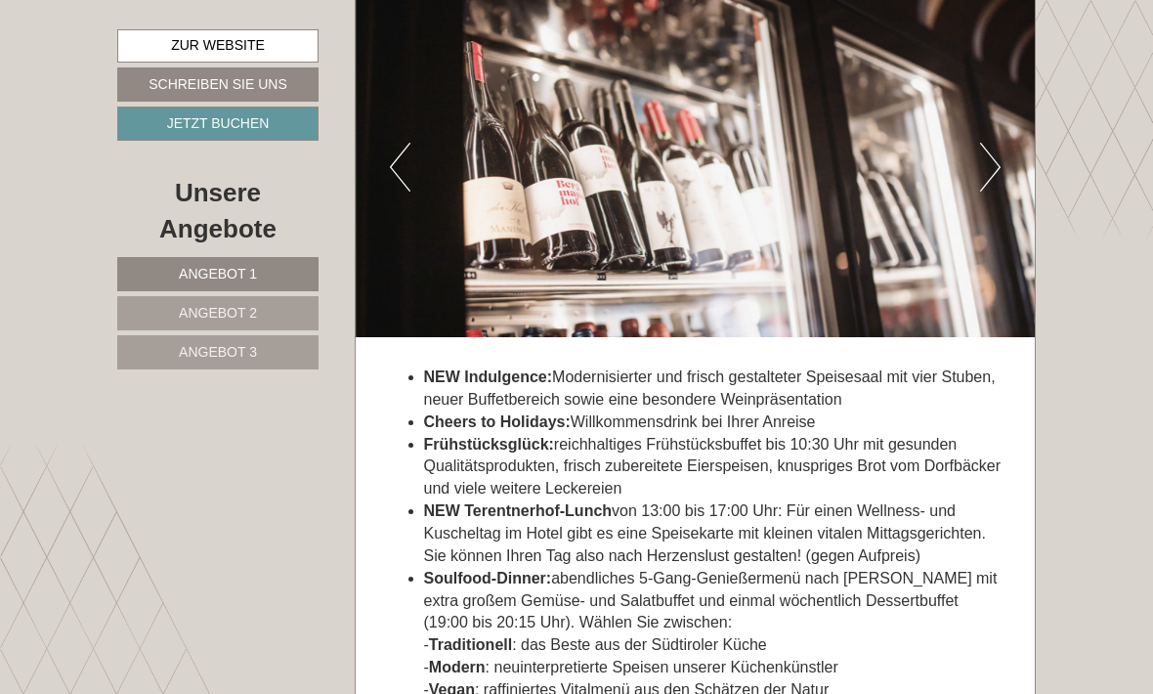
click at [996, 191] on button "Next" at bounding box center [990, 167] width 21 height 49
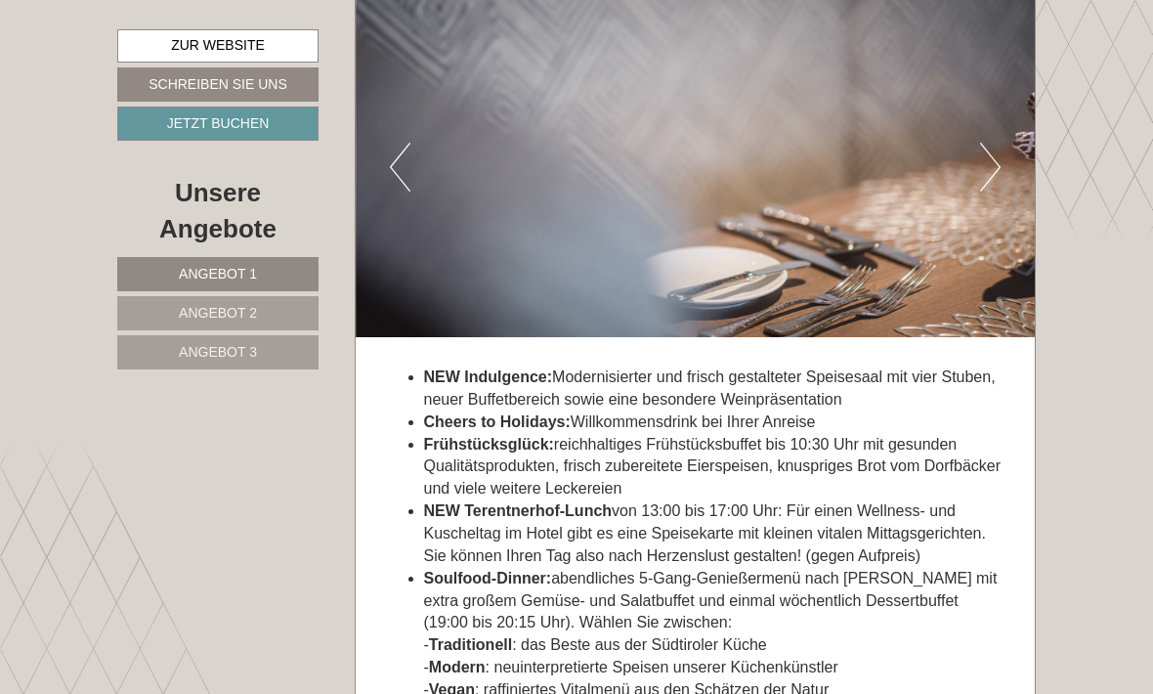
click at [987, 191] on button "Next" at bounding box center [990, 167] width 21 height 49
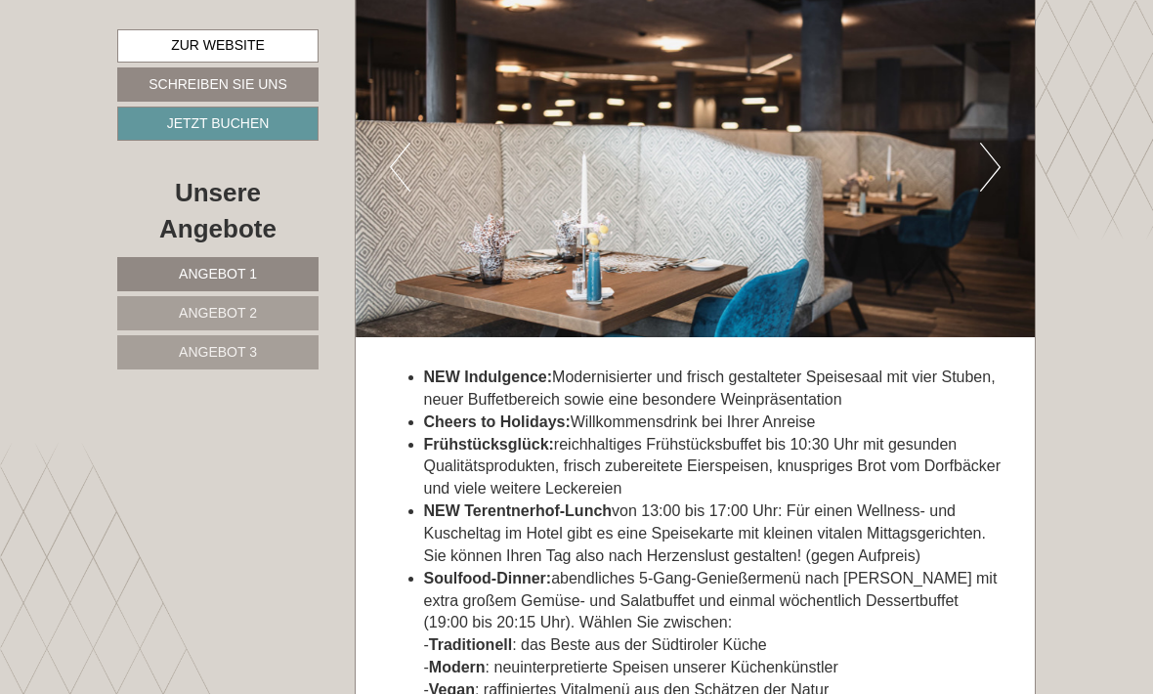
click at [977, 284] on img at bounding box center [696, 167] width 680 height 340
click at [991, 191] on button "Next" at bounding box center [990, 167] width 21 height 49
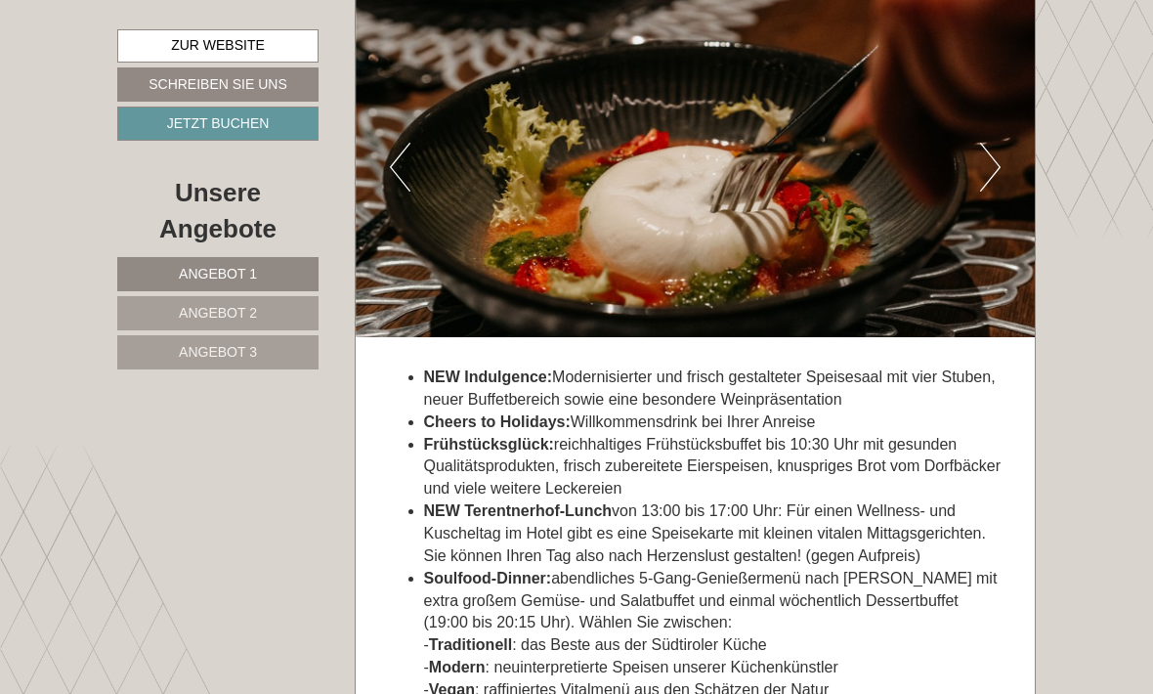
click at [978, 278] on img at bounding box center [696, 167] width 680 height 340
click at [987, 191] on button "Next" at bounding box center [990, 167] width 21 height 49
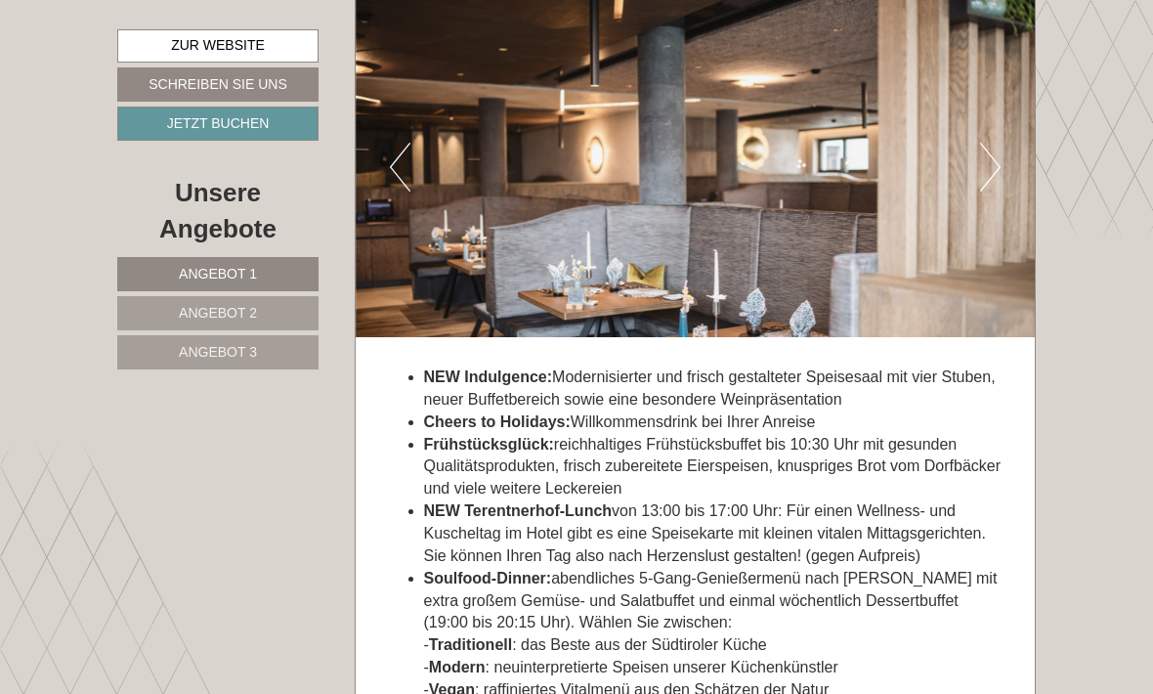
click at [982, 191] on button "Next" at bounding box center [990, 167] width 21 height 49
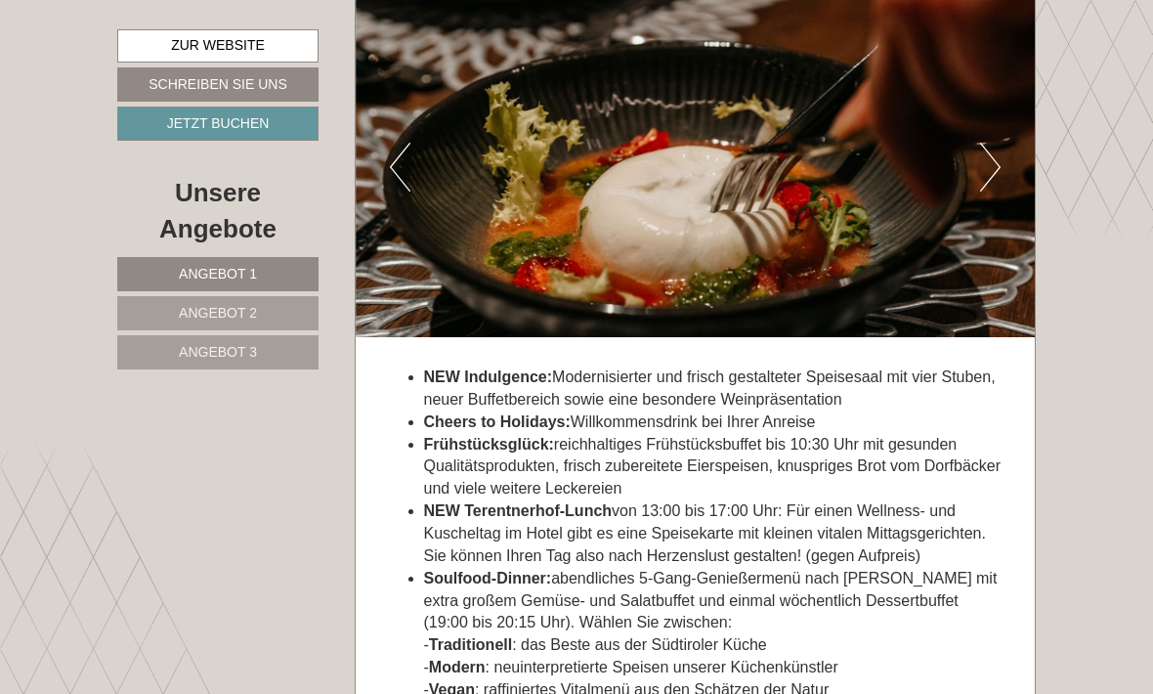
click at [987, 191] on button "Next" at bounding box center [990, 167] width 21 height 49
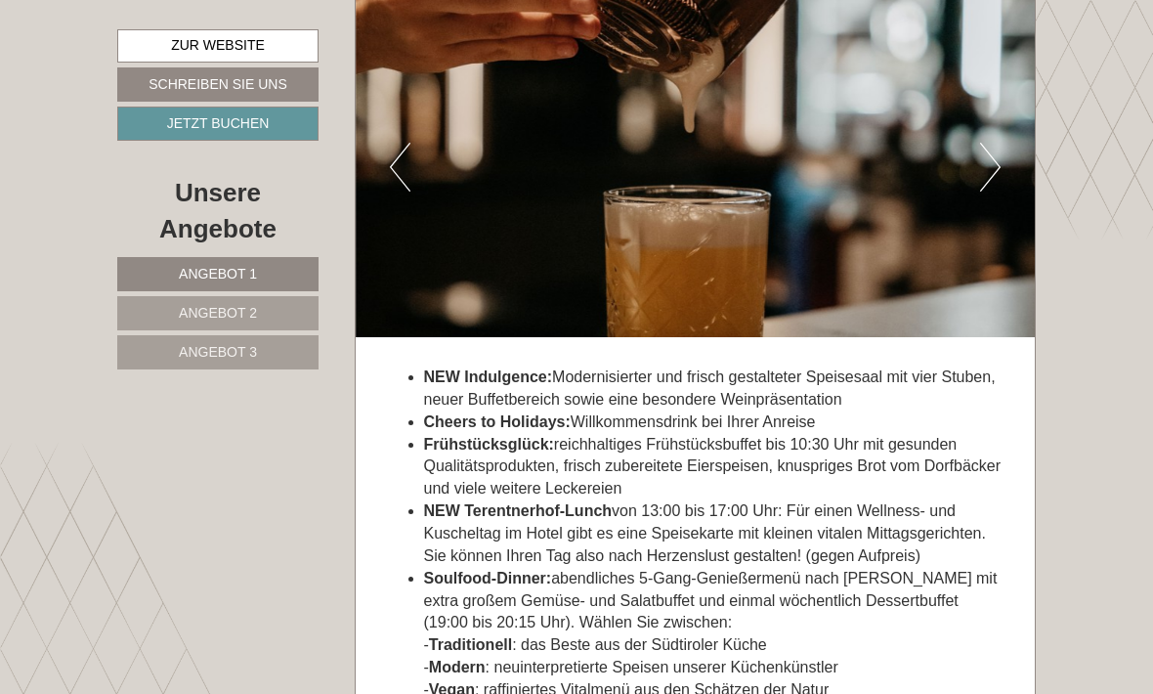
click at [989, 191] on button "Next" at bounding box center [990, 167] width 21 height 49
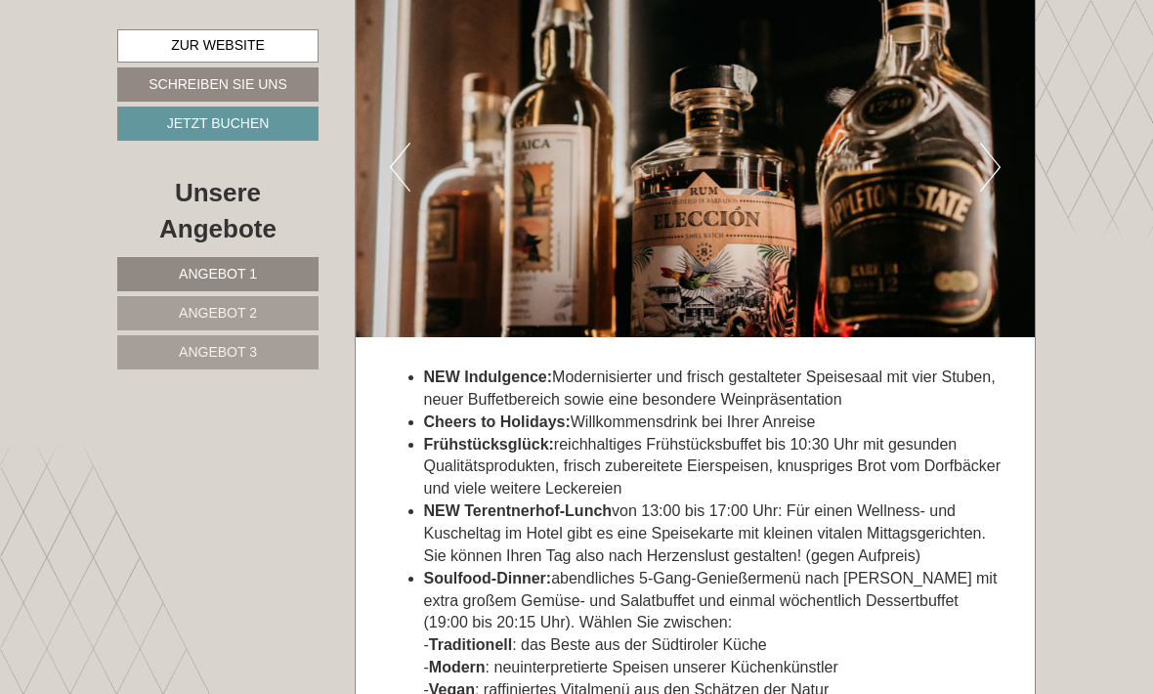
click at [993, 191] on button "Next" at bounding box center [990, 167] width 21 height 49
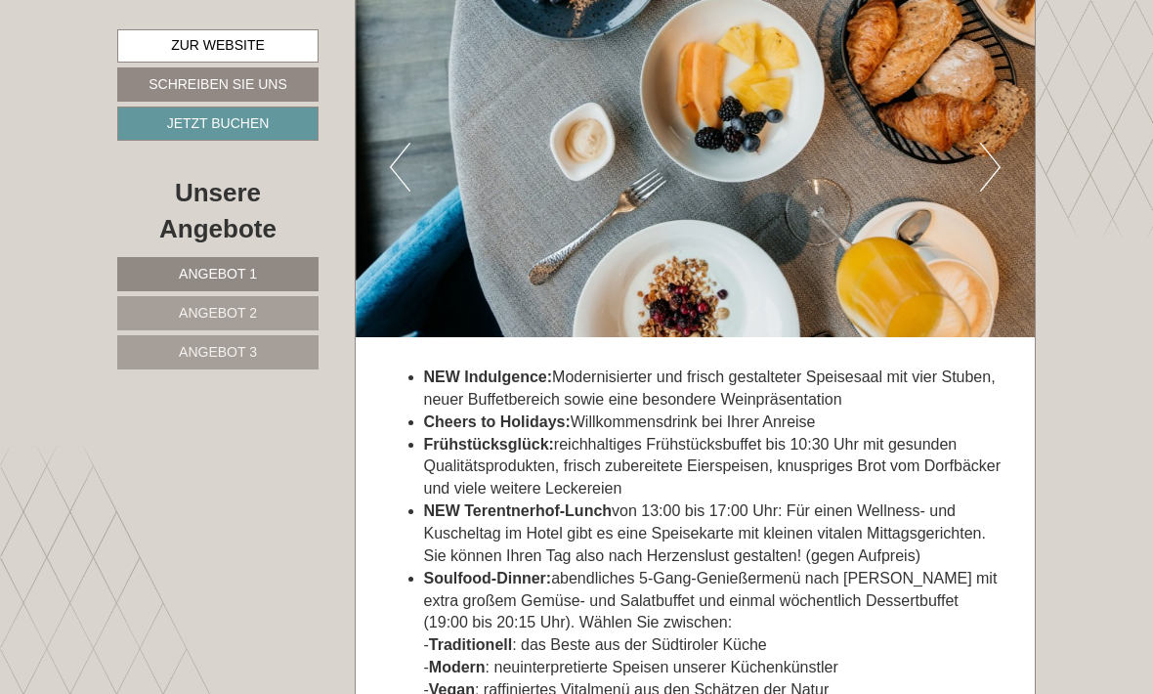
click at [994, 191] on button "Next" at bounding box center [990, 167] width 21 height 49
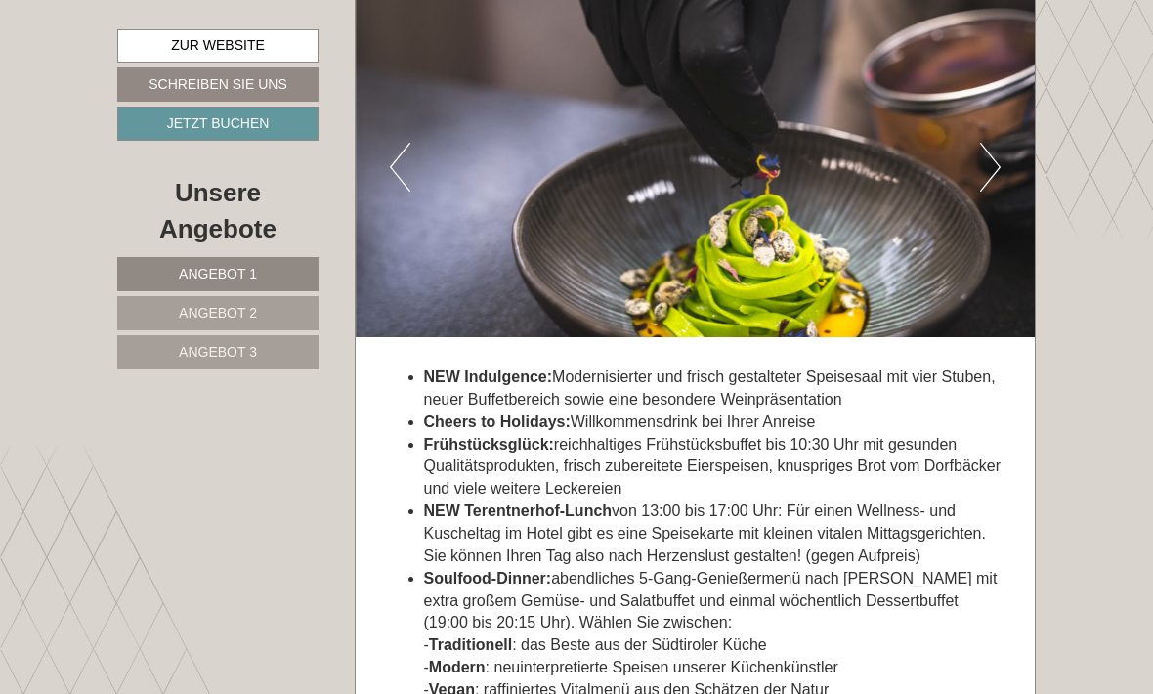
click at [988, 191] on button "Next" at bounding box center [990, 167] width 21 height 49
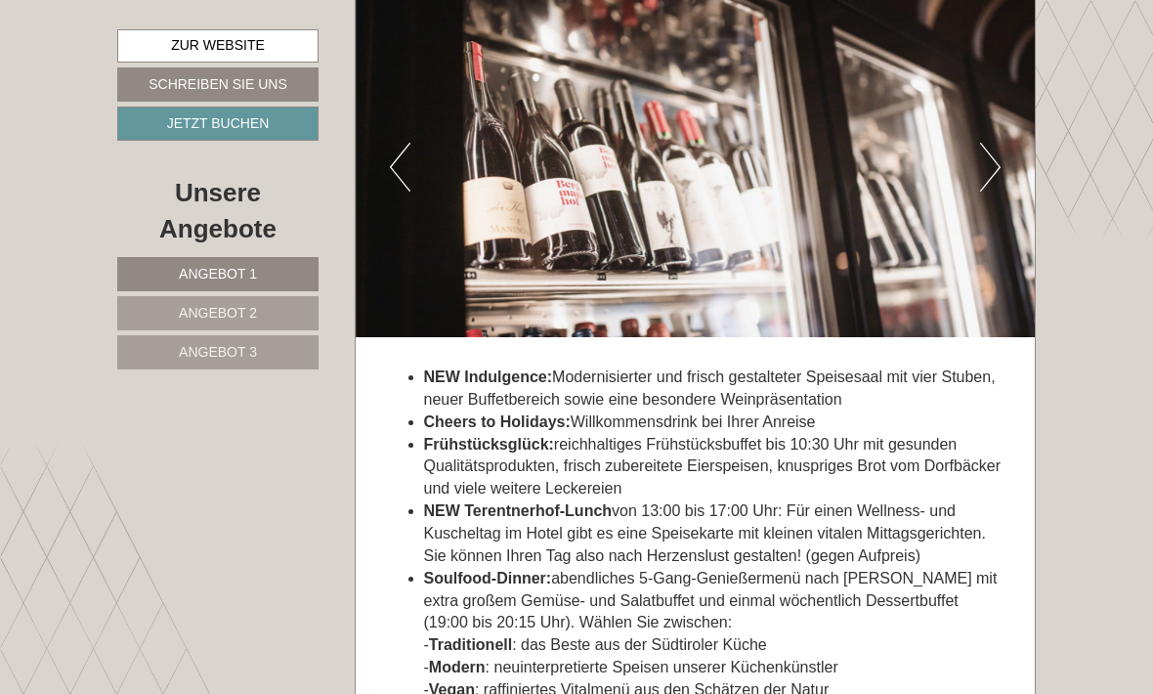
click at [991, 191] on button "Next" at bounding box center [990, 167] width 21 height 49
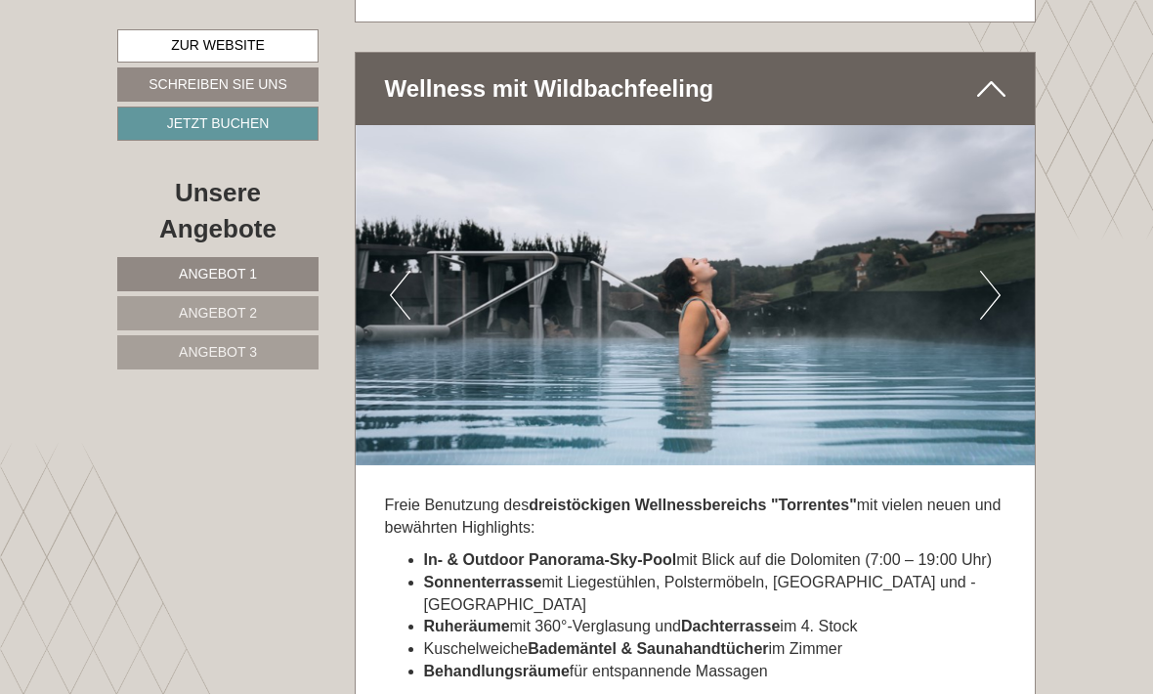
scroll to position [6320, 0]
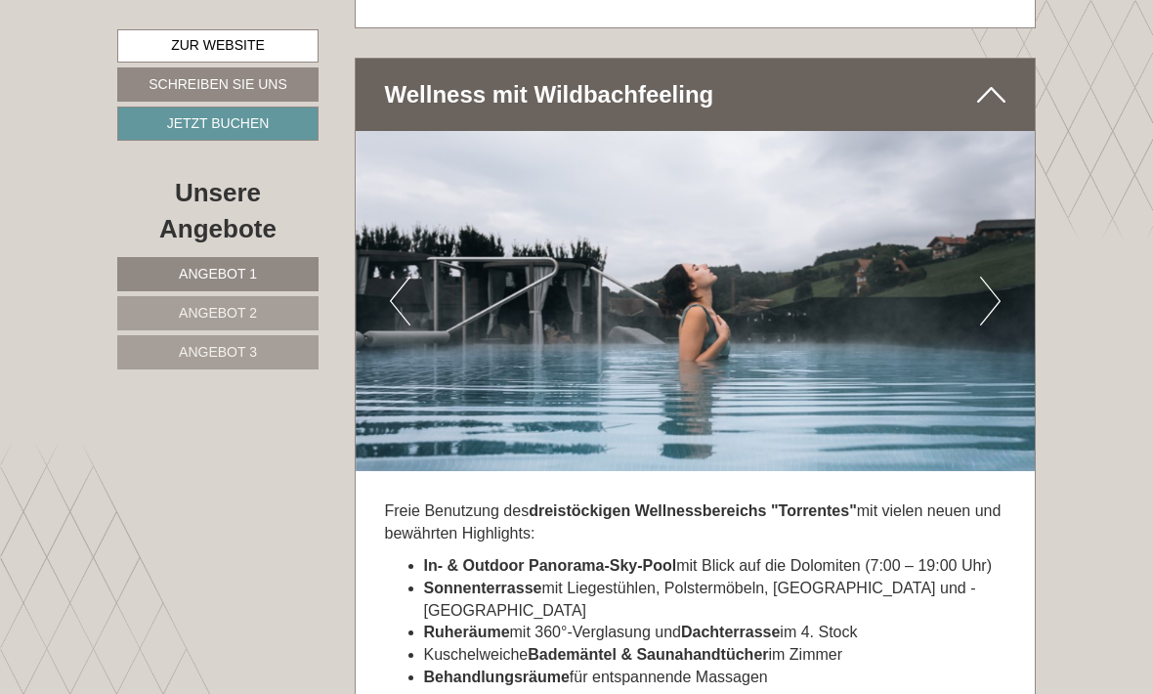
click at [991, 325] on button "Next" at bounding box center [990, 300] width 21 height 49
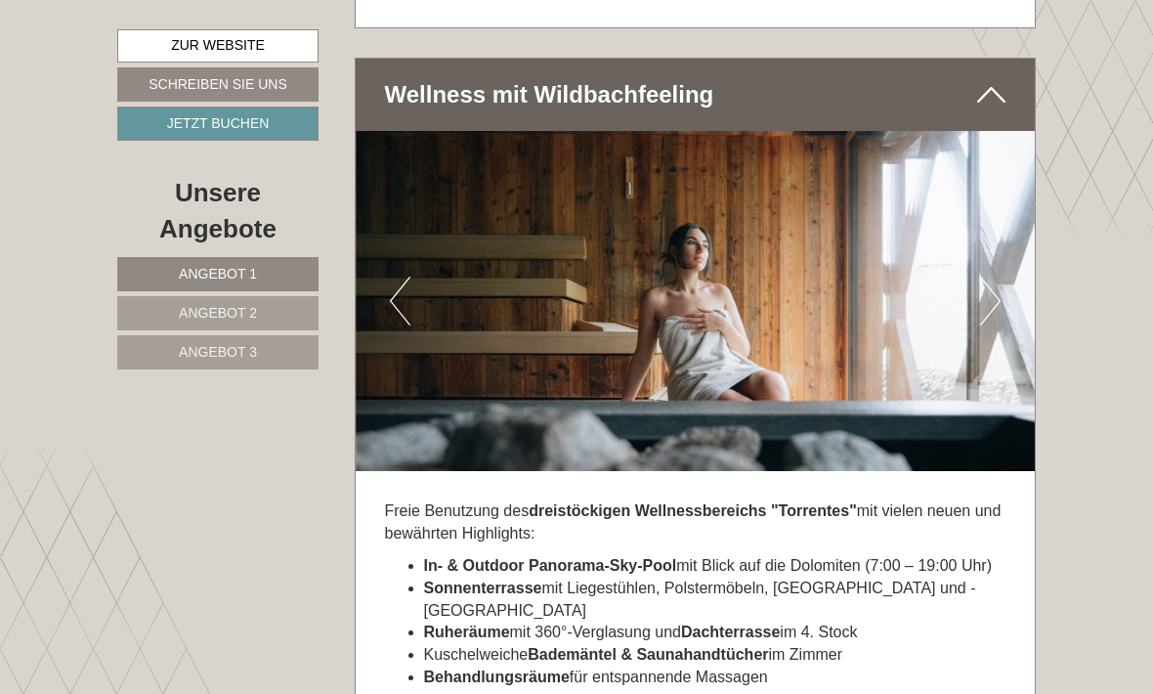
click at [1008, 380] on img at bounding box center [696, 301] width 680 height 340
click at [996, 325] on button "Next" at bounding box center [990, 300] width 21 height 49
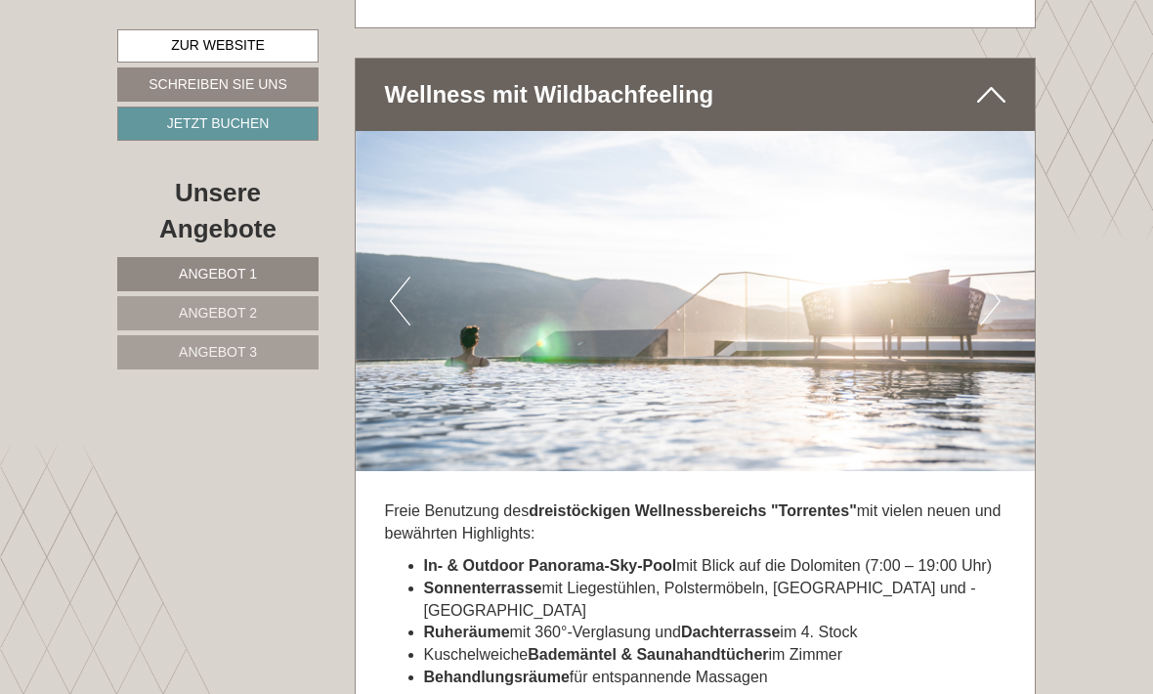
click at [994, 325] on button "Next" at bounding box center [990, 300] width 21 height 49
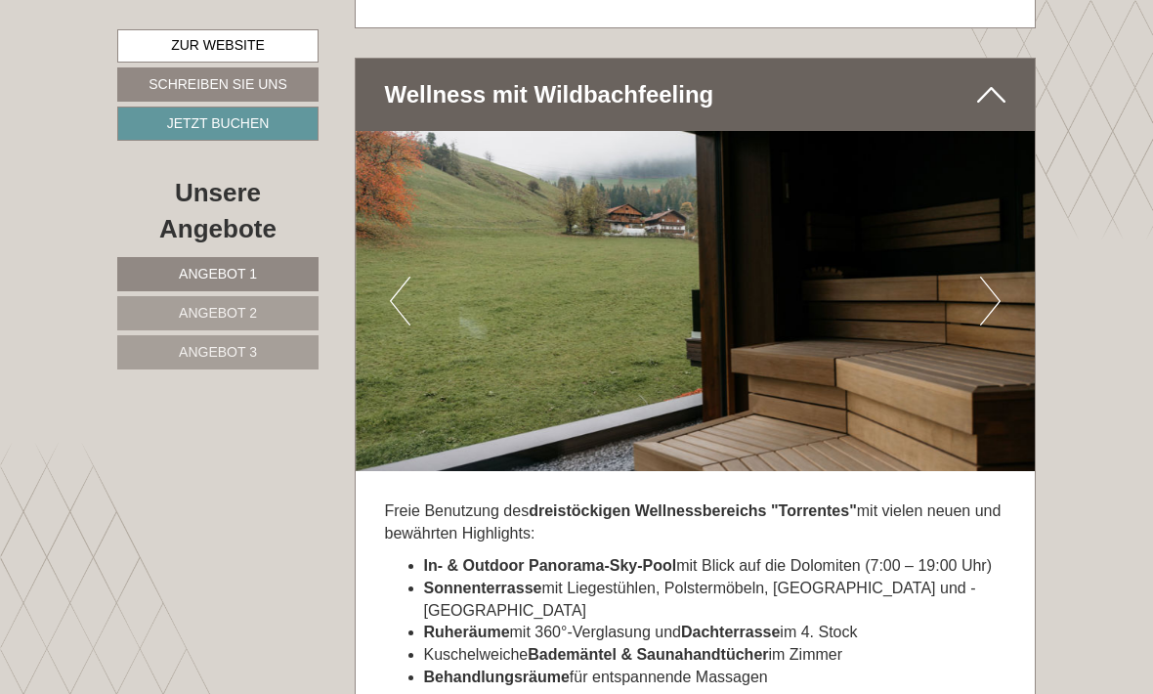
click at [992, 325] on button "Next" at bounding box center [990, 300] width 21 height 49
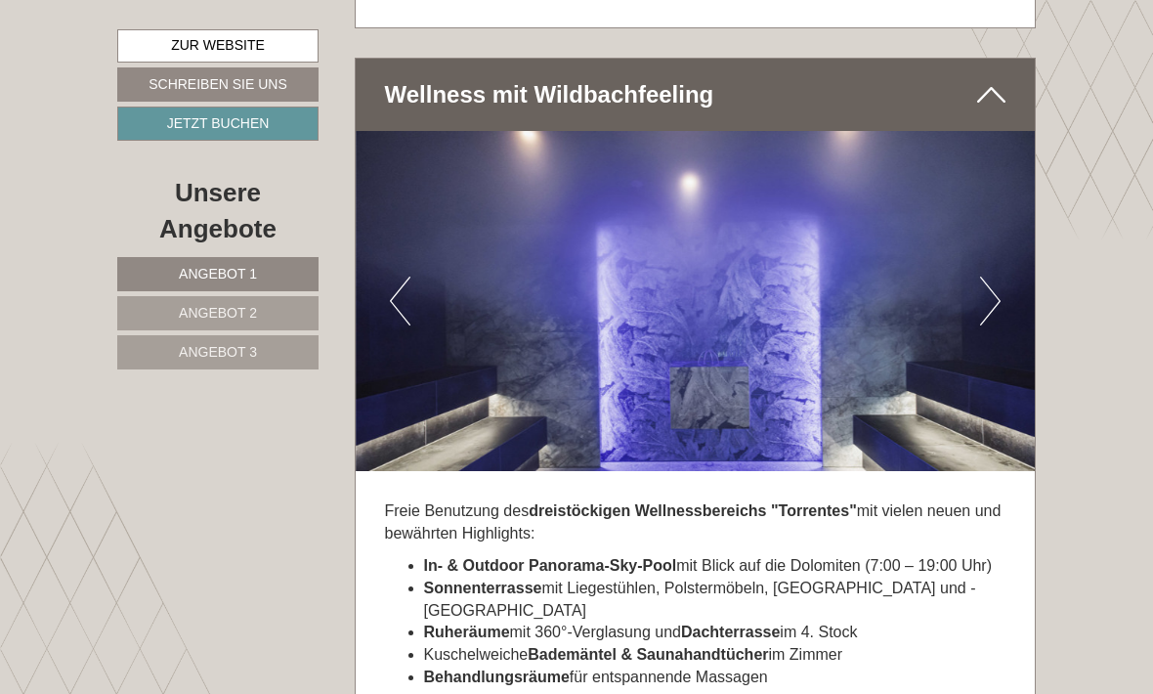
click at [990, 325] on button "Next" at bounding box center [990, 300] width 21 height 49
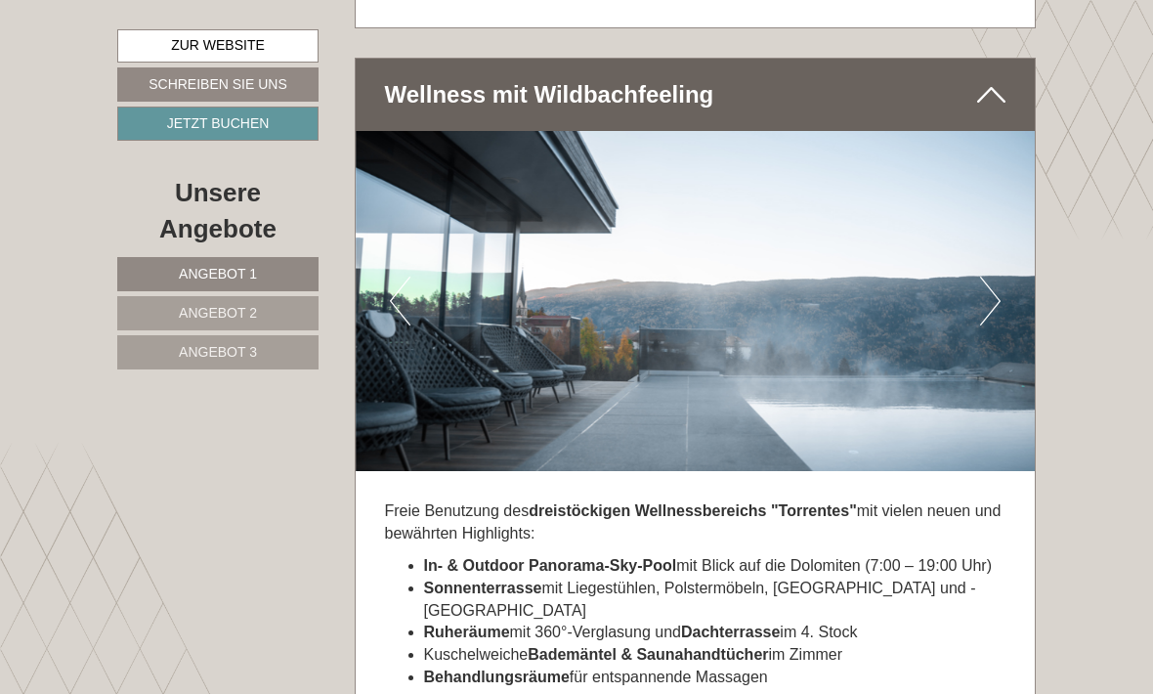
click at [989, 325] on button "Next" at bounding box center [990, 300] width 21 height 49
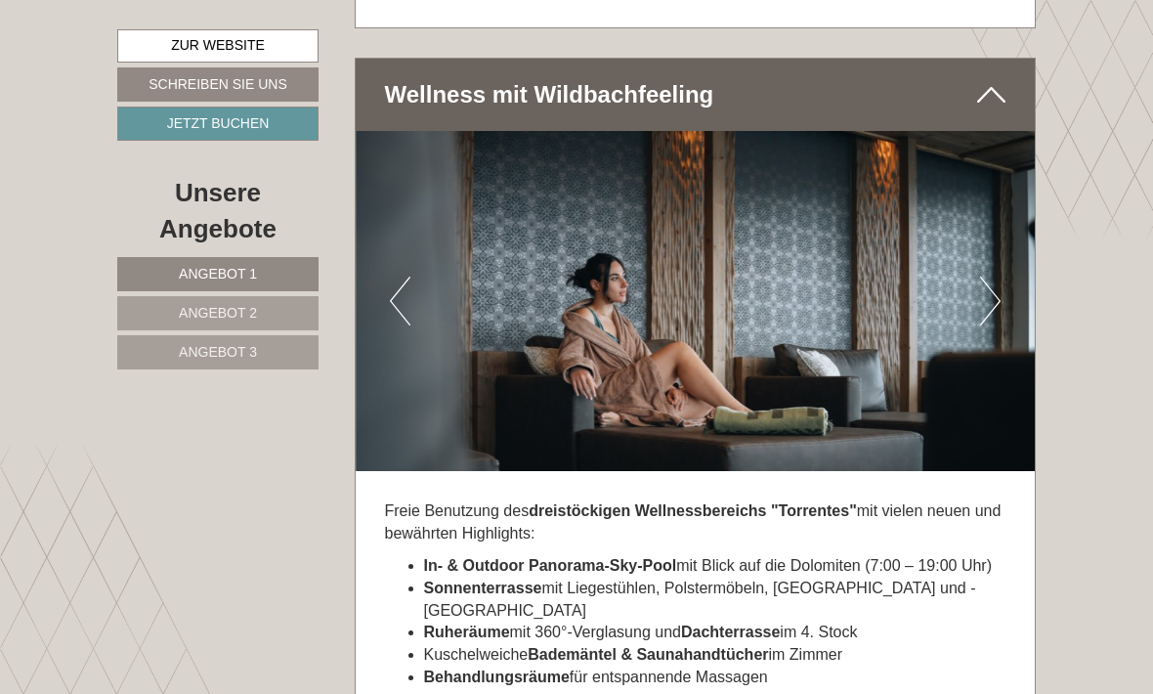
click at [994, 325] on button "Next" at bounding box center [990, 300] width 21 height 49
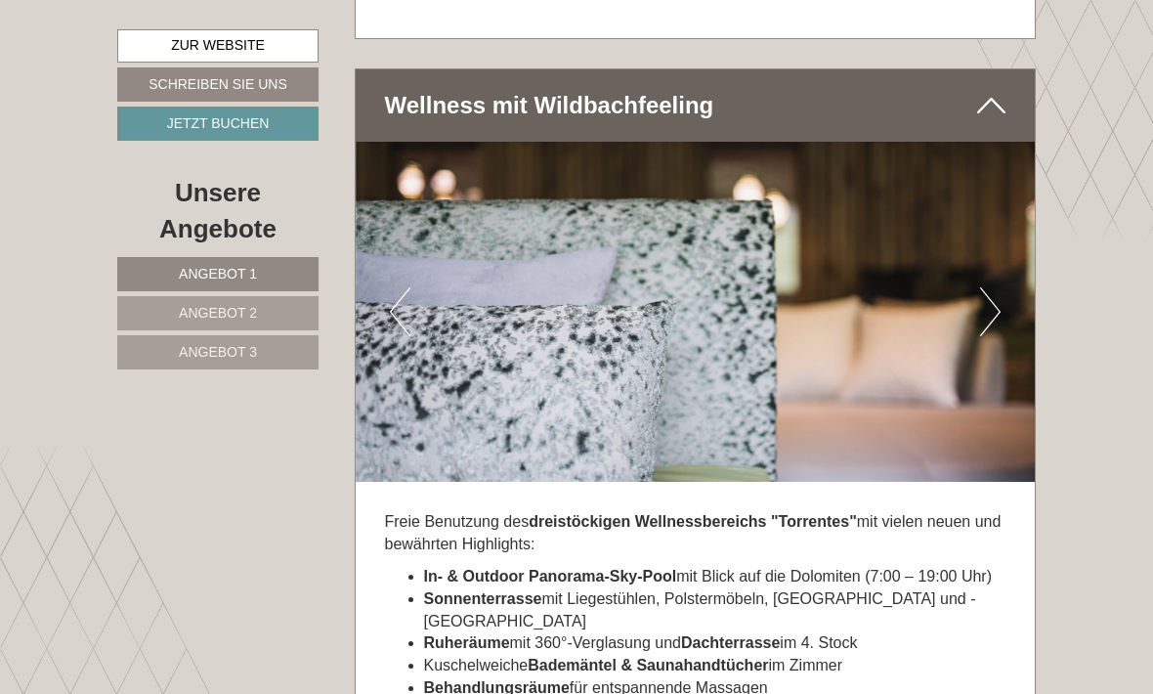
scroll to position [6310, 0]
click at [991, 335] on button "Next" at bounding box center [990, 310] width 21 height 49
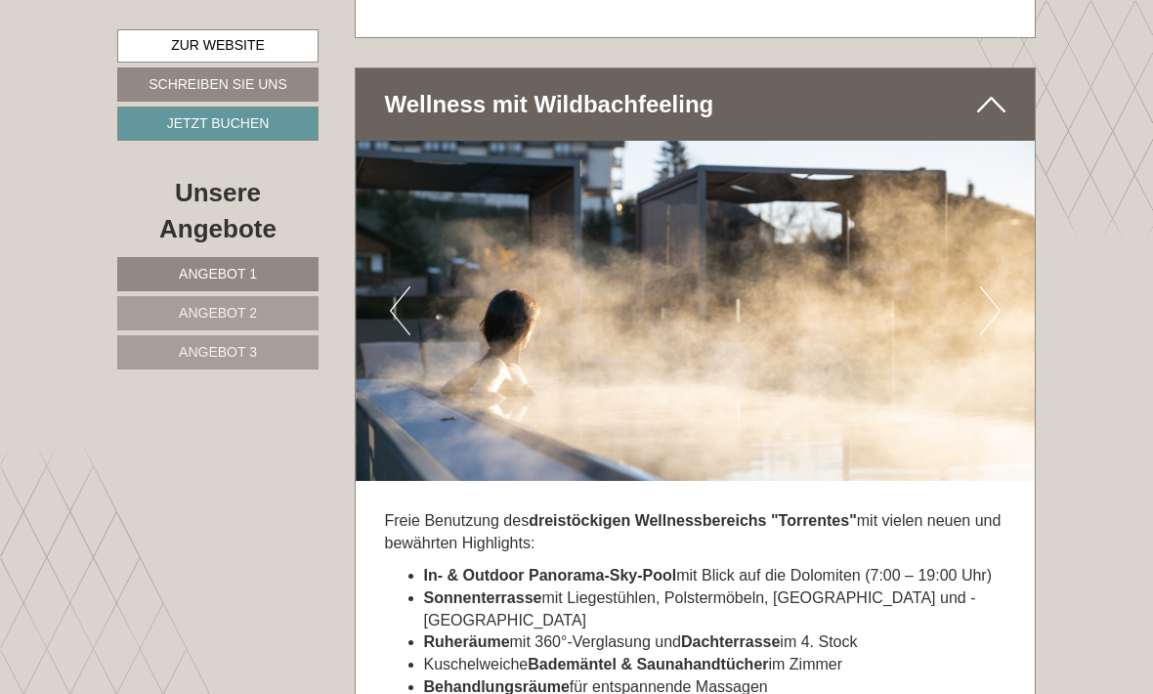
click at [990, 335] on button "Next" at bounding box center [990, 310] width 21 height 49
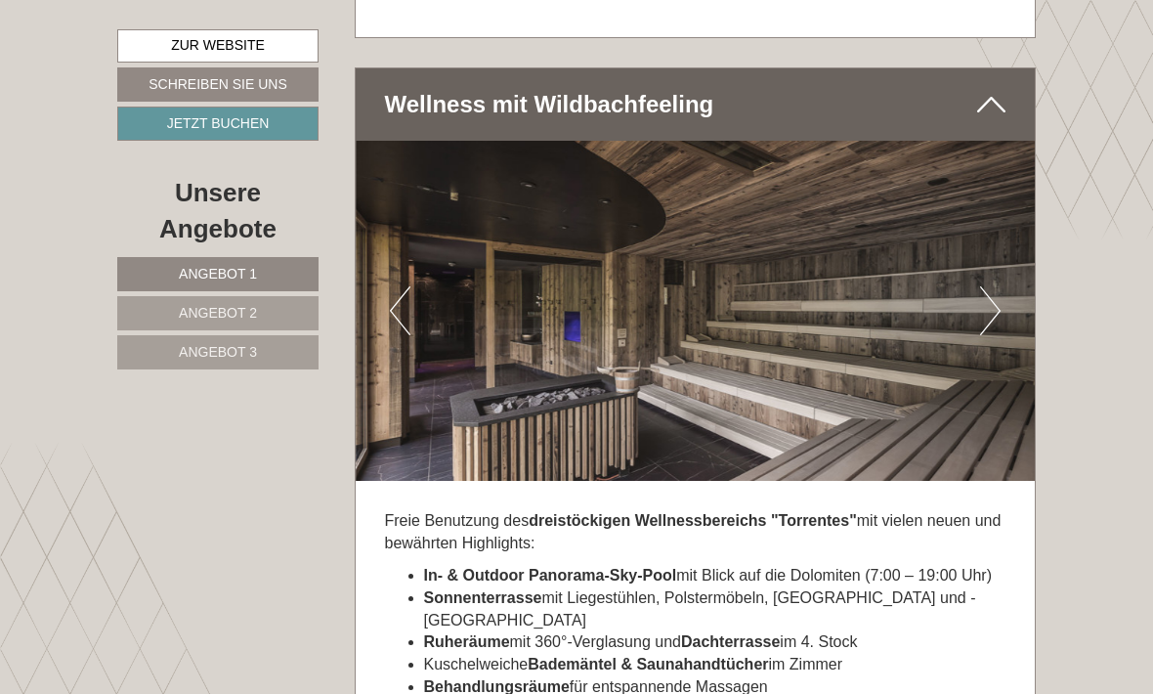
click at [993, 335] on button "Next" at bounding box center [990, 310] width 21 height 49
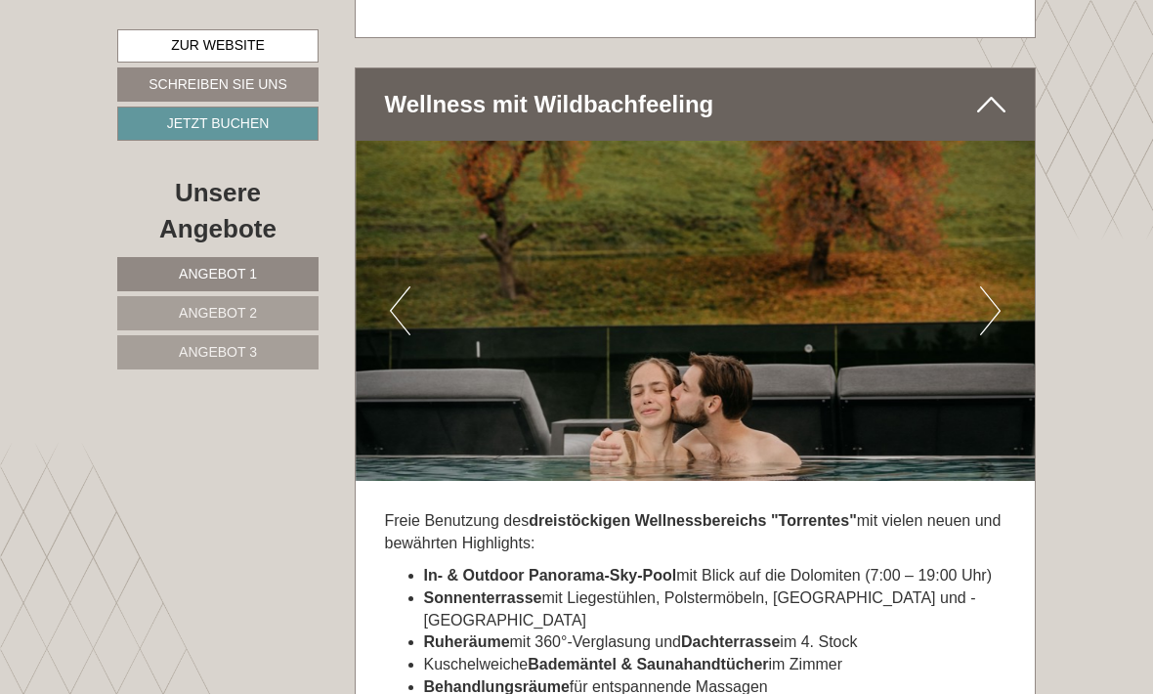
click at [987, 413] on img at bounding box center [696, 311] width 680 height 340
click at [996, 335] on button "Next" at bounding box center [990, 310] width 21 height 49
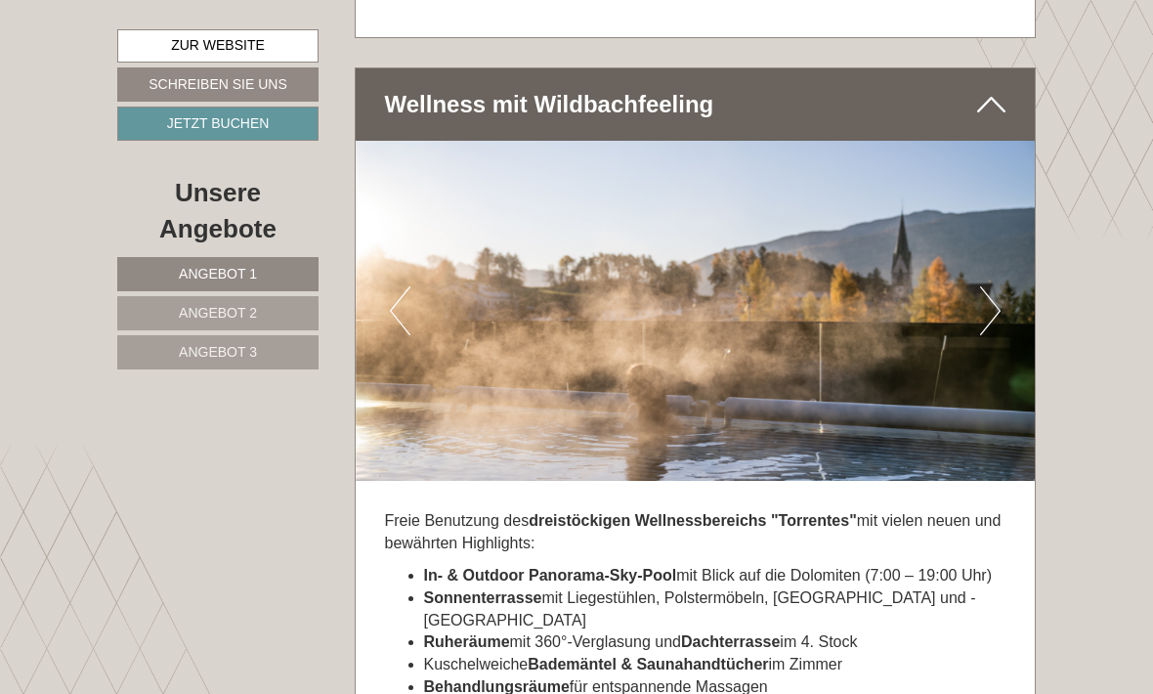
click at [995, 335] on button "Next" at bounding box center [990, 310] width 21 height 49
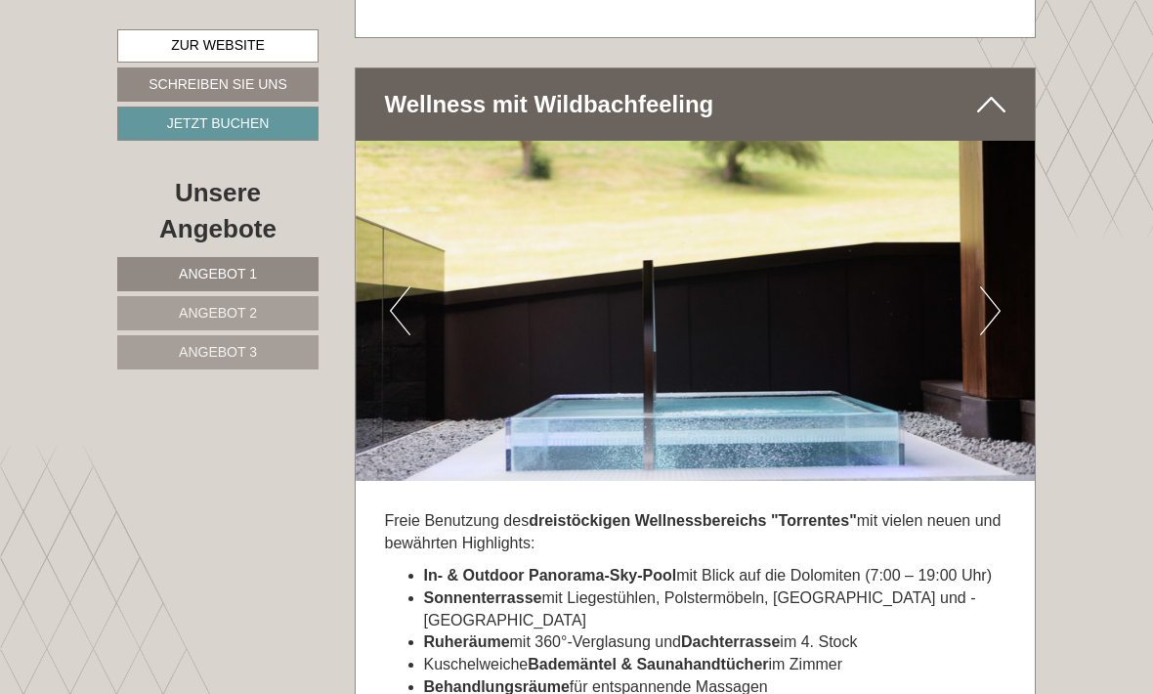
click at [997, 335] on button "Next" at bounding box center [990, 310] width 21 height 49
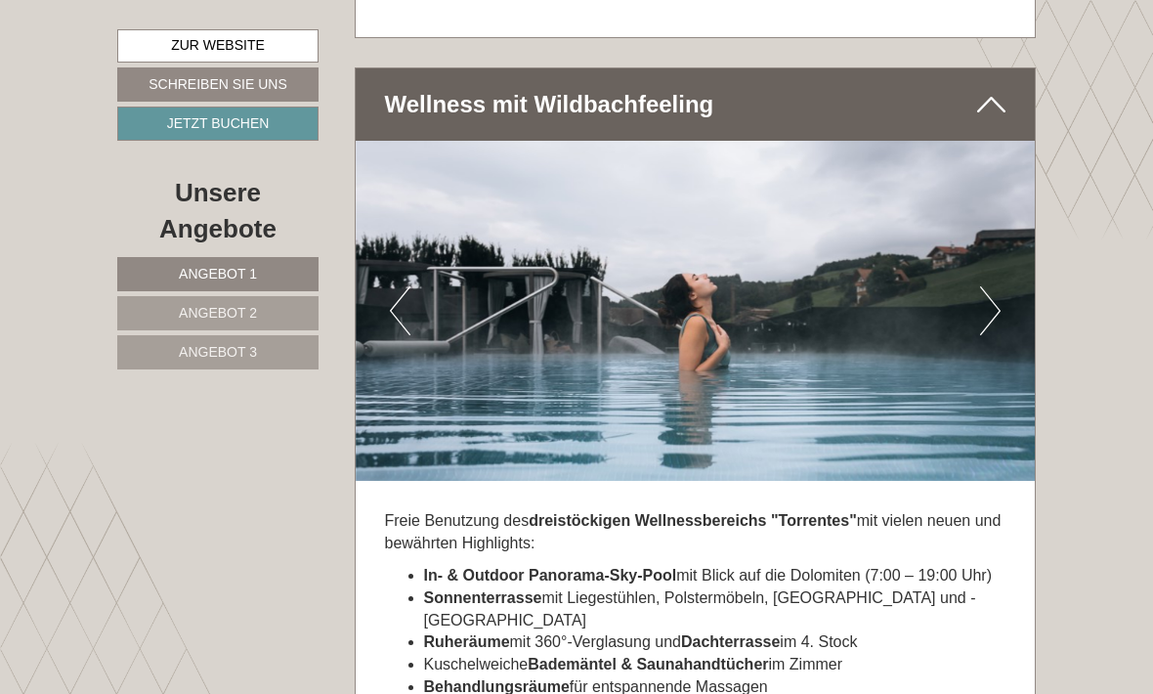
click at [997, 335] on button "Next" at bounding box center [990, 310] width 21 height 49
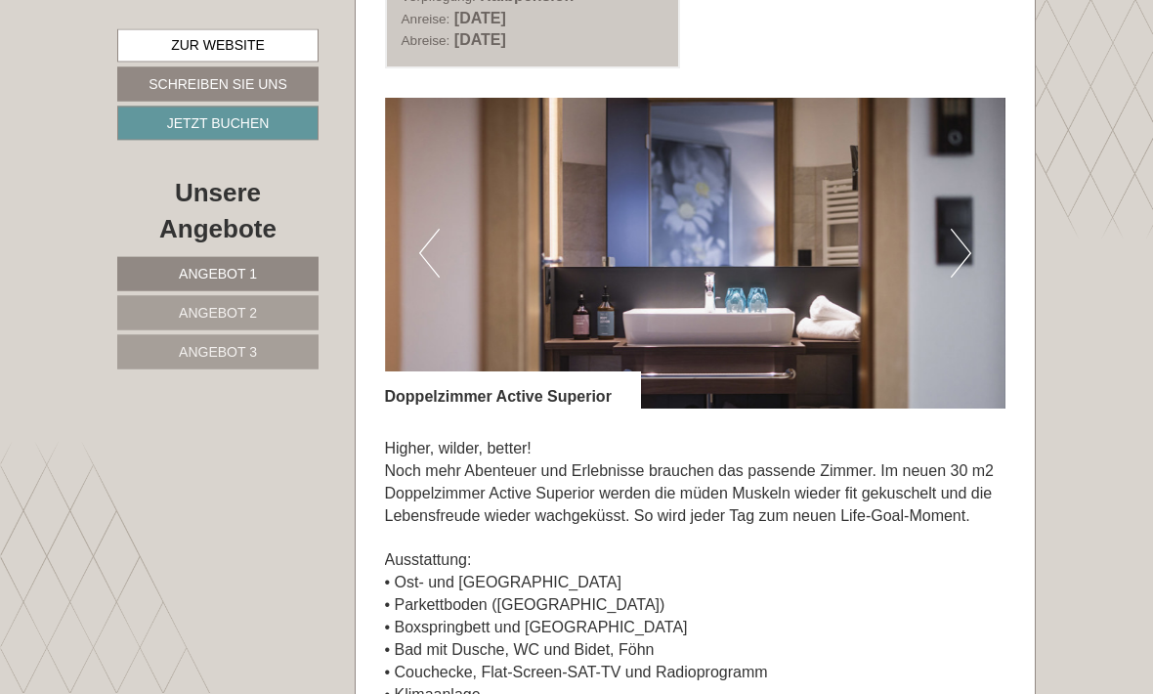
scroll to position [2567, 0]
click at [966, 277] on button "Next" at bounding box center [961, 253] width 21 height 49
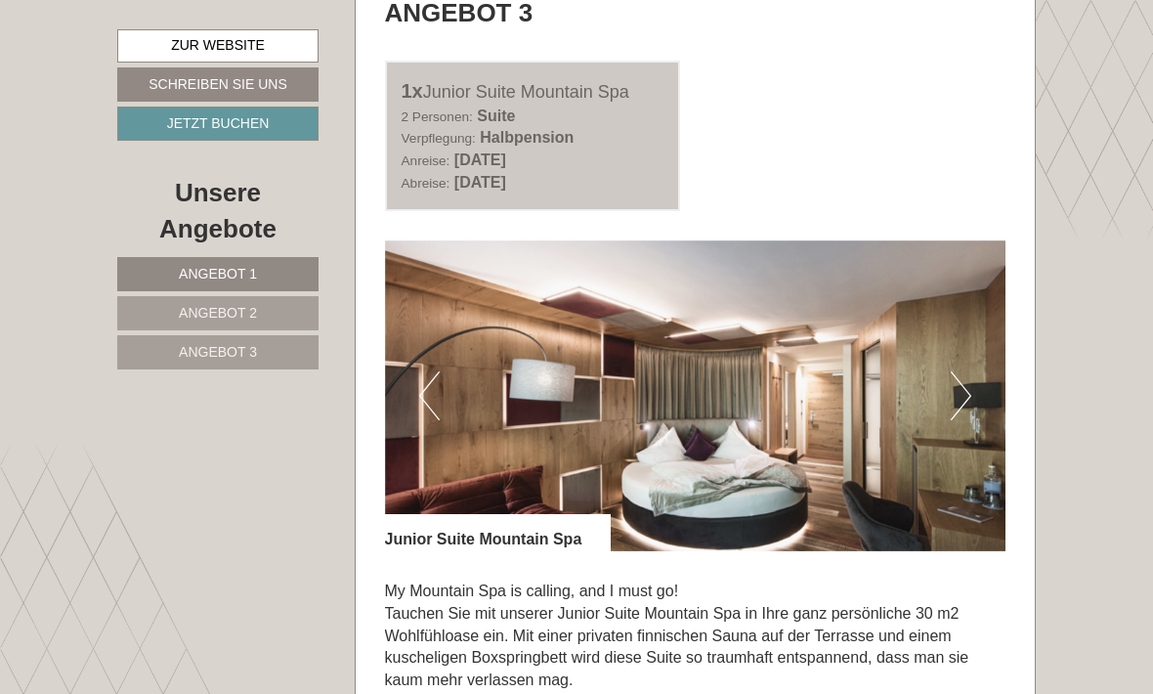
scroll to position [3788, 0]
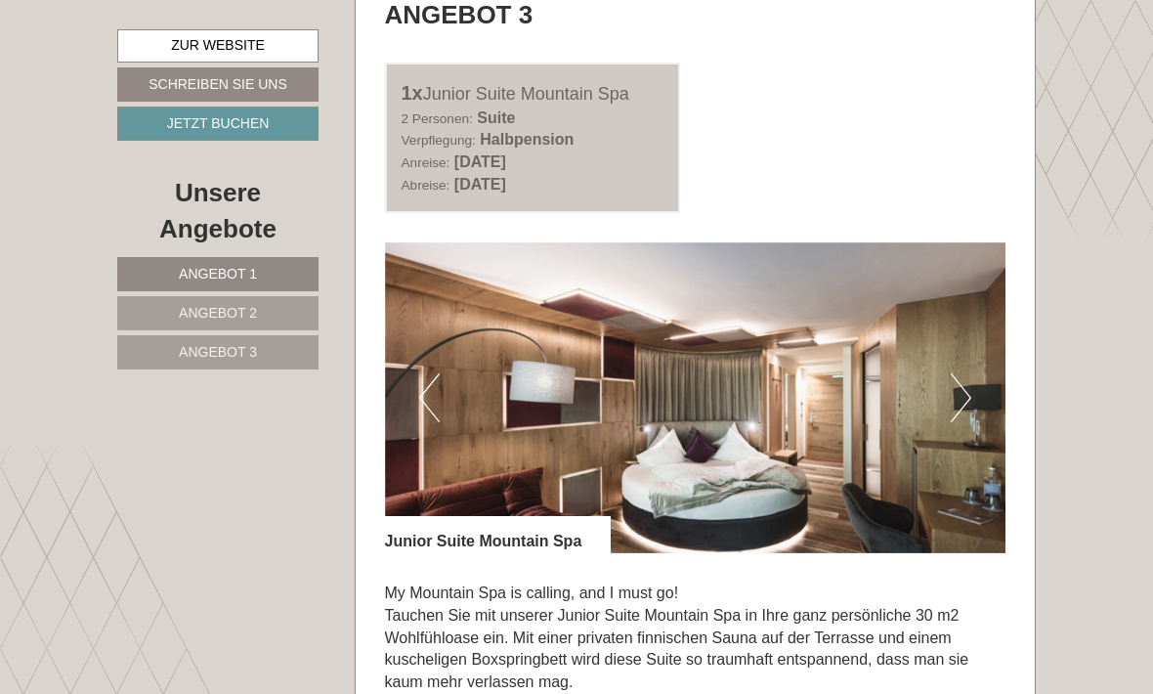
click at [969, 422] on button "Next" at bounding box center [961, 397] width 21 height 49
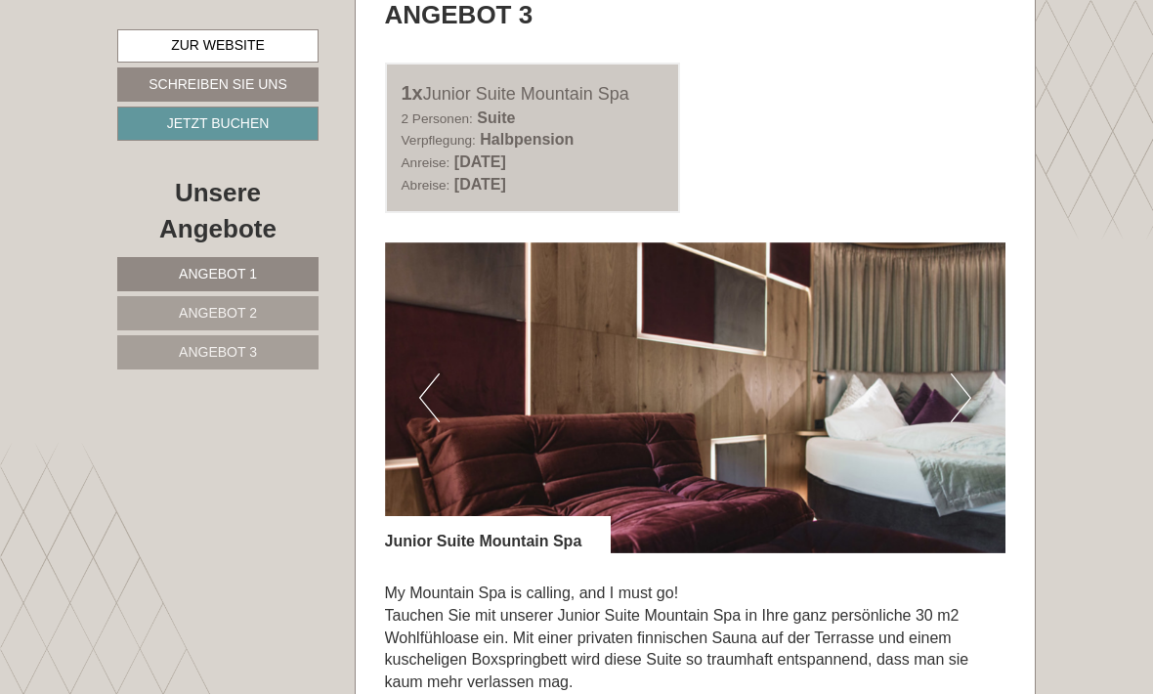
click at [972, 518] on img at bounding box center [695, 397] width 621 height 311
click at [970, 422] on button "Next" at bounding box center [961, 397] width 21 height 49
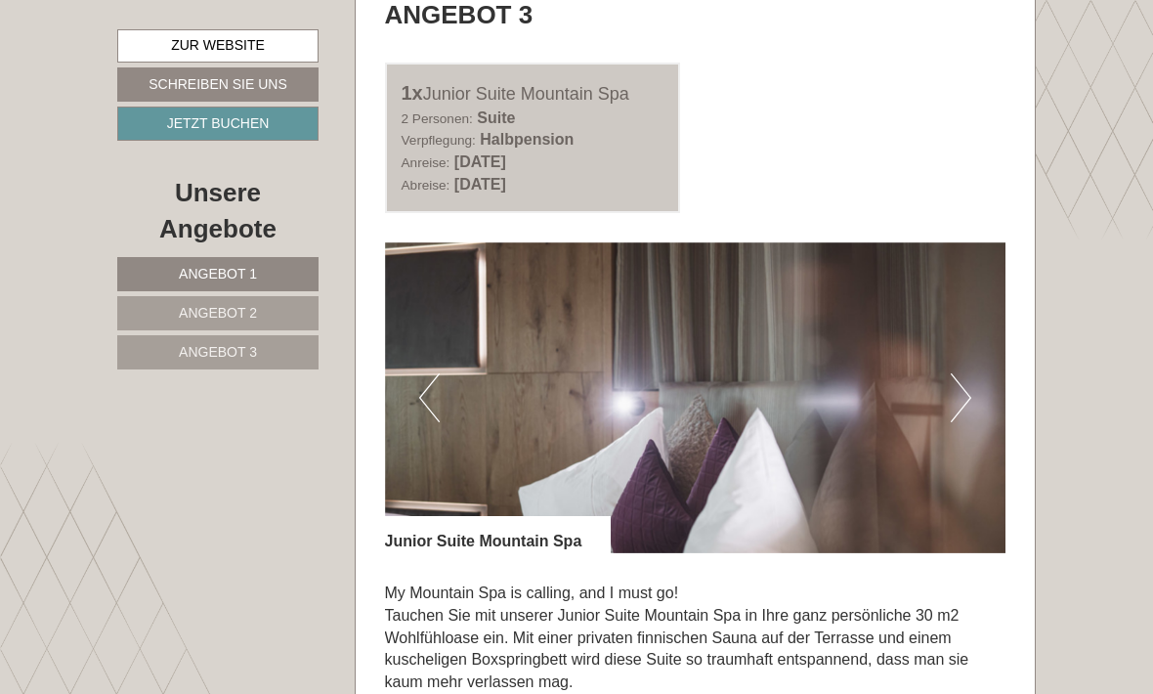
click at [968, 422] on button "Next" at bounding box center [961, 397] width 21 height 49
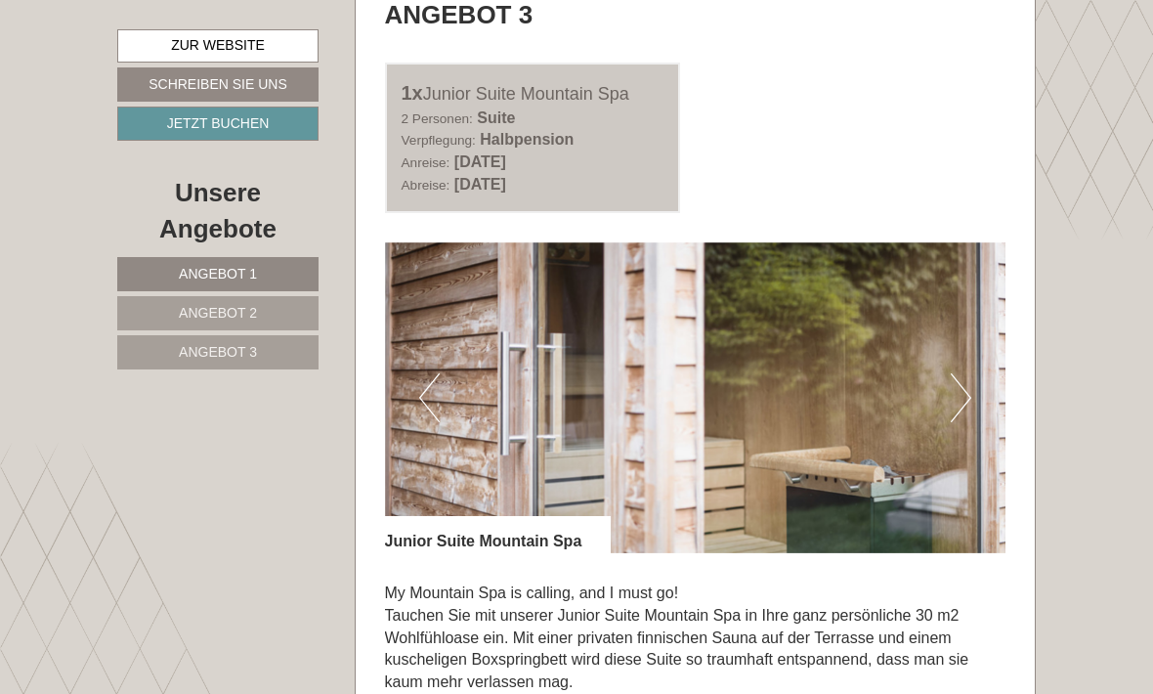
click at [970, 422] on button "Next" at bounding box center [961, 397] width 21 height 49
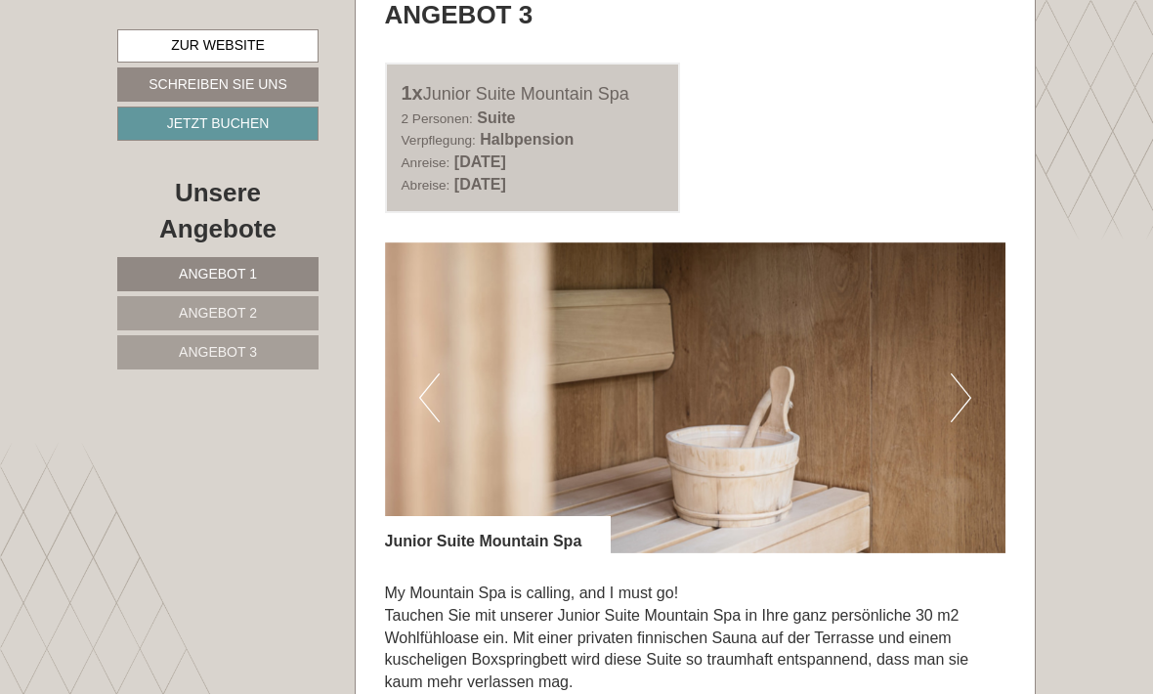
click at [973, 509] on img at bounding box center [695, 397] width 621 height 311
click at [976, 509] on img at bounding box center [695, 397] width 621 height 311
click at [973, 511] on img at bounding box center [695, 397] width 621 height 311
click at [985, 507] on img at bounding box center [695, 397] width 621 height 311
click at [977, 504] on img at bounding box center [695, 397] width 621 height 311
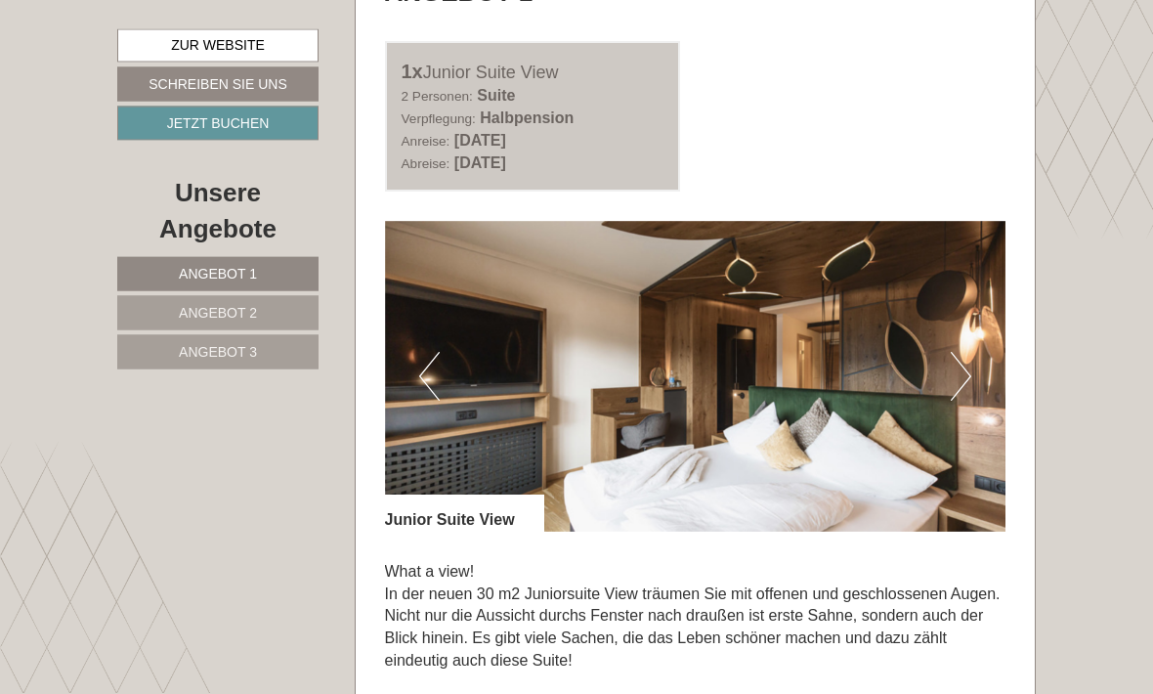
scroll to position [1058, 0]
click at [968, 401] on button "Next" at bounding box center [961, 376] width 21 height 49
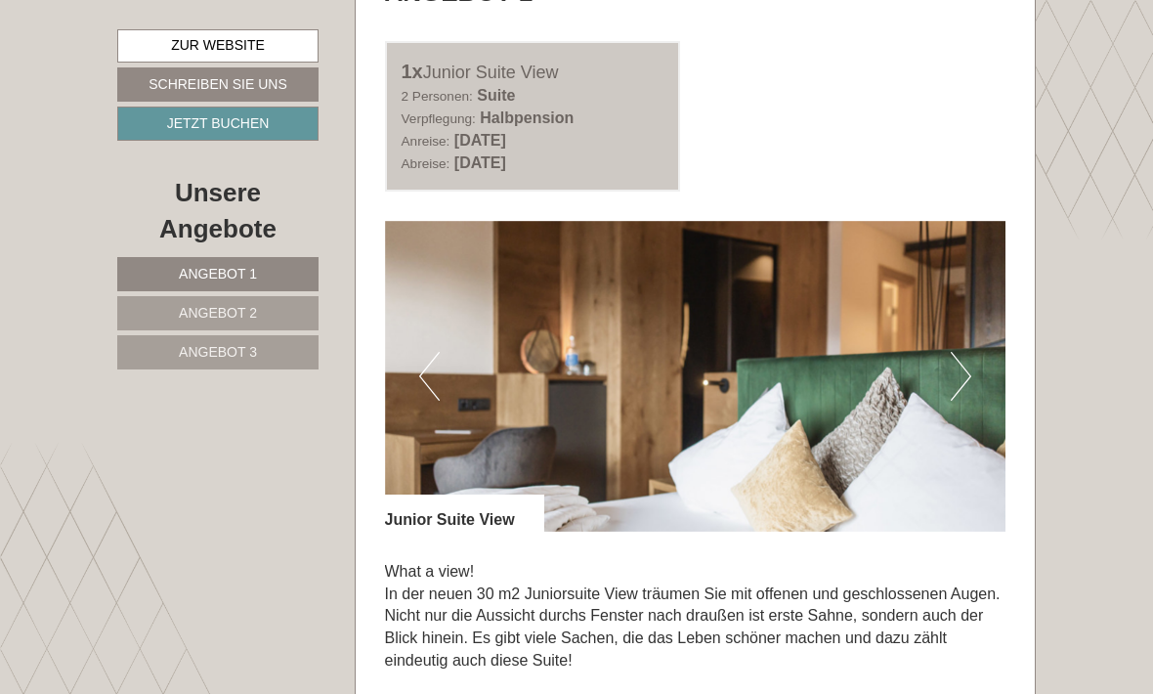
click at [972, 408] on img at bounding box center [695, 376] width 621 height 311
click at [968, 401] on button "Next" at bounding box center [961, 376] width 21 height 49
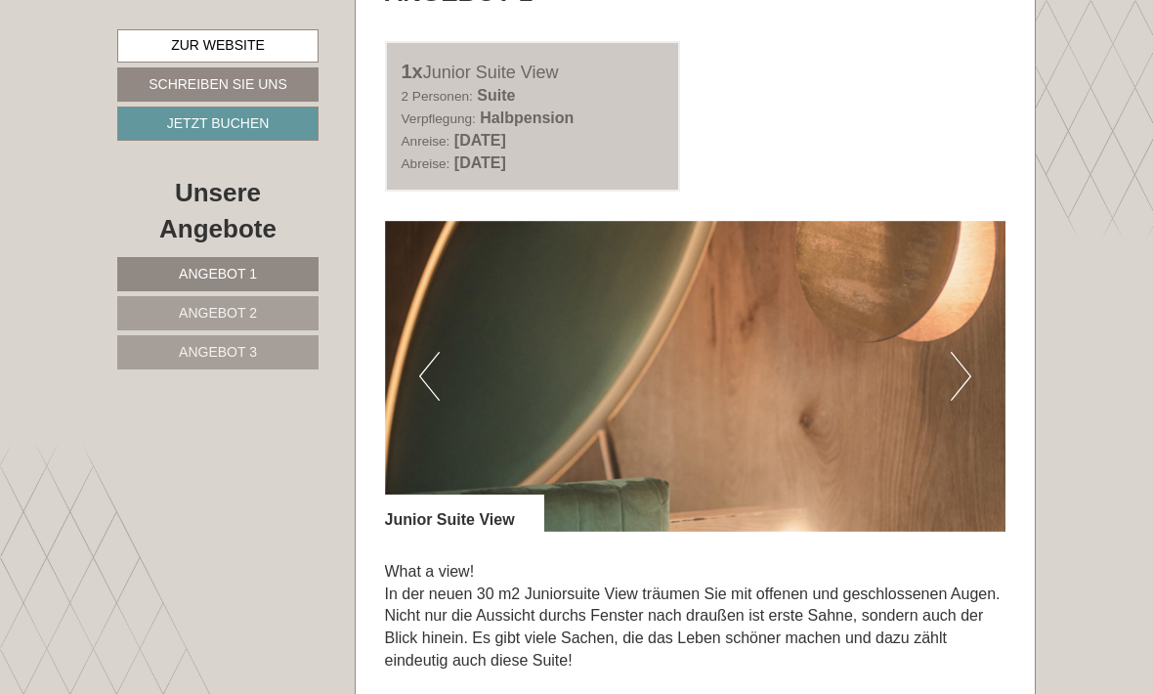
click at [966, 401] on button "Next" at bounding box center [961, 376] width 21 height 49
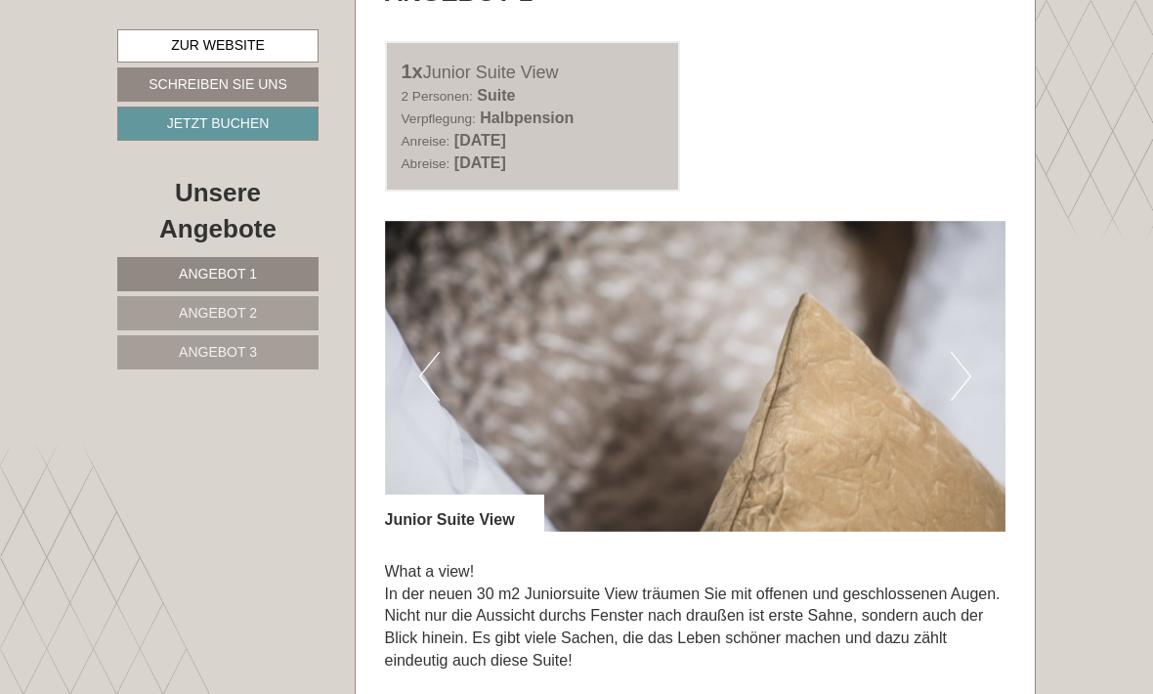
click at [975, 407] on img at bounding box center [695, 376] width 621 height 311
click at [967, 401] on button "Next" at bounding box center [961, 376] width 21 height 49
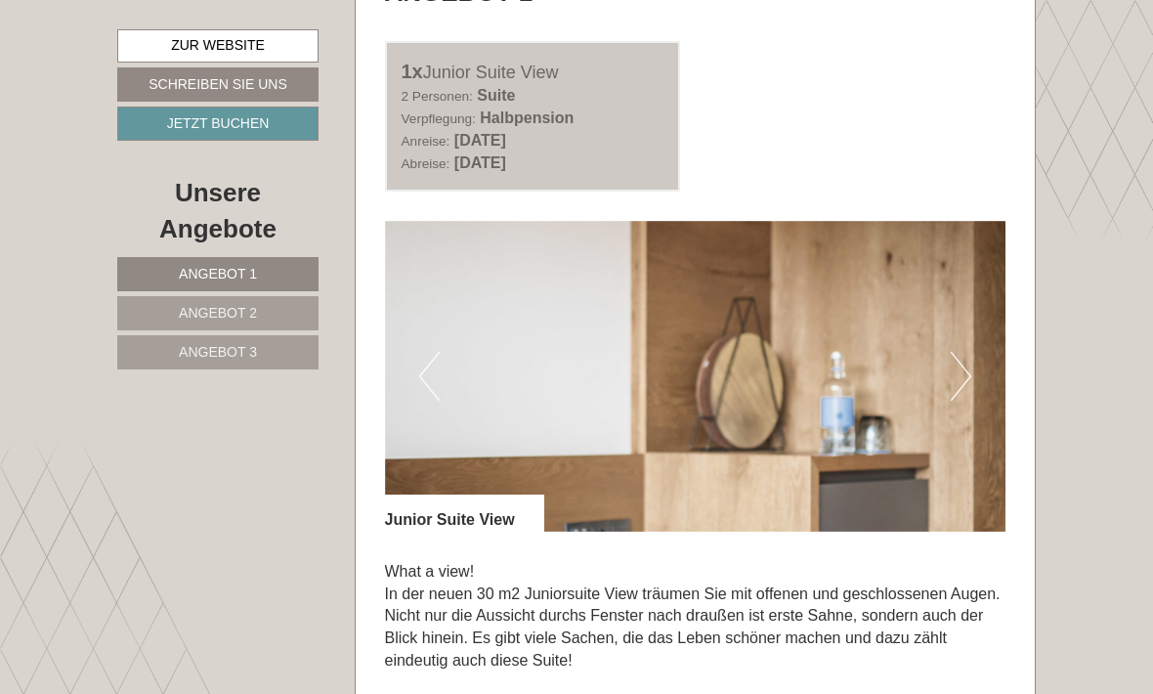
click at [972, 416] on img at bounding box center [695, 376] width 621 height 311
click at [974, 421] on img at bounding box center [695, 376] width 621 height 311
click at [983, 404] on img at bounding box center [695, 376] width 621 height 311
click at [978, 425] on img at bounding box center [695, 376] width 621 height 311
click at [982, 416] on img at bounding box center [695, 376] width 621 height 311
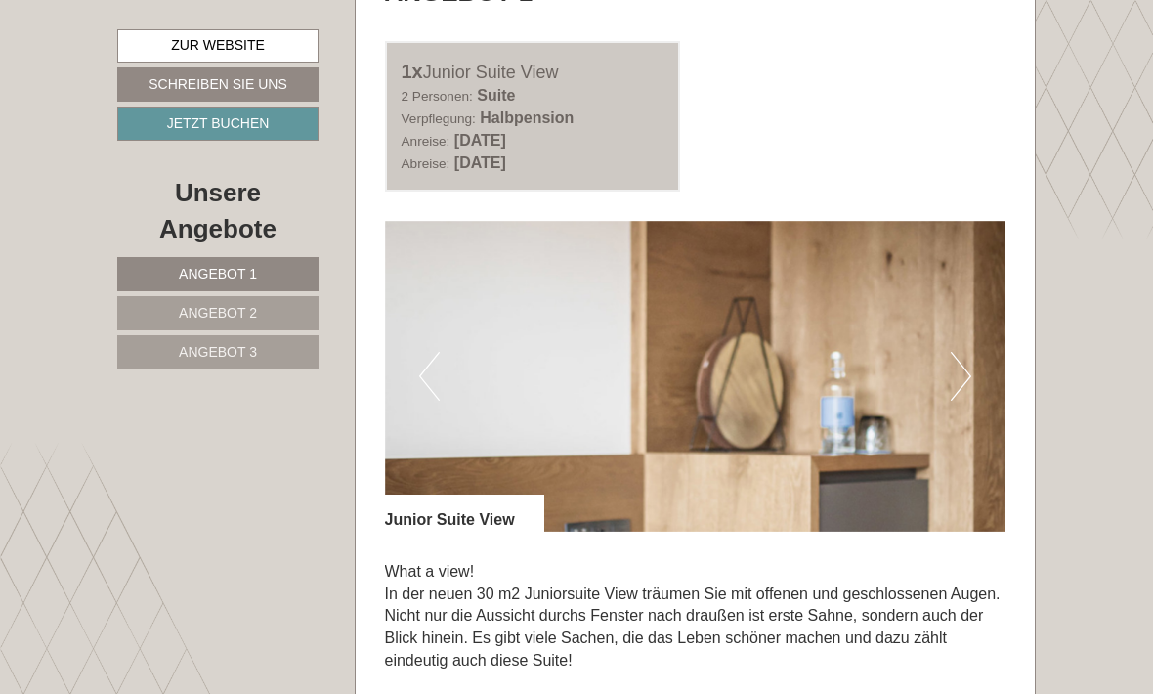
click at [982, 414] on img at bounding box center [695, 376] width 621 height 311
click at [970, 401] on button "Next" at bounding box center [961, 376] width 21 height 49
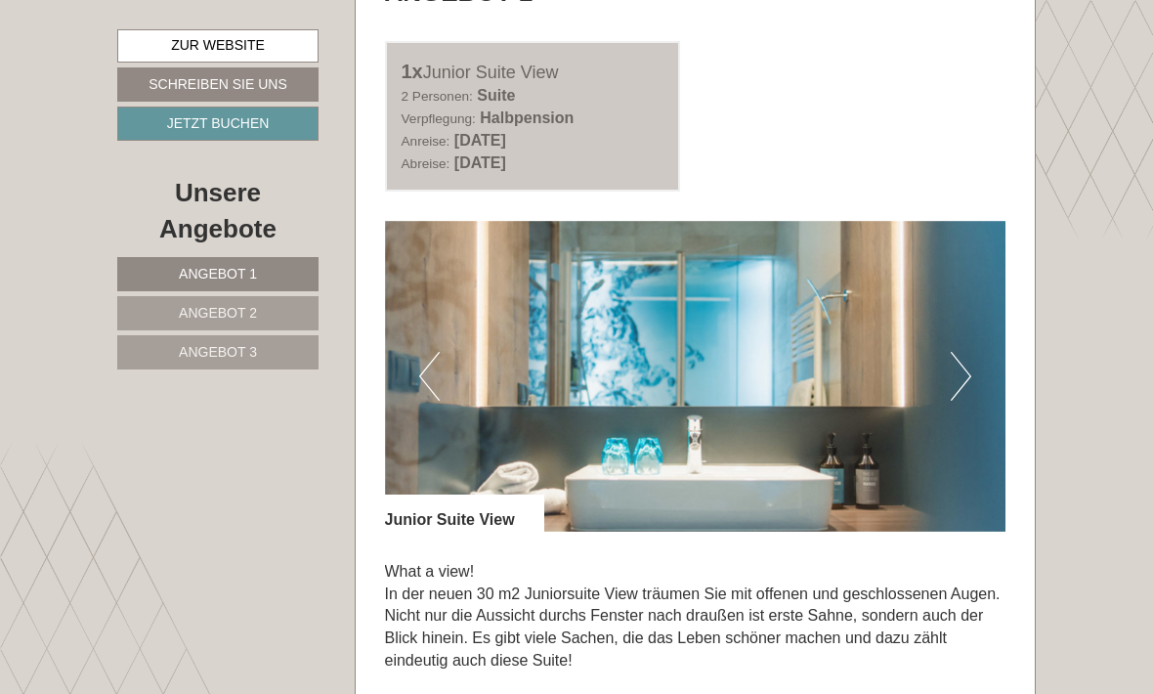
click at [970, 401] on button "Next" at bounding box center [961, 376] width 21 height 49
click at [971, 419] on img at bounding box center [695, 376] width 621 height 311
click at [987, 414] on img at bounding box center [695, 376] width 621 height 311
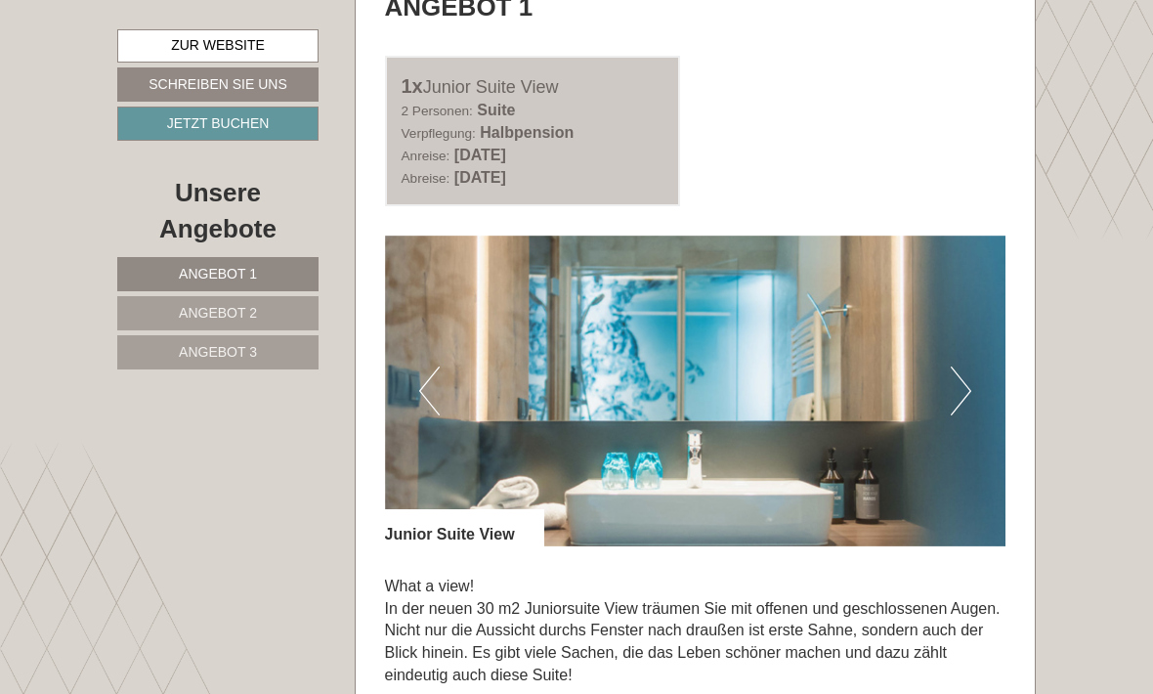
scroll to position [1002, 0]
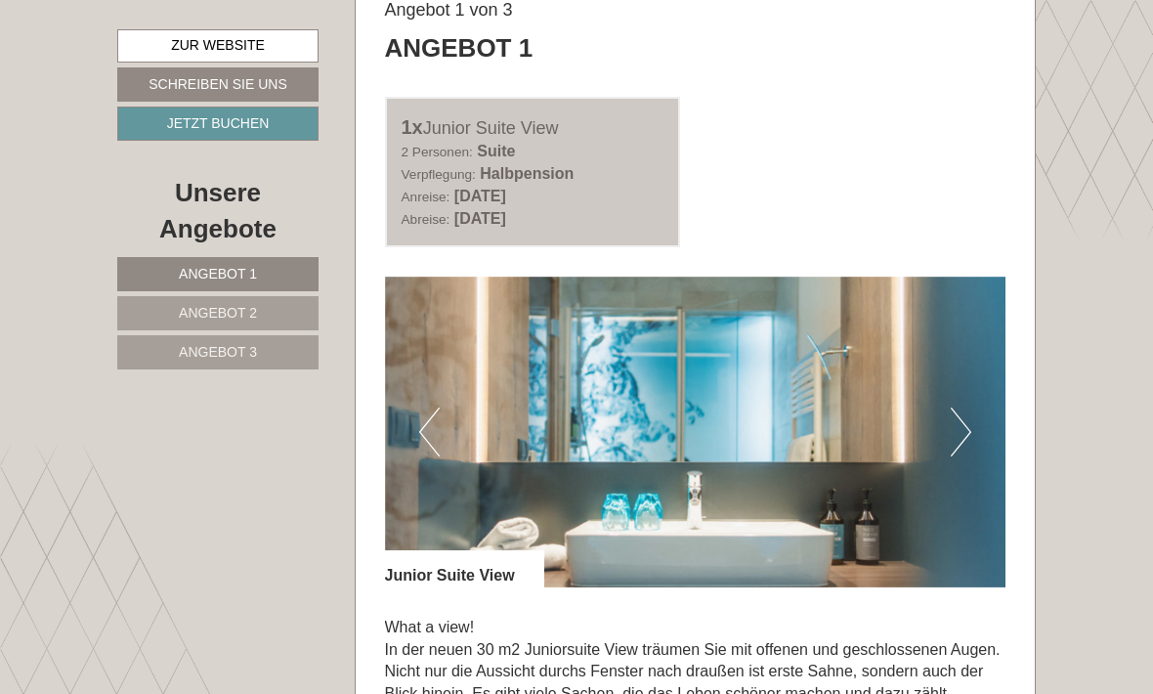
click at [966, 456] on button "Next" at bounding box center [961, 431] width 21 height 49
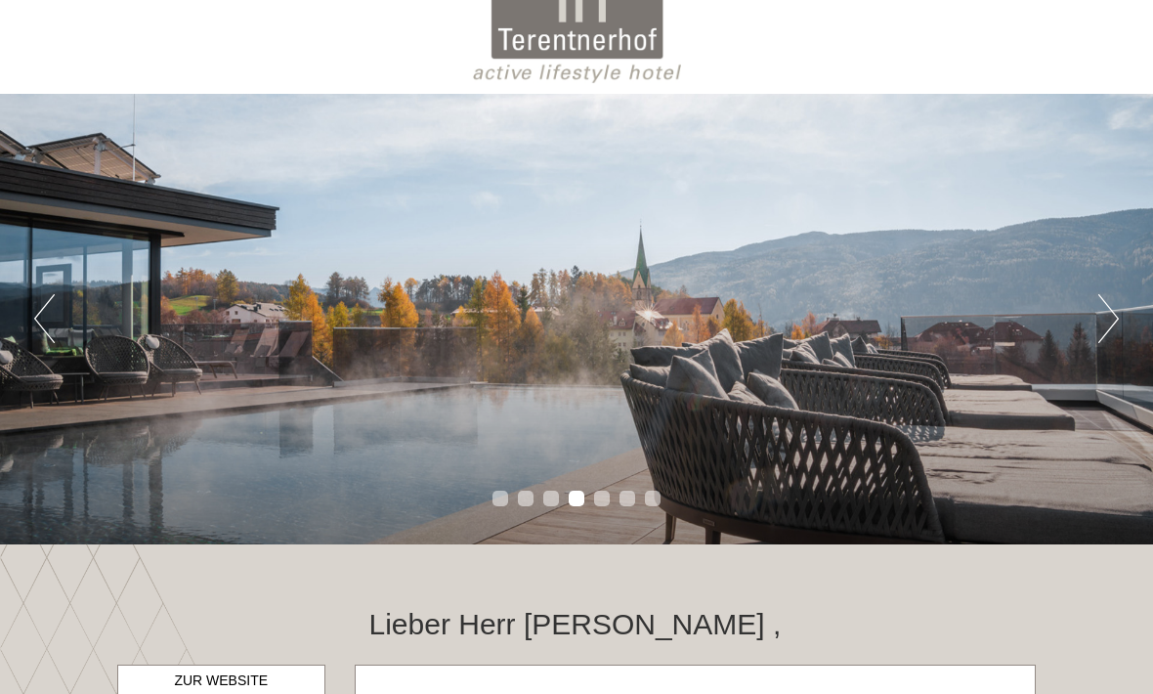
scroll to position [0, 0]
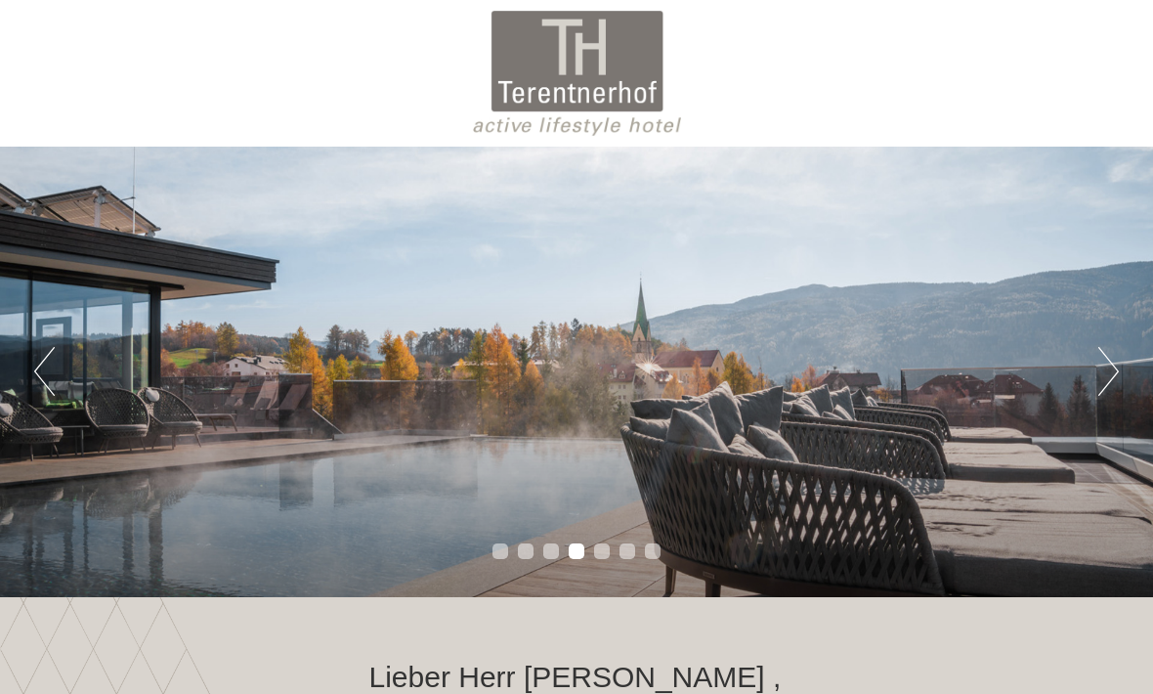
click at [1100, 389] on button "Next" at bounding box center [1108, 371] width 21 height 49
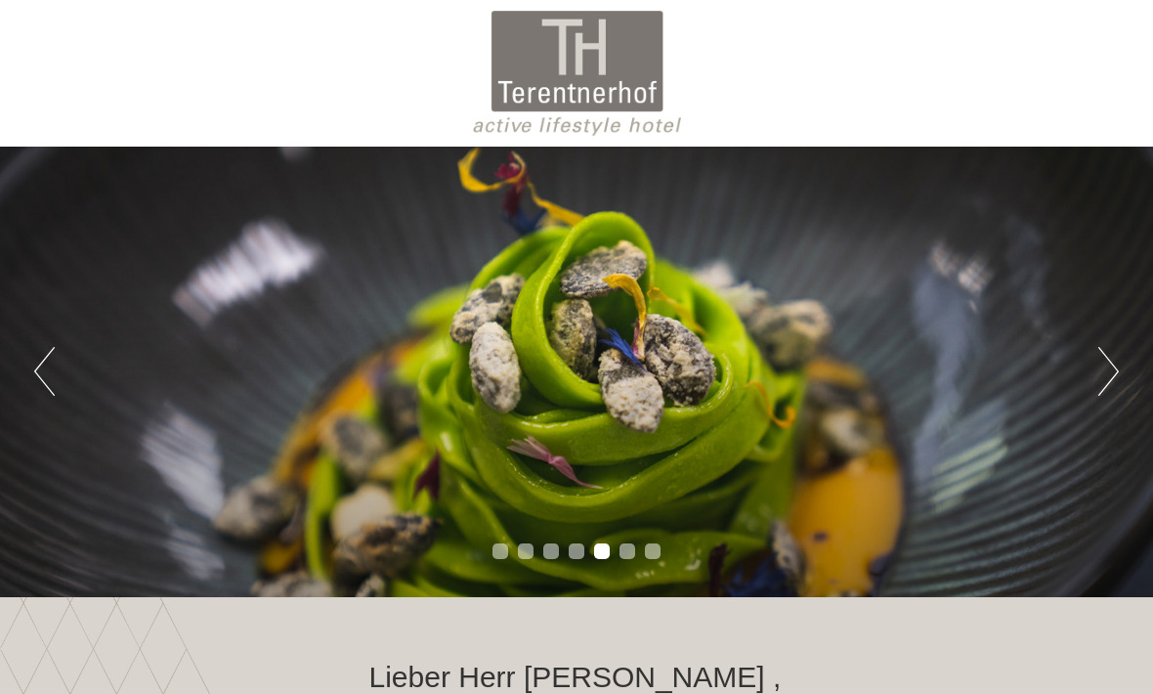
click at [1112, 388] on button "Next" at bounding box center [1108, 371] width 21 height 49
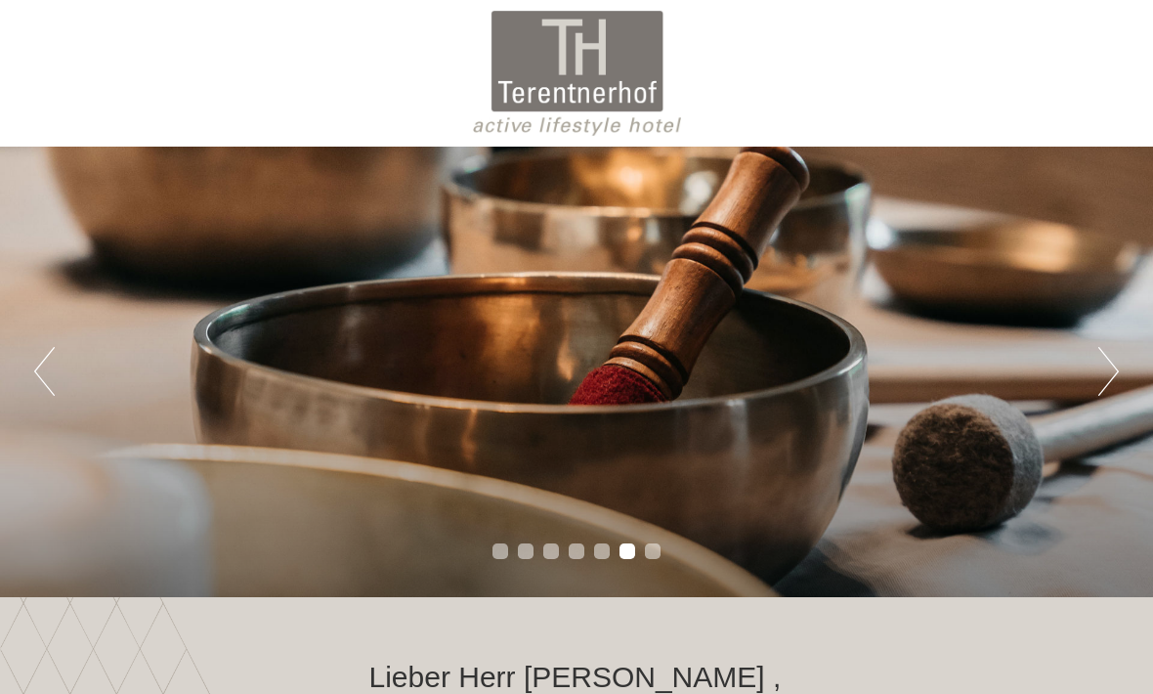
click at [1094, 403] on div "Previous Next 1 2 3 4 5 6 7" at bounding box center [576, 372] width 1153 height 450
click at [1114, 384] on button "Next" at bounding box center [1108, 371] width 21 height 49
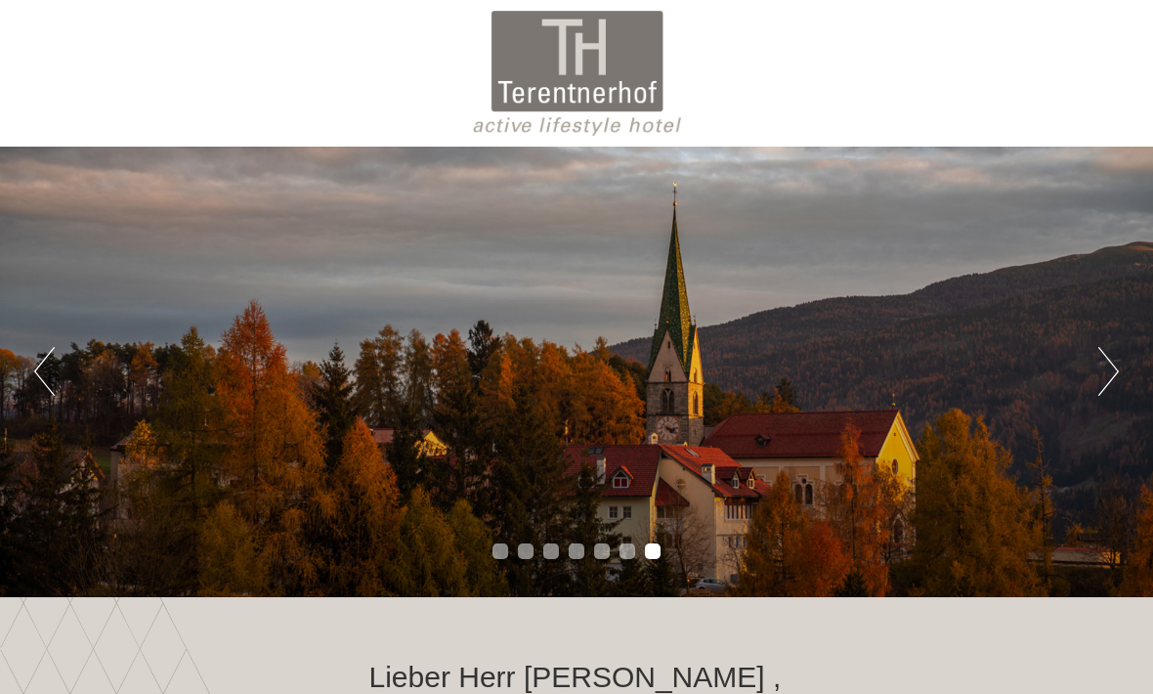
click at [1117, 385] on button "Next" at bounding box center [1108, 371] width 21 height 49
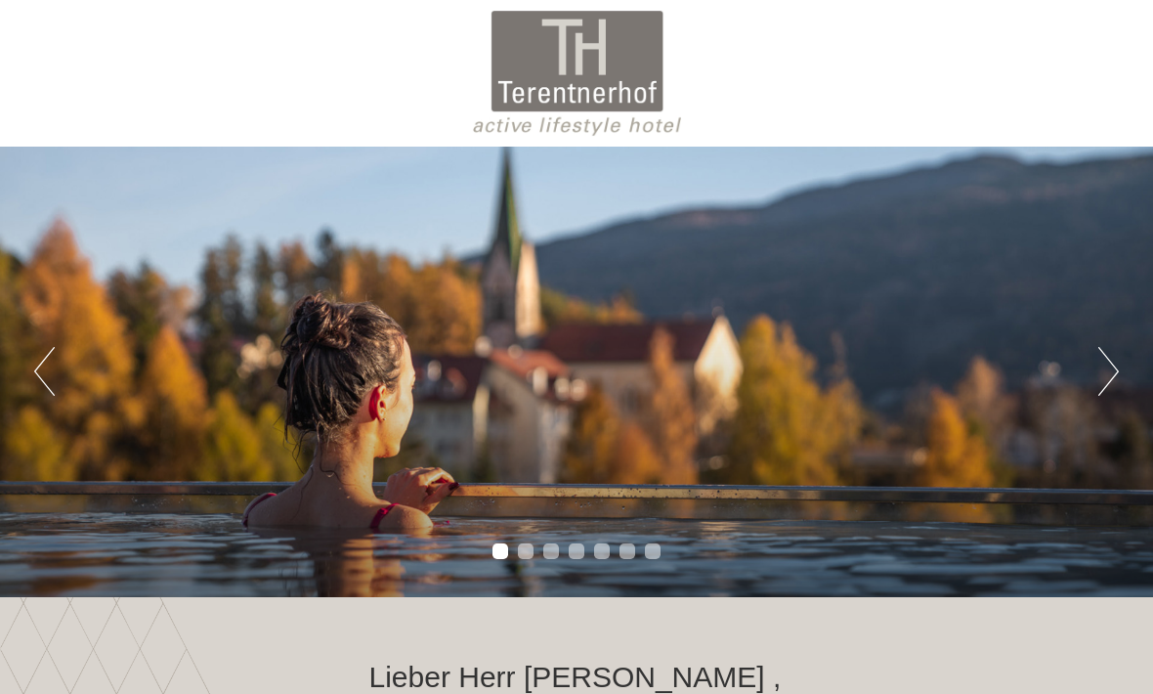
click at [1099, 396] on button "Next" at bounding box center [1108, 371] width 21 height 49
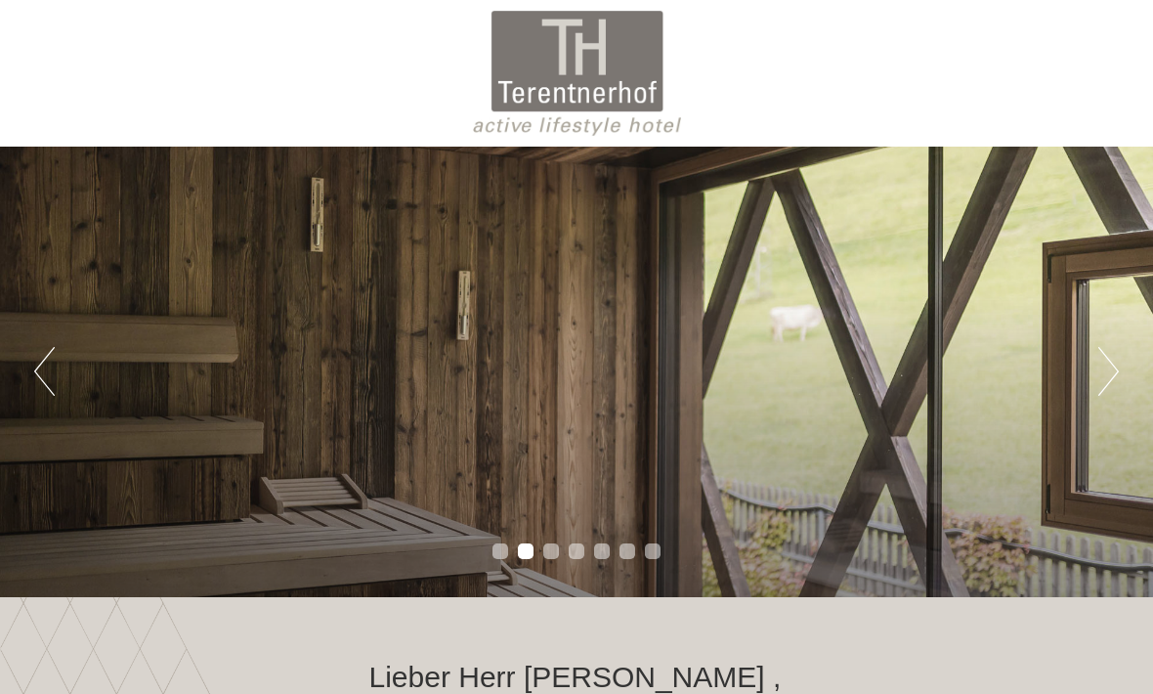
scroll to position [1, 0]
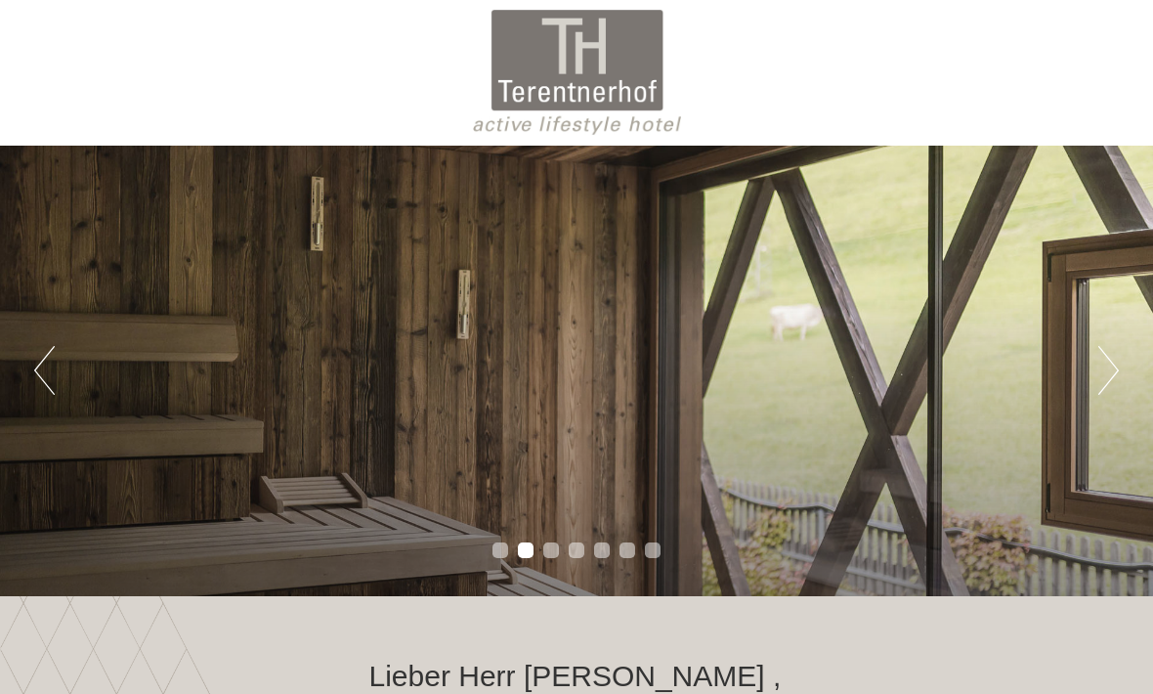
click at [1111, 384] on button "Next" at bounding box center [1108, 370] width 21 height 49
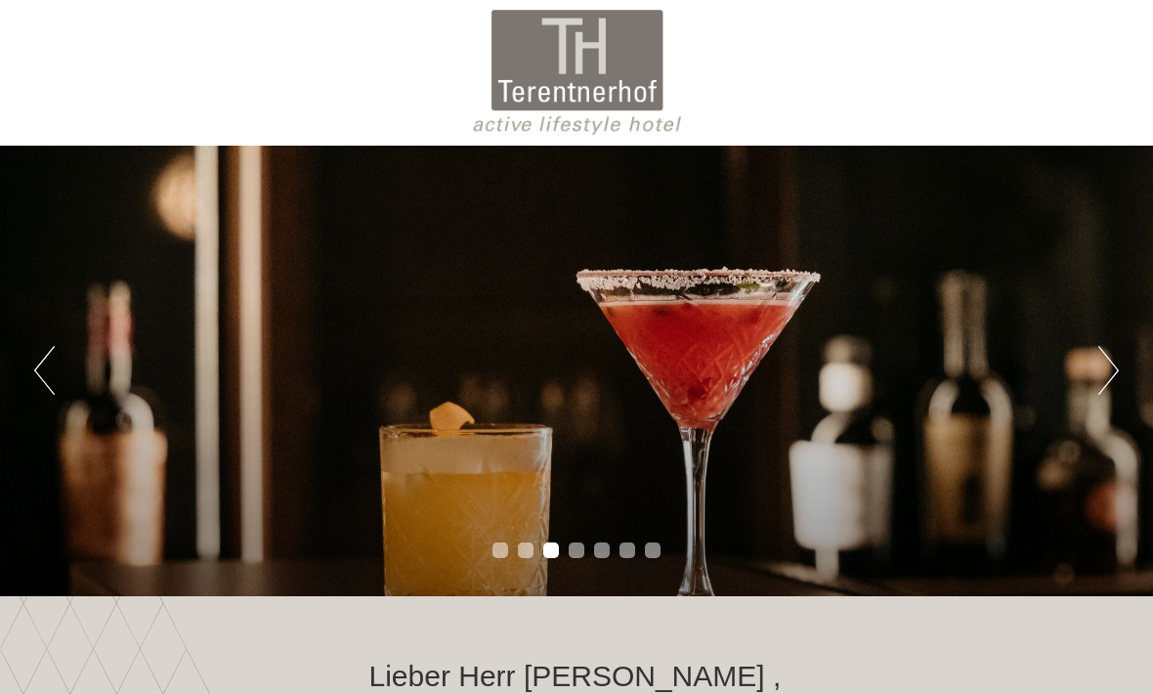
click at [1094, 408] on div "Previous Next 1 2 3 4 5 6 7" at bounding box center [576, 371] width 1153 height 450
click at [1118, 377] on button "Next" at bounding box center [1108, 370] width 21 height 49
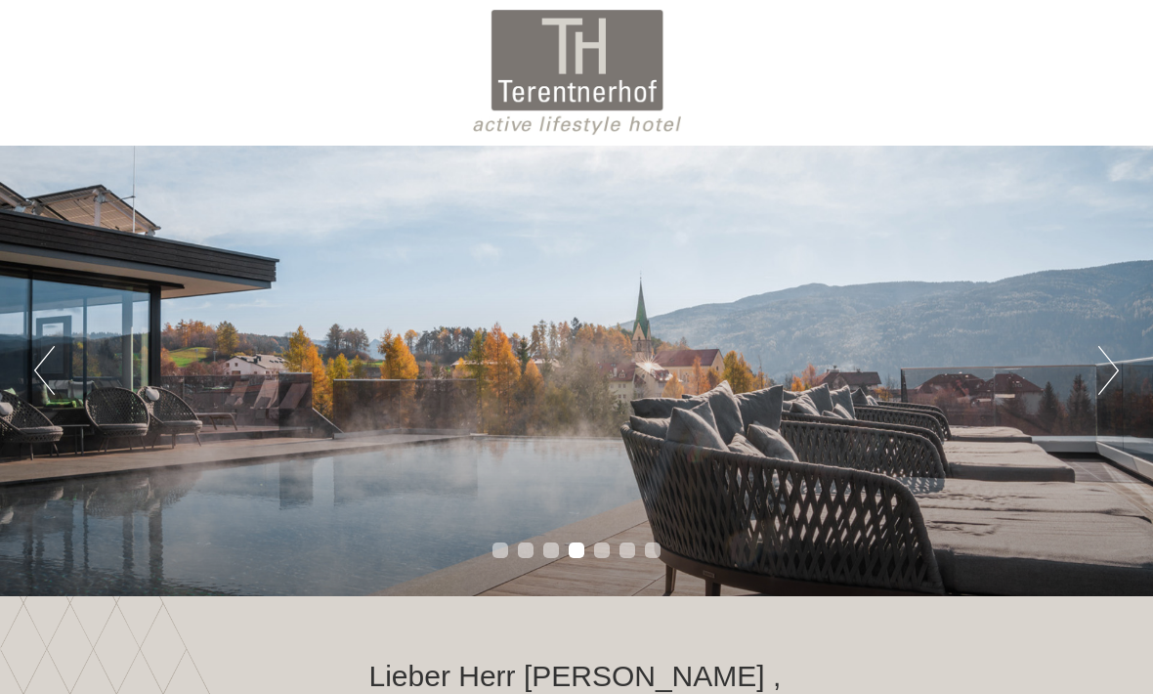
click at [1110, 395] on button "Next" at bounding box center [1108, 370] width 21 height 49
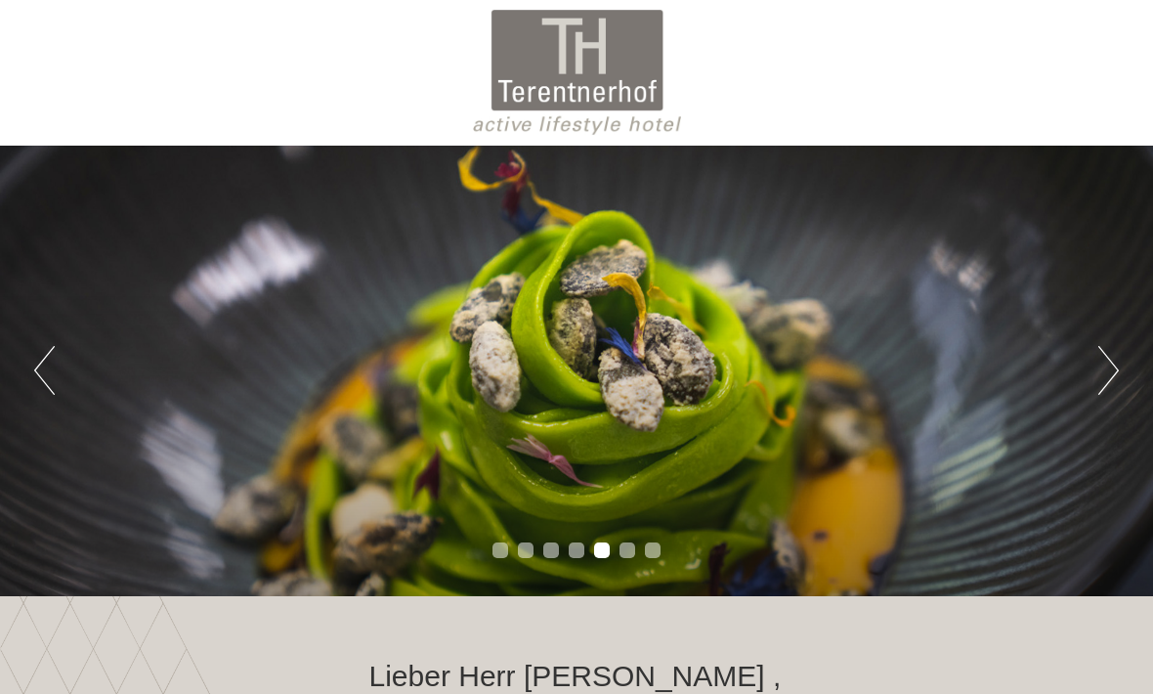
click at [1115, 391] on button "Next" at bounding box center [1108, 370] width 21 height 49
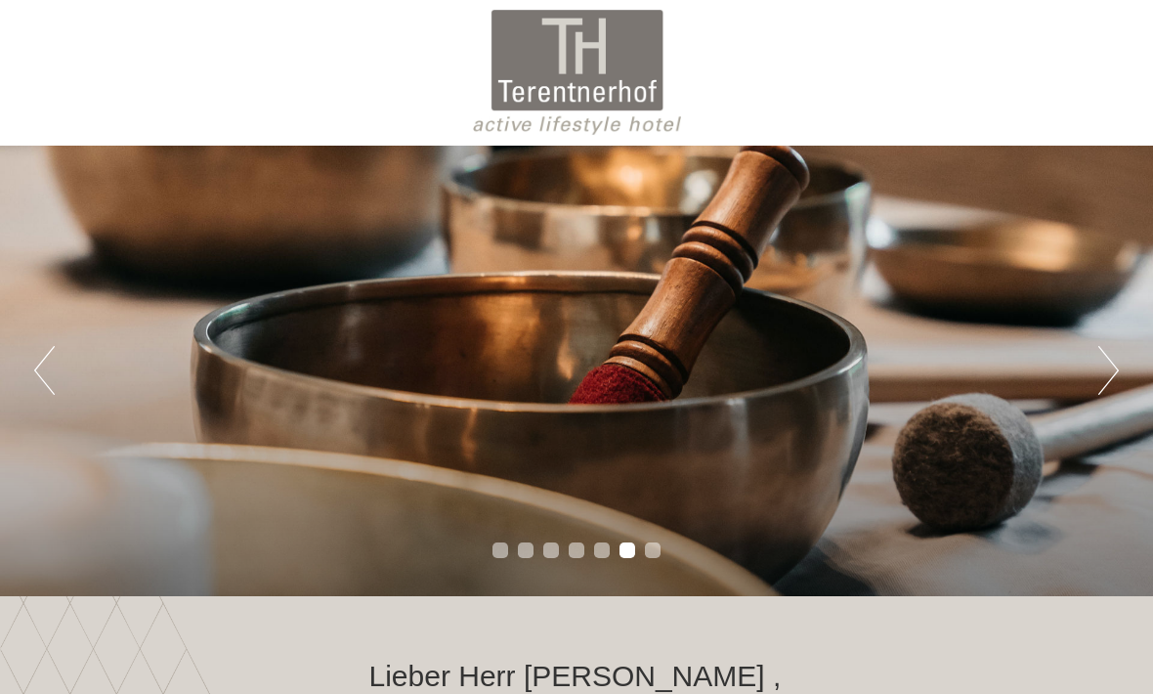
click at [1114, 387] on button "Next" at bounding box center [1108, 370] width 21 height 49
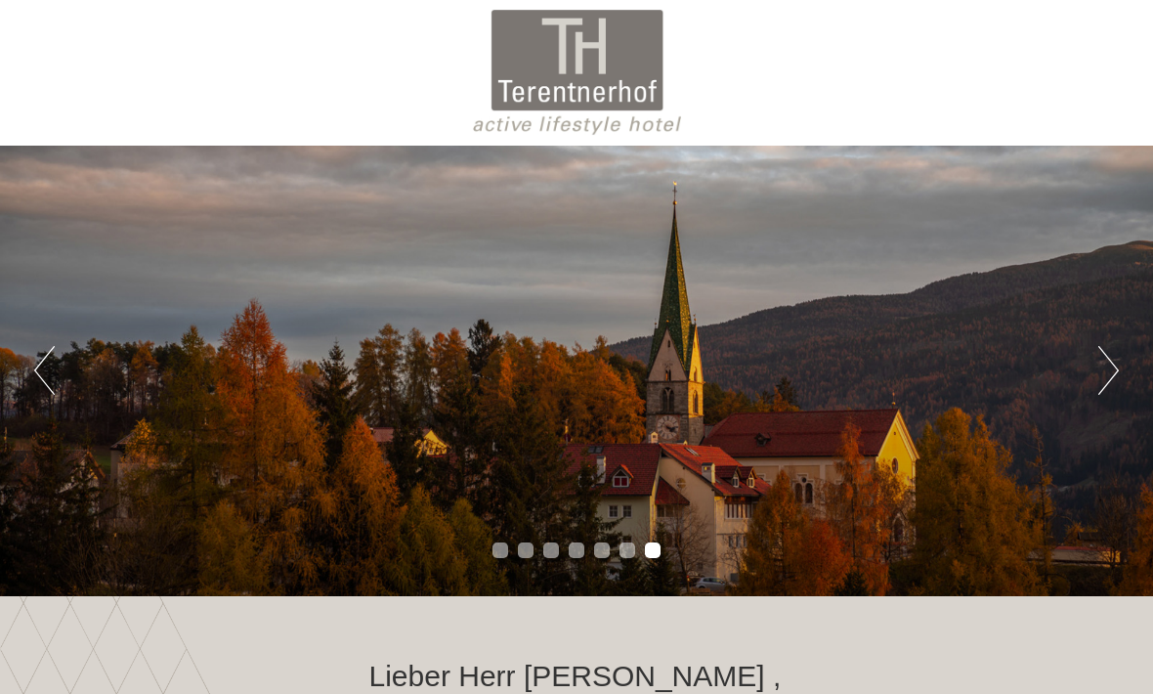
click at [1099, 398] on div "Previous Next 1 2 3 4 5 6 7" at bounding box center [576, 371] width 1153 height 450
click at [1092, 408] on div "Previous Next 1 2 3 4 5 6 7" at bounding box center [576, 371] width 1153 height 450
click at [1106, 392] on button "Next" at bounding box center [1108, 370] width 21 height 49
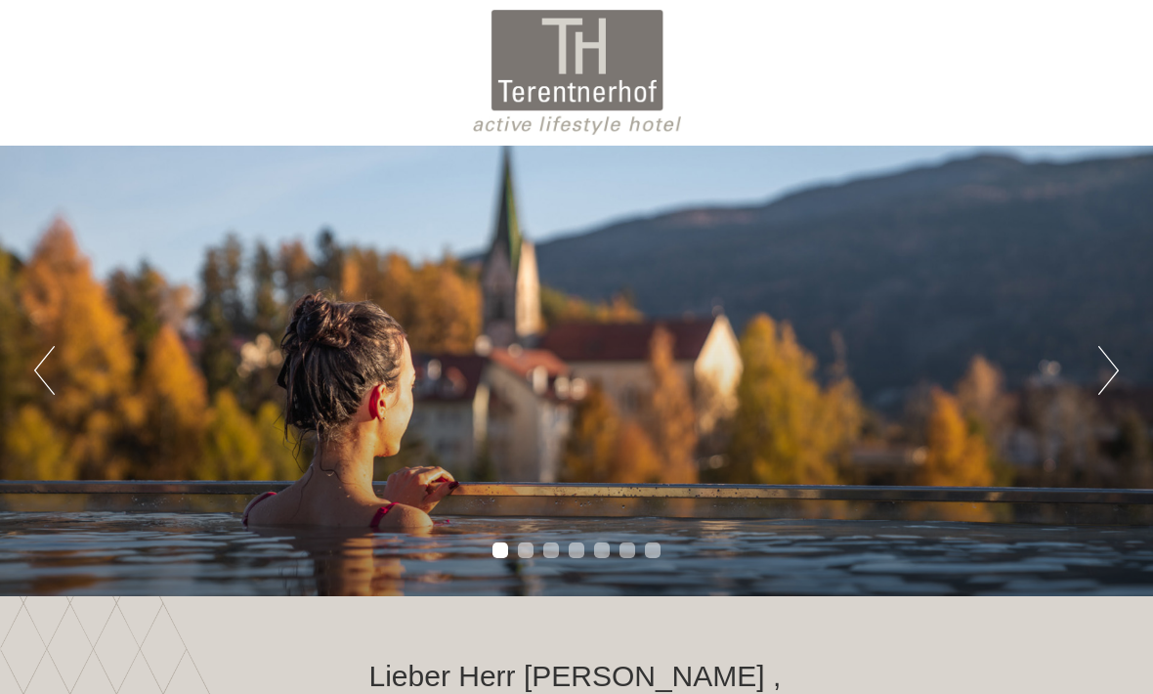
click at [39, 370] on button "Previous" at bounding box center [44, 370] width 21 height 49
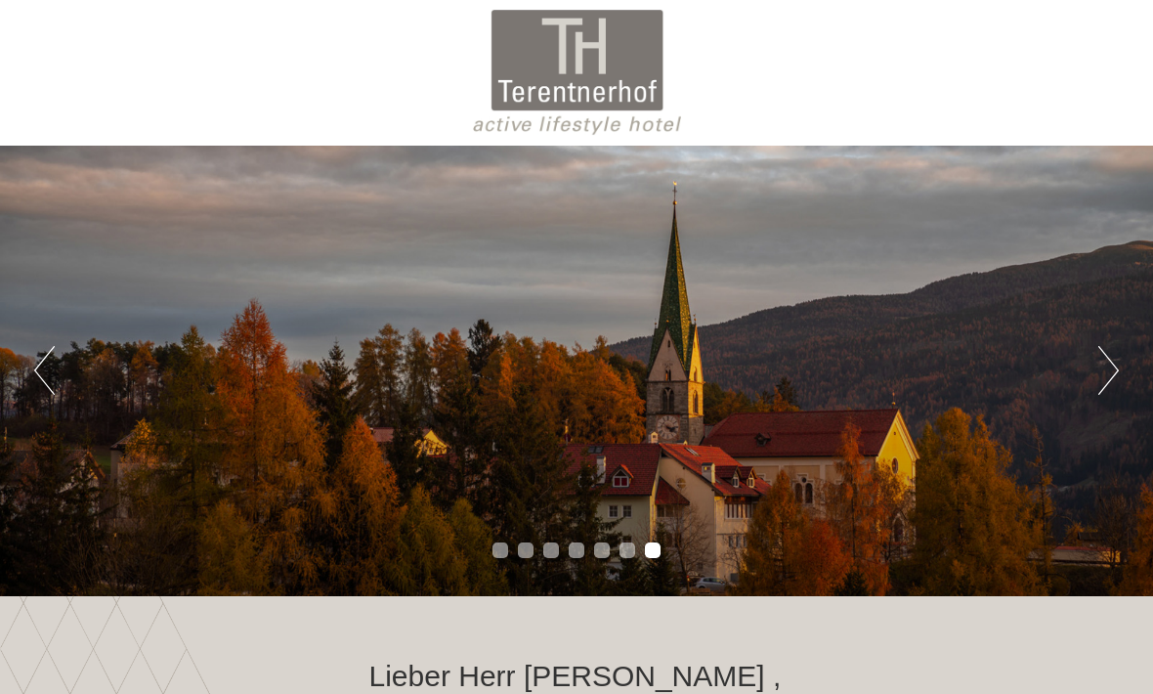
click at [47, 368] on button "Previous" at bounding box center [44, 370] width 21 height 49
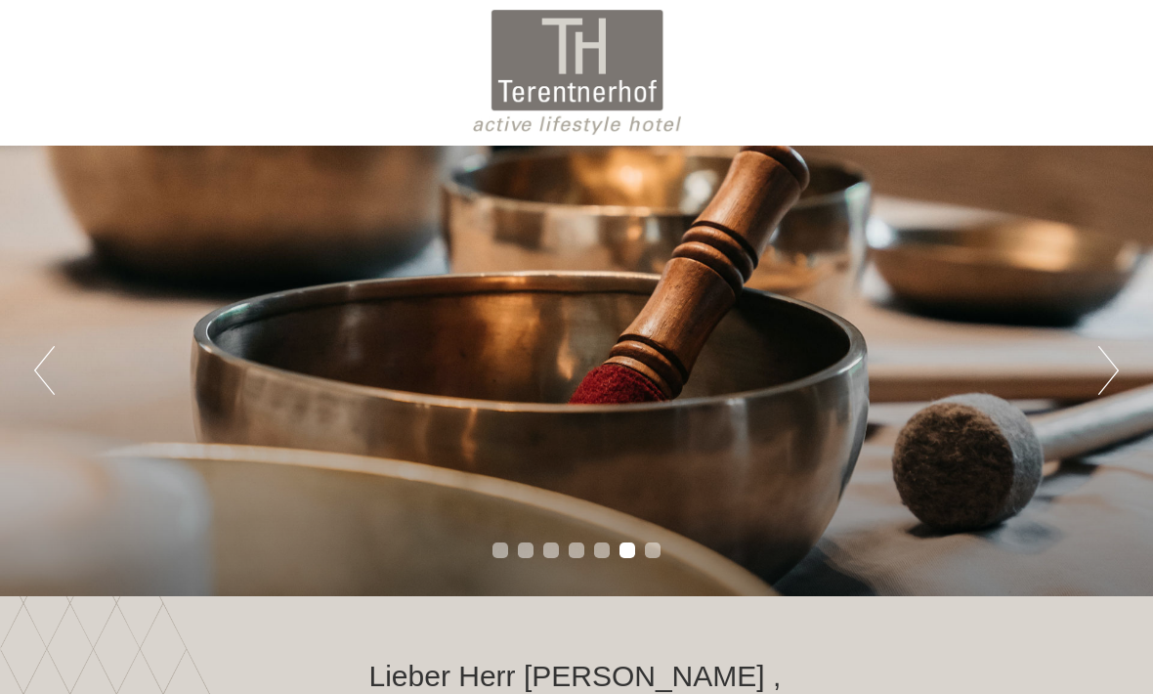
click at [52, 362] on button "Previous" at bounding box center [44, 370] width 21 height 49
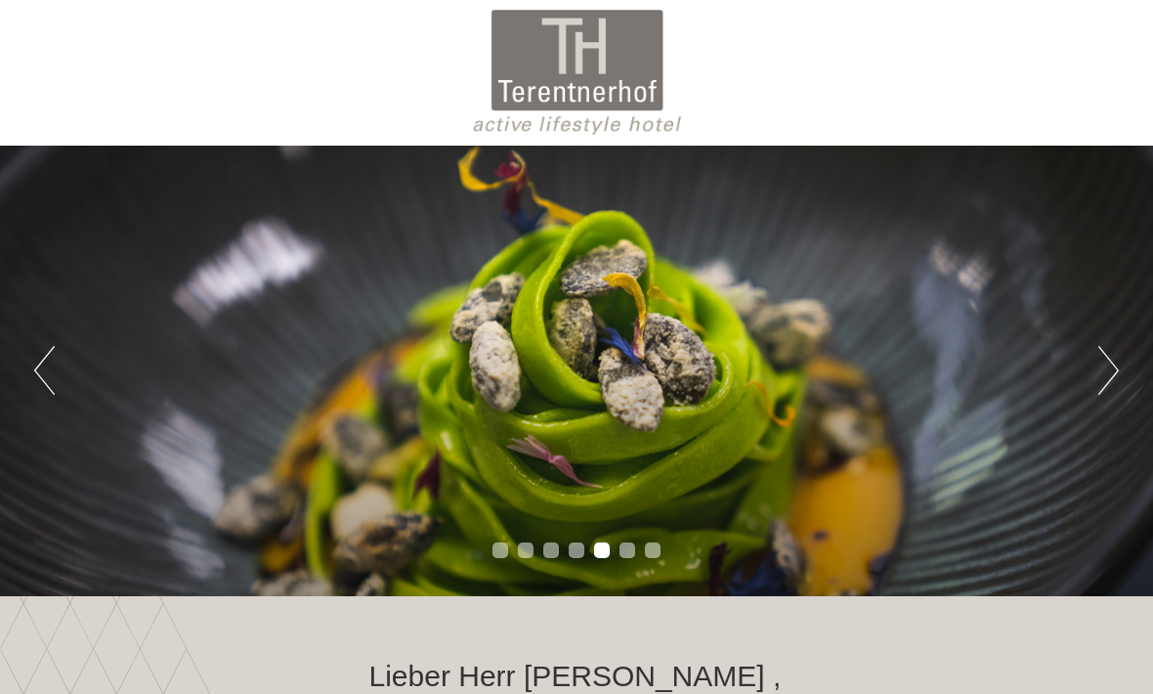
click at [51, 363] on button "Previous" at bounding box center [44, 370] width 21 height 49
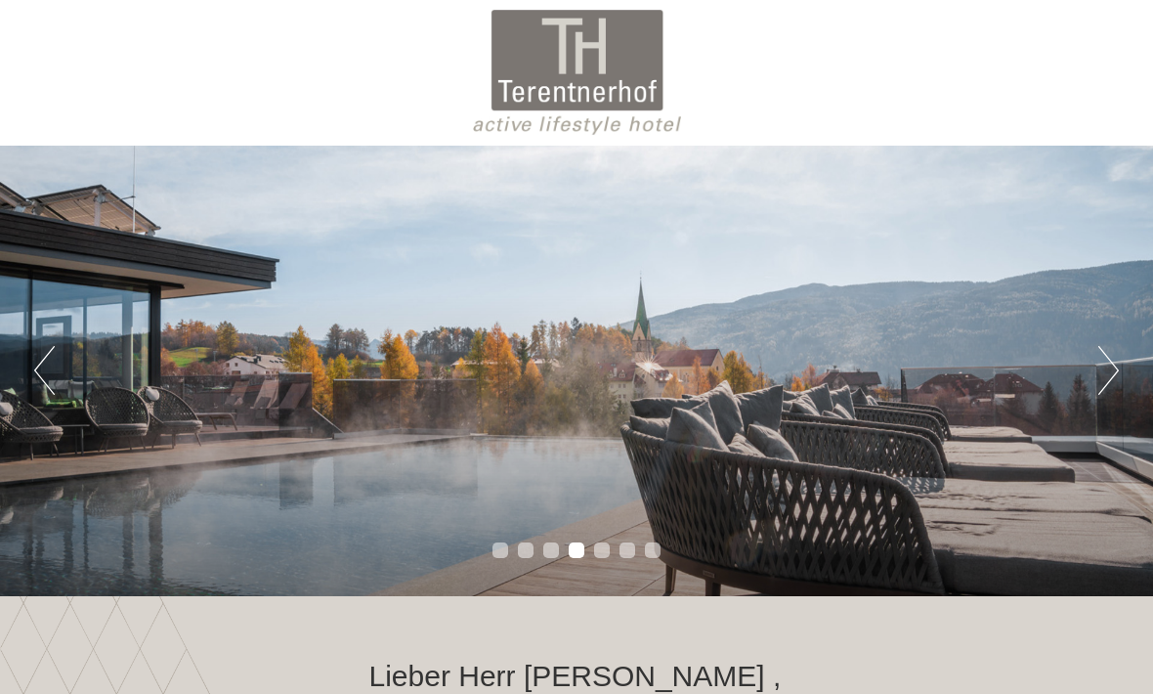
click at [55, 367] on button "Previous" at bounding box center [44, 370] width 21 height 49
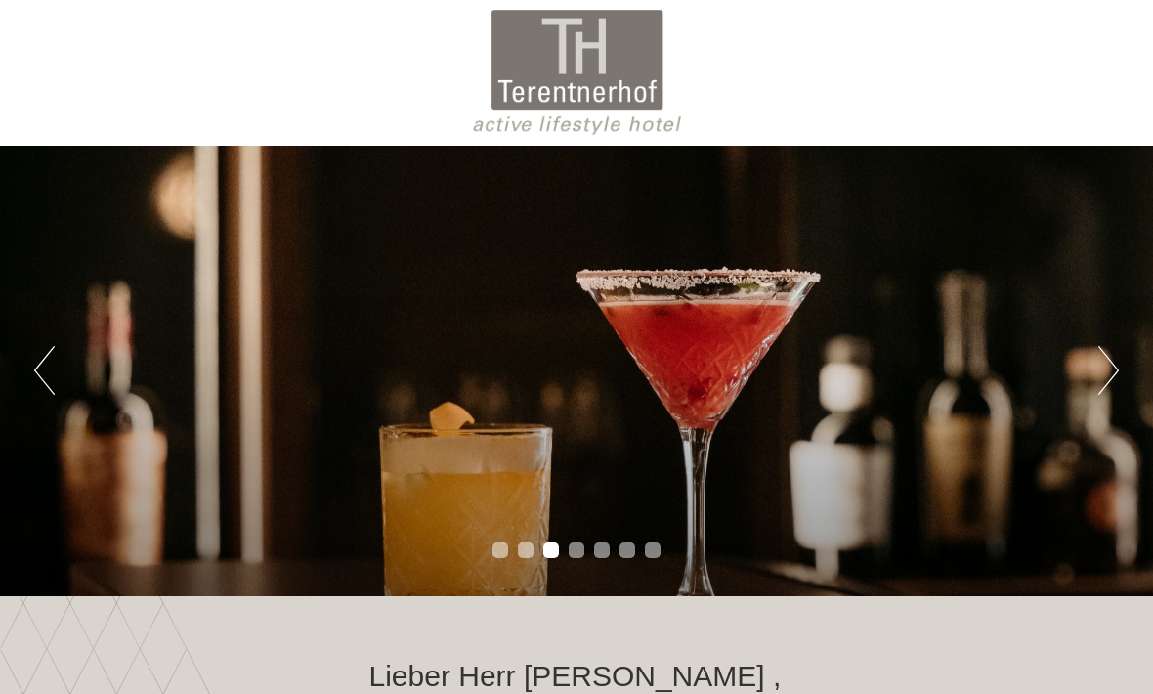
click at [55, 370] on button "Previous" at bounding box center [44, 370] width 21 height 49
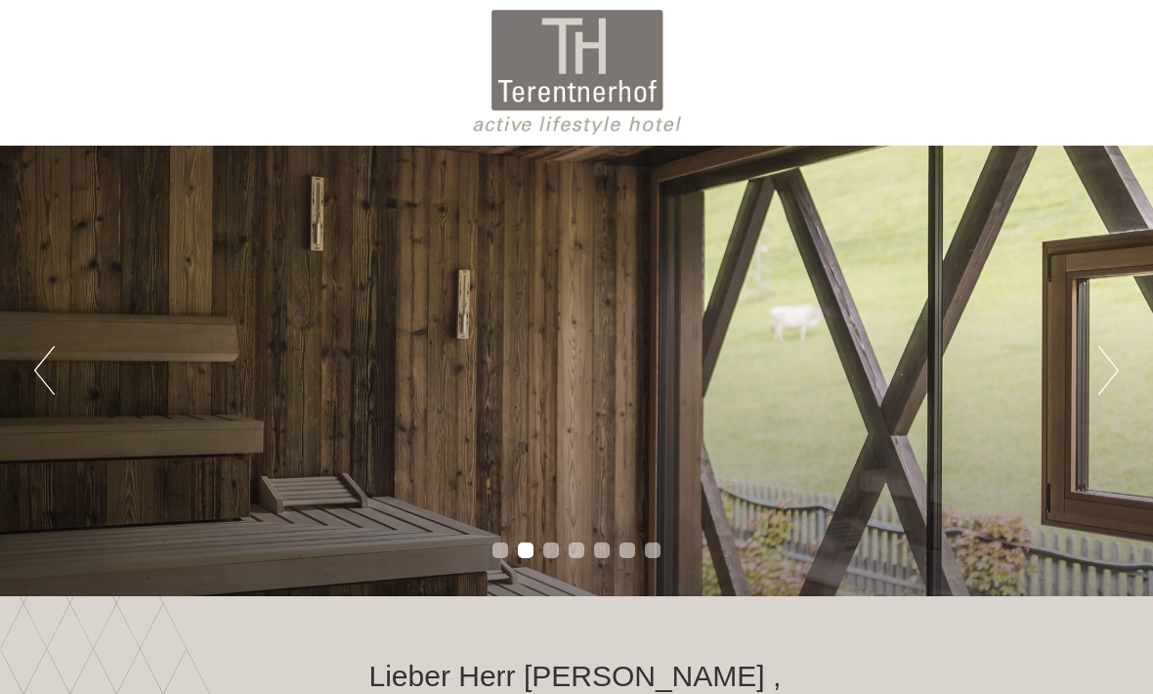
click at [52, 367] on button "Previous" at bounding box center [44, 370] width 21 height 49
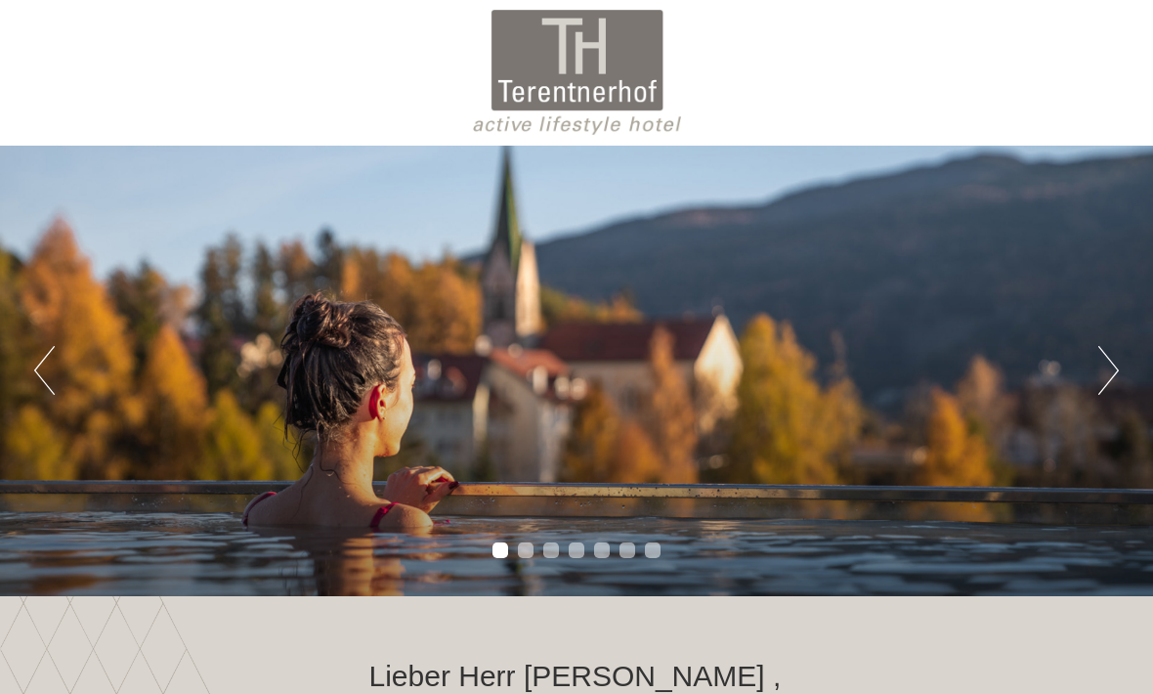
click at [54, 375] on button "Previous" at bounding box center [44, 370] width 21 height 49
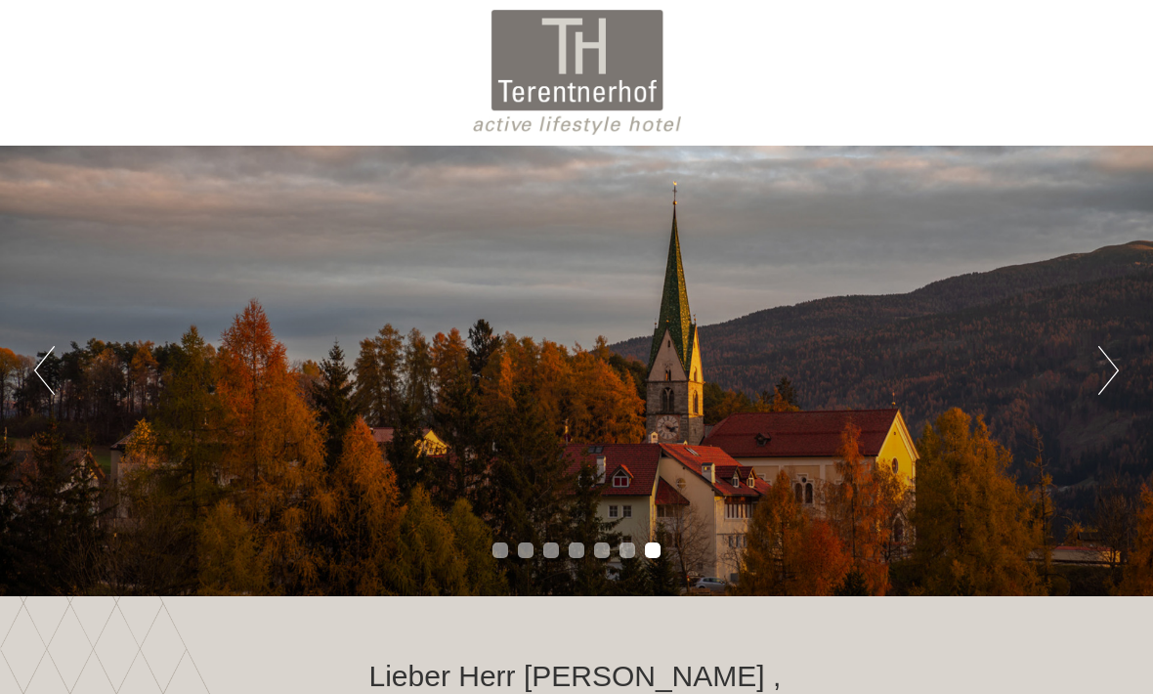
click at [54, 372] on button "Previous" at bounding box center [44, 370] width 21 height 49
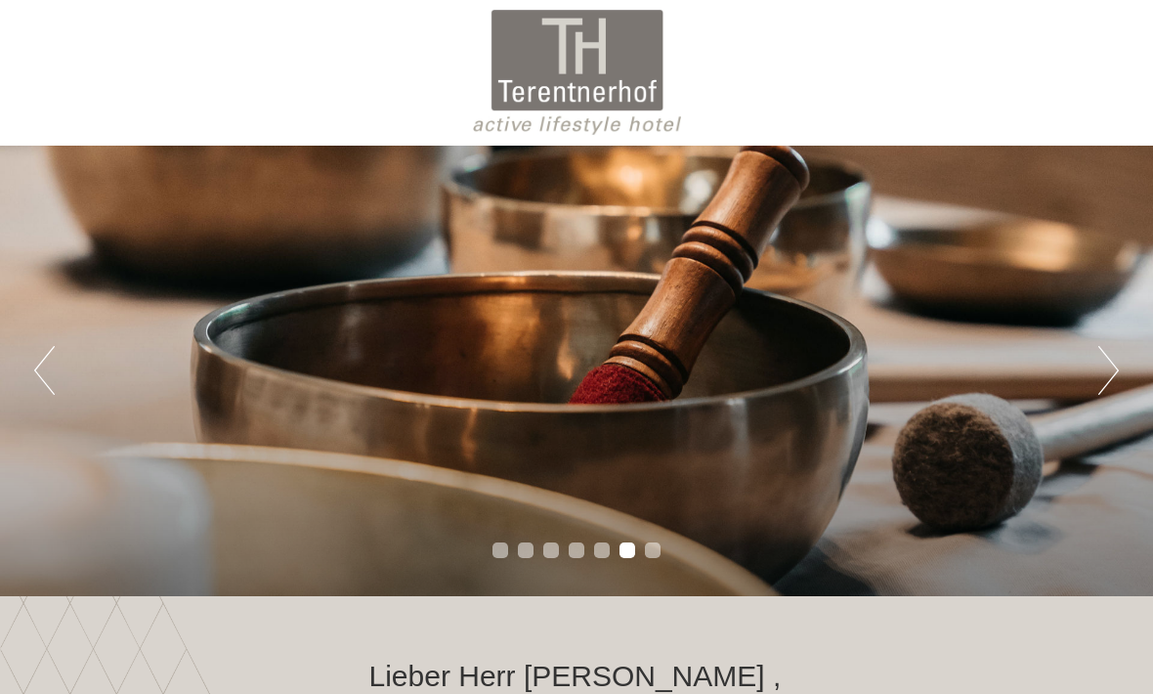
click at [50, 358] on button "Previous" at bounding box center [44, 370] width 21 height 49
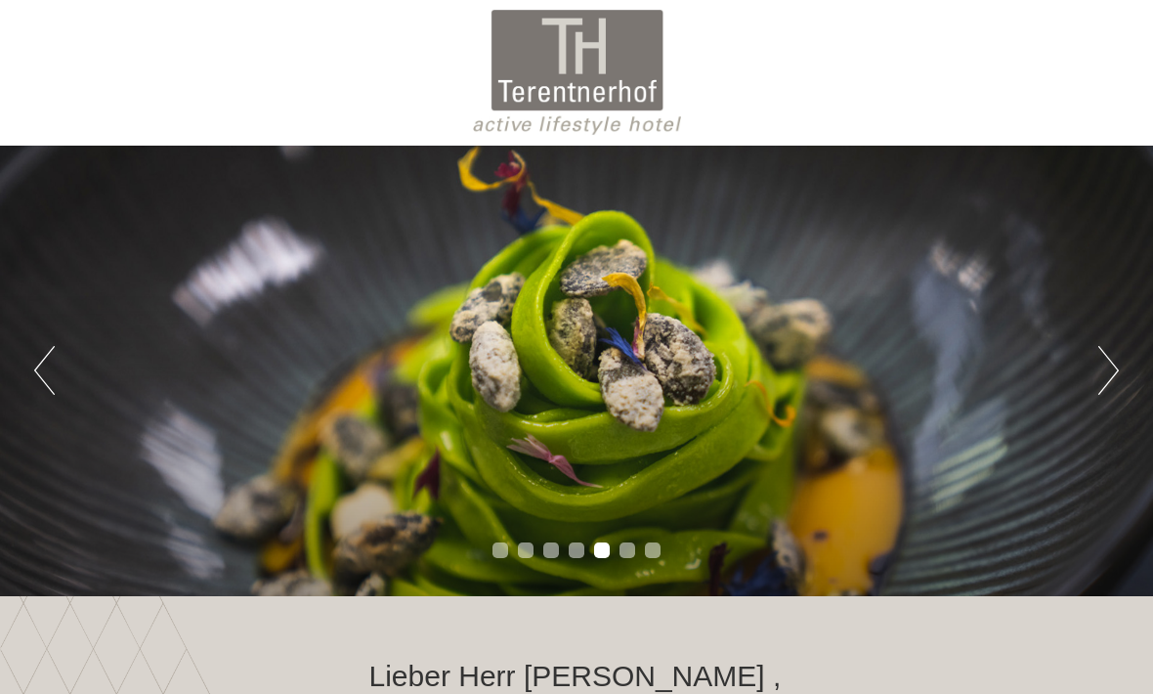
click at [52, 361] on button "Previous" at bounding box center [44, 370] width 21 height 49
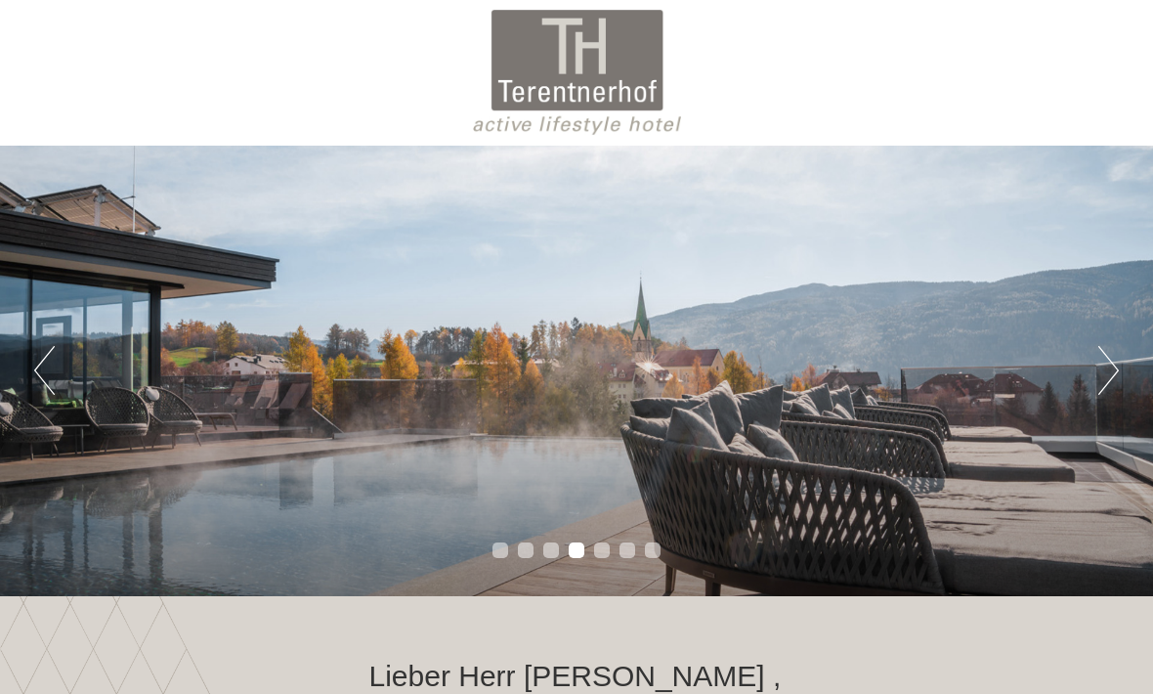
click at [53, 365] on button "Previous" at bounding box center [44, 370] width 21 height 49
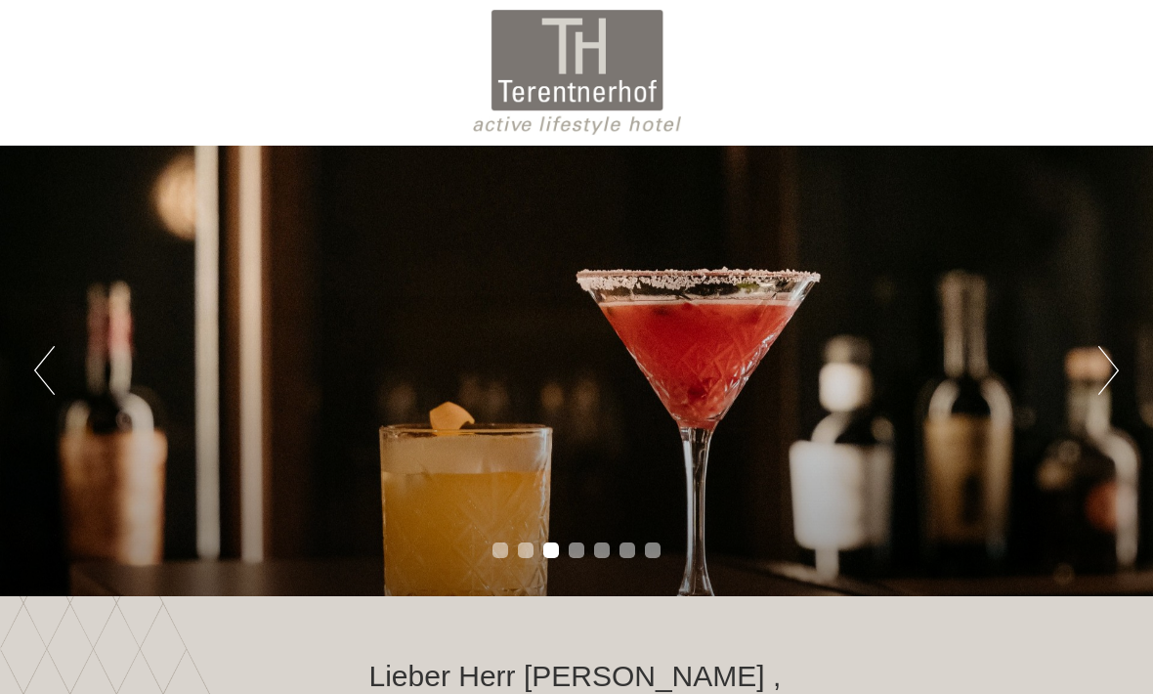
click at [73, 380] on div "Previous Next 1 2 3 4 5 6 7" at bounding box center [576, 371] width 1153 height 450
click at [53, 376] on button "Previous" at bounding box center [44, 370] width 21 height 49
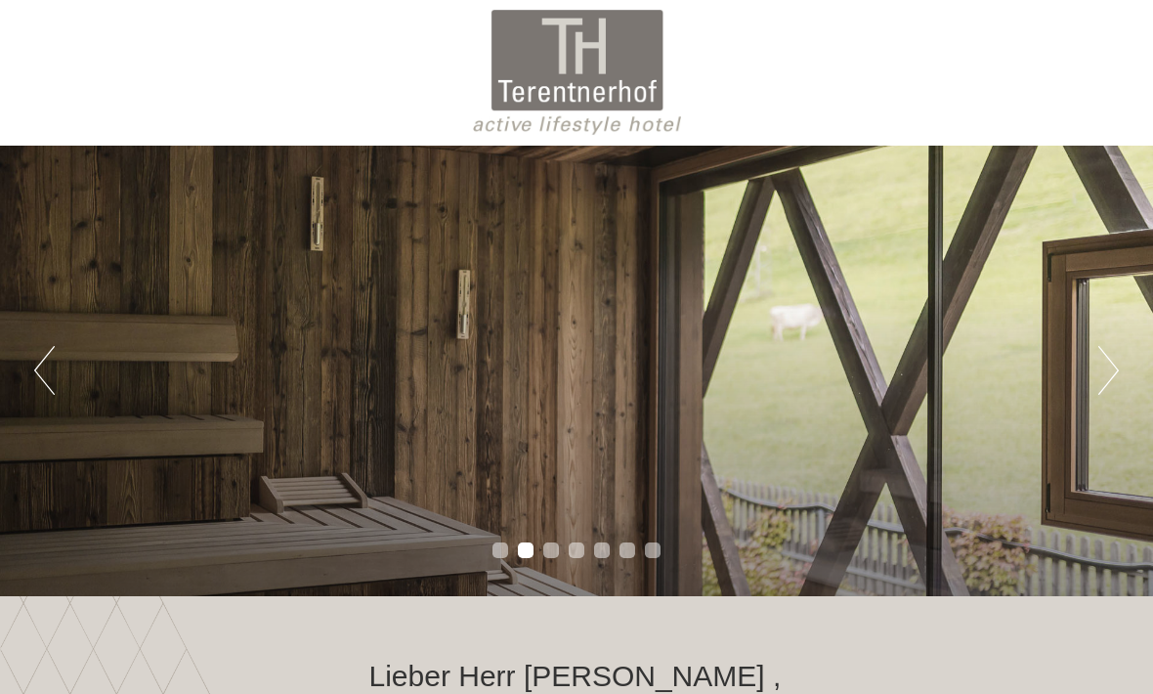
click at [53, 378] on button "Previous" at bounding box center [44, 370] width 21 height 49
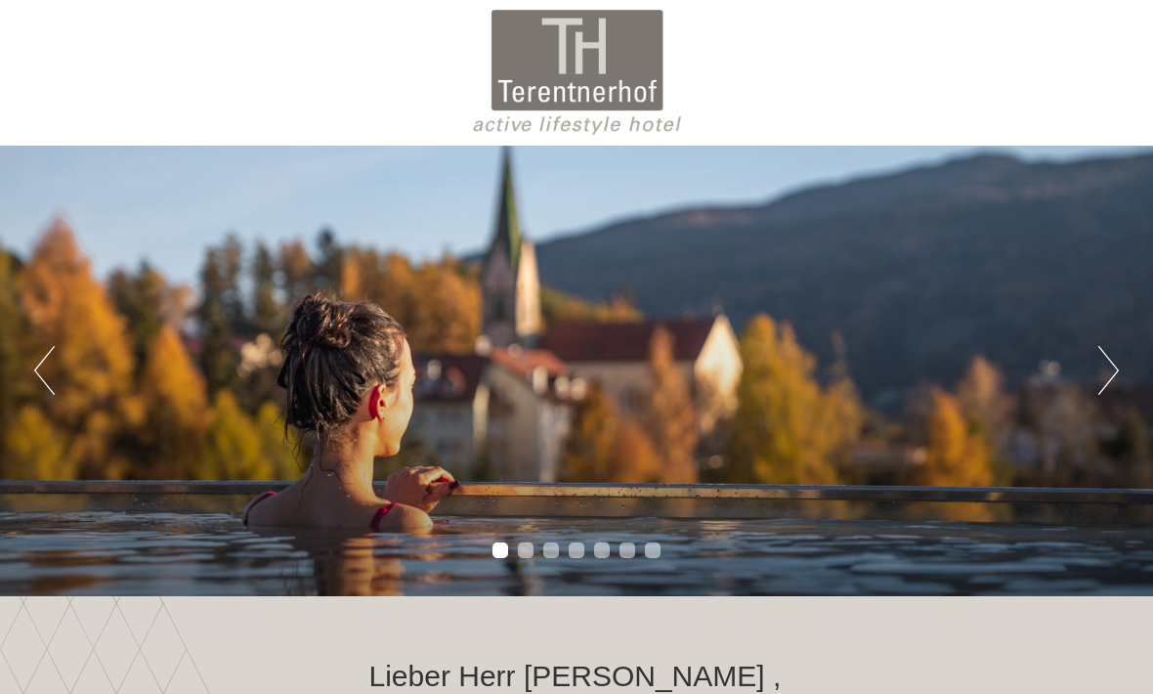
click at [54, 383] on button "Previous" at bounding box center [44, 370] width 21 height 49
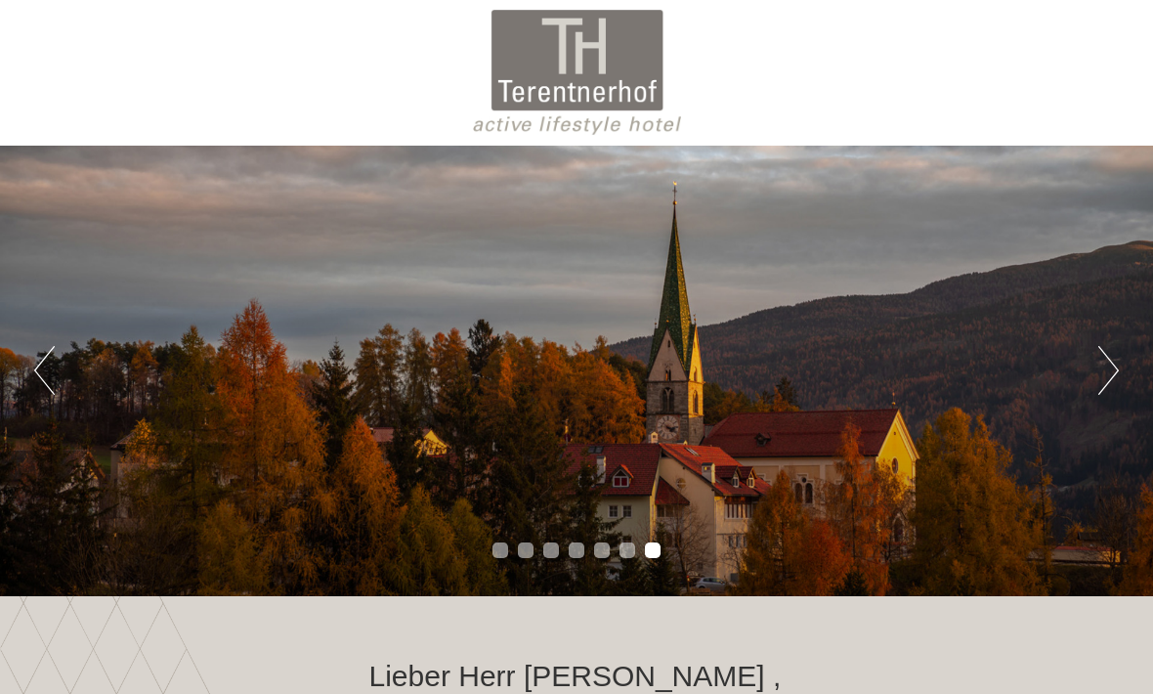
click at [52, 370] on button "Previous" at bounding box center [44, 370] width 21 height 49
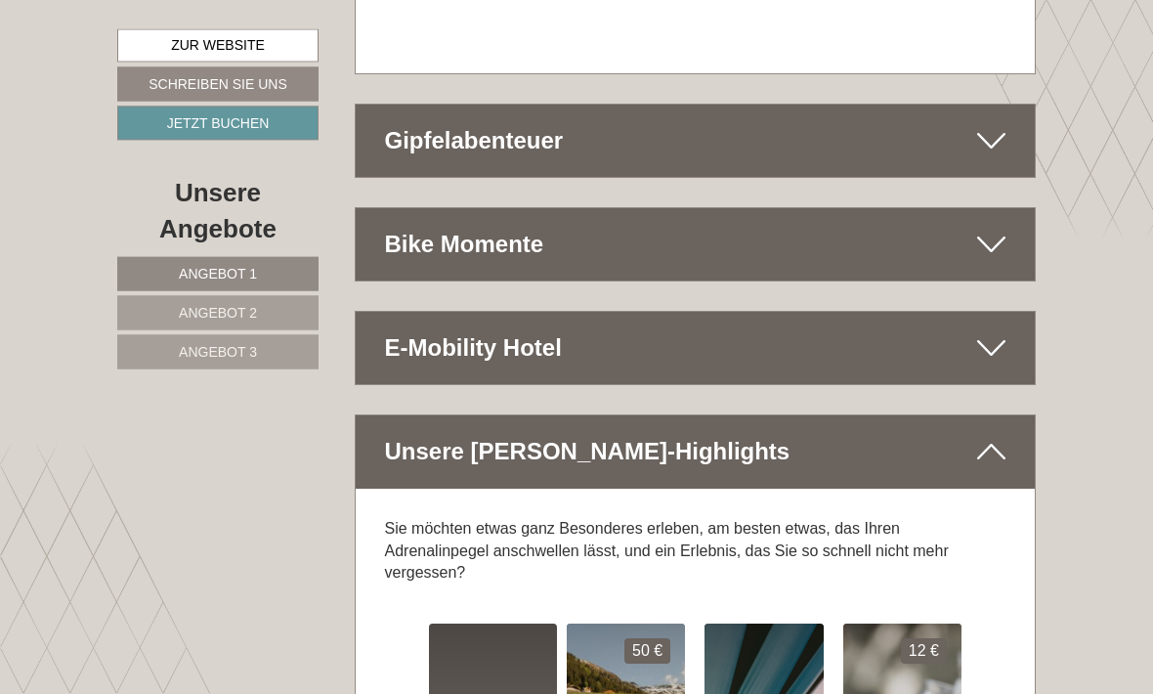
scroll to position [9822, 0]
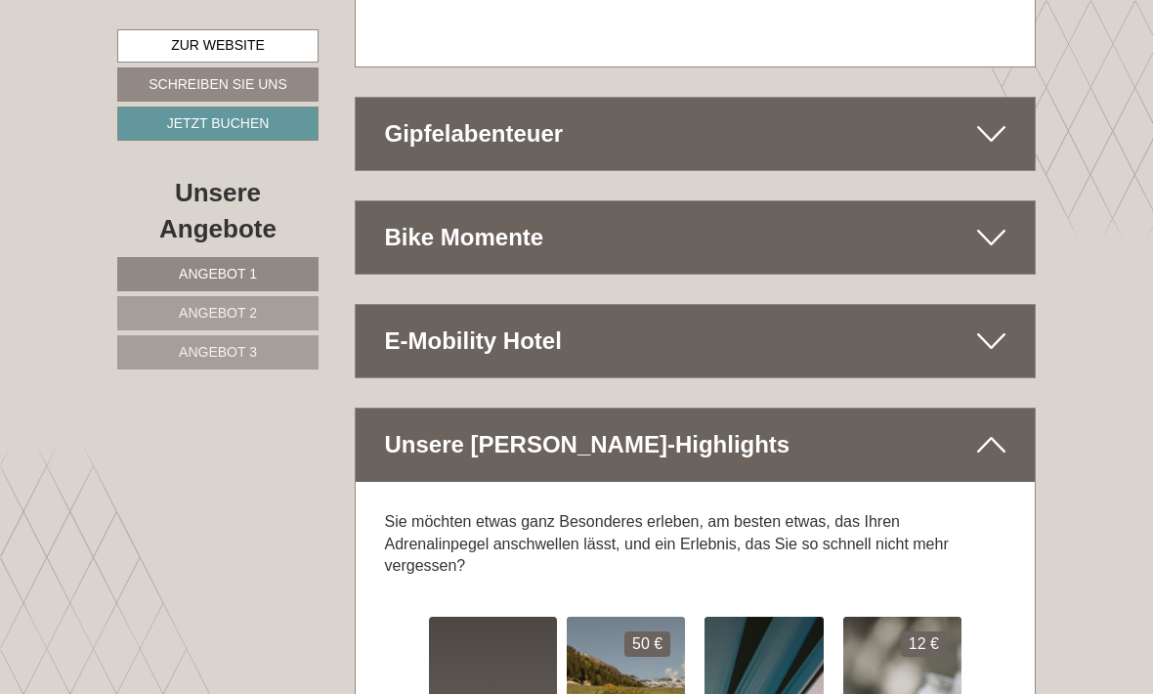
click at [980, 221] on icon at bounding box center [991, 237] width 28 height 33
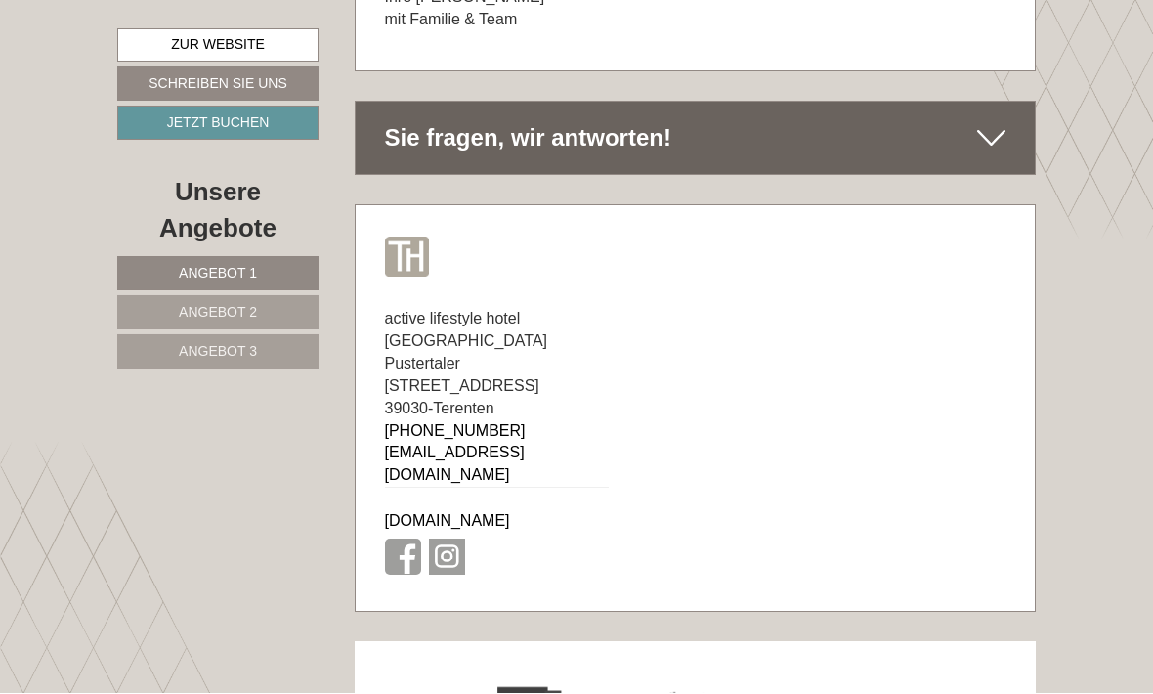
scroll to position [12187, 0]
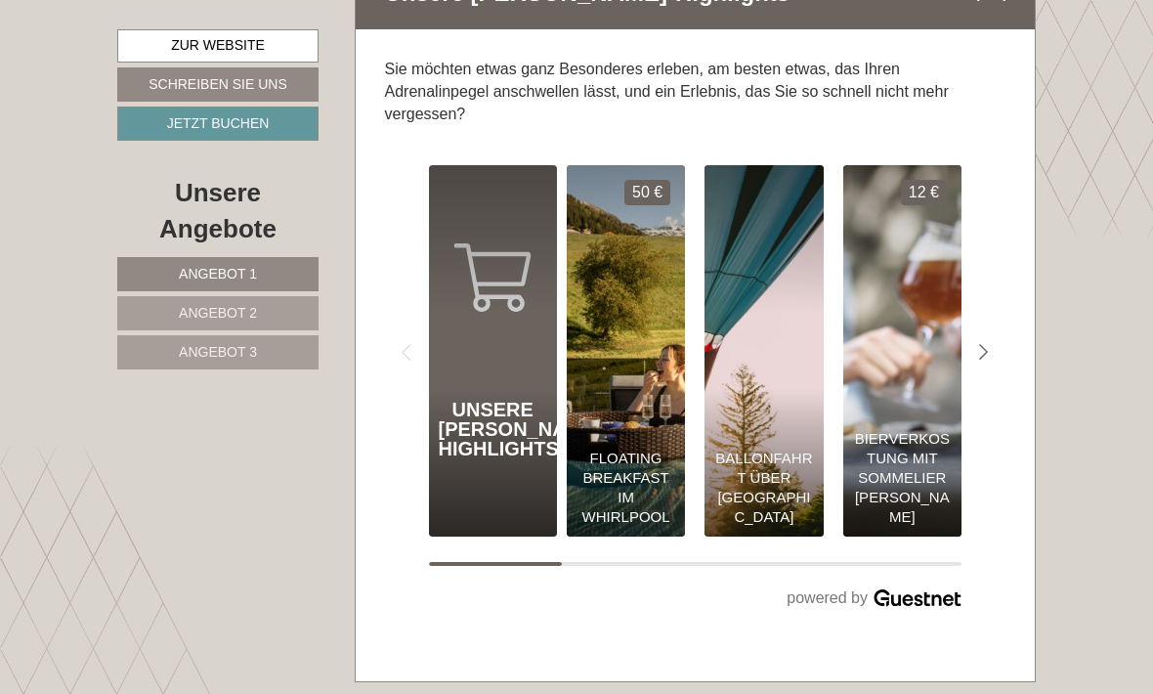
click at [210, 308] on span "Angebot 2" at bounding box center [218, 313] width 78 height 16
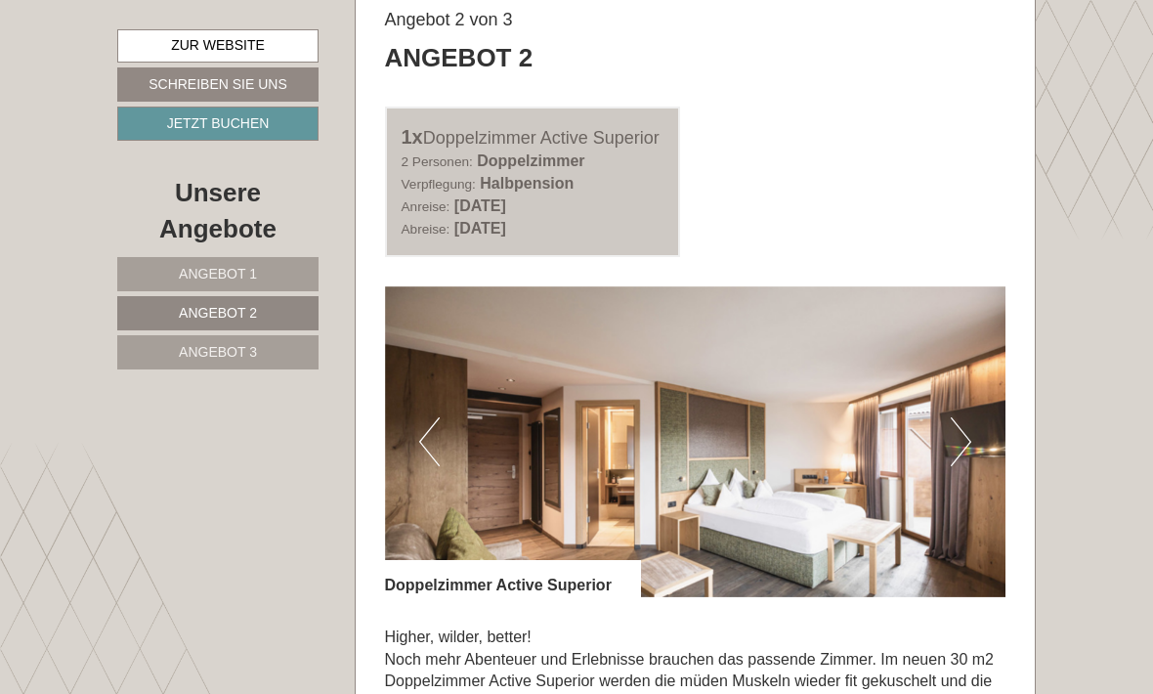
scroll to position [1113, 0]
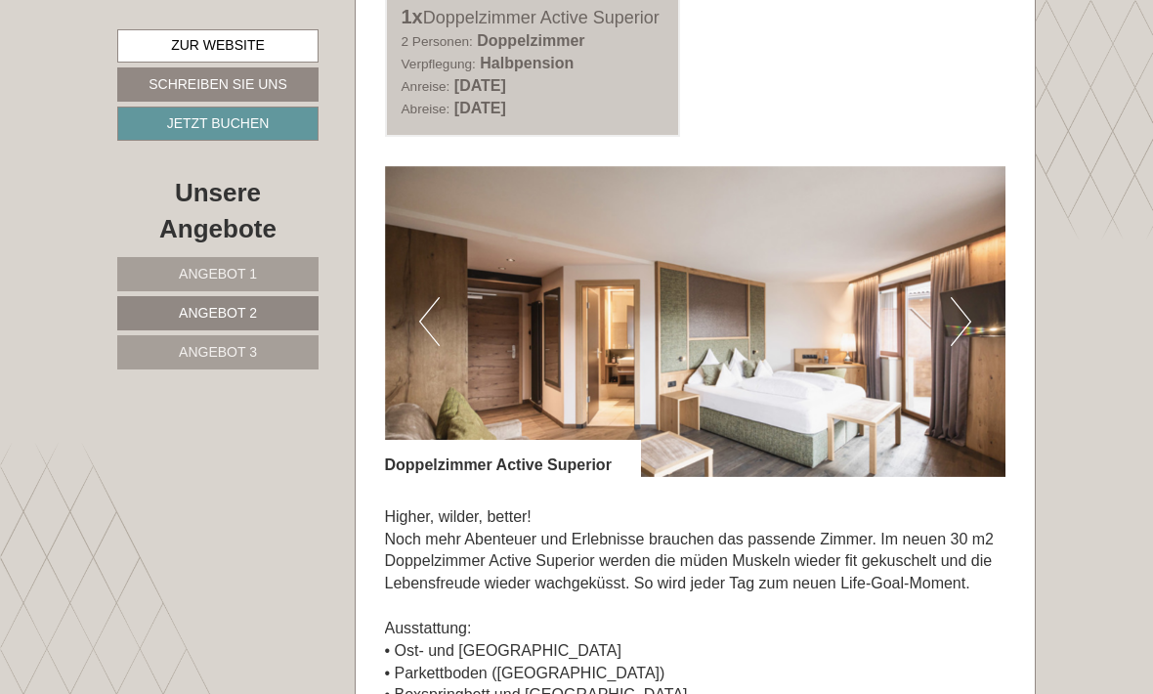
click at [970, 346] on button "Next" at bounding box center [961, 321] width 21 height 49
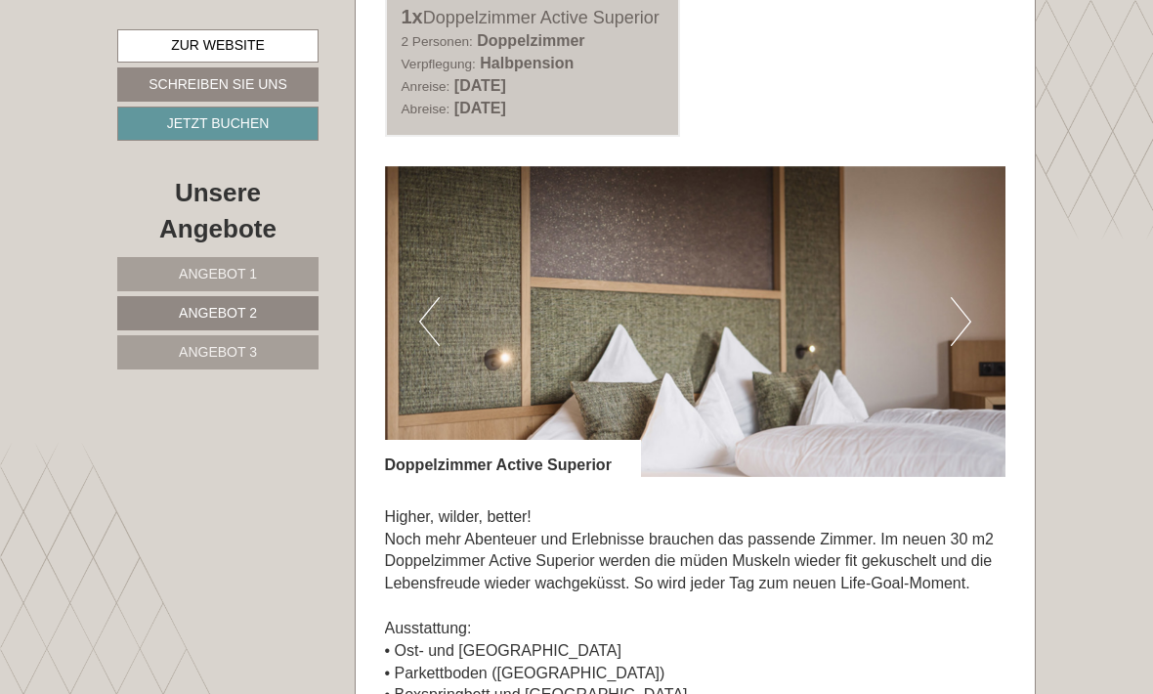
click at [974, 392] on img at bounding box center [695, 321] width 621 height 311
click at [960, 346] on button "Next" at bounding box center [961, 321] width 21 height 49
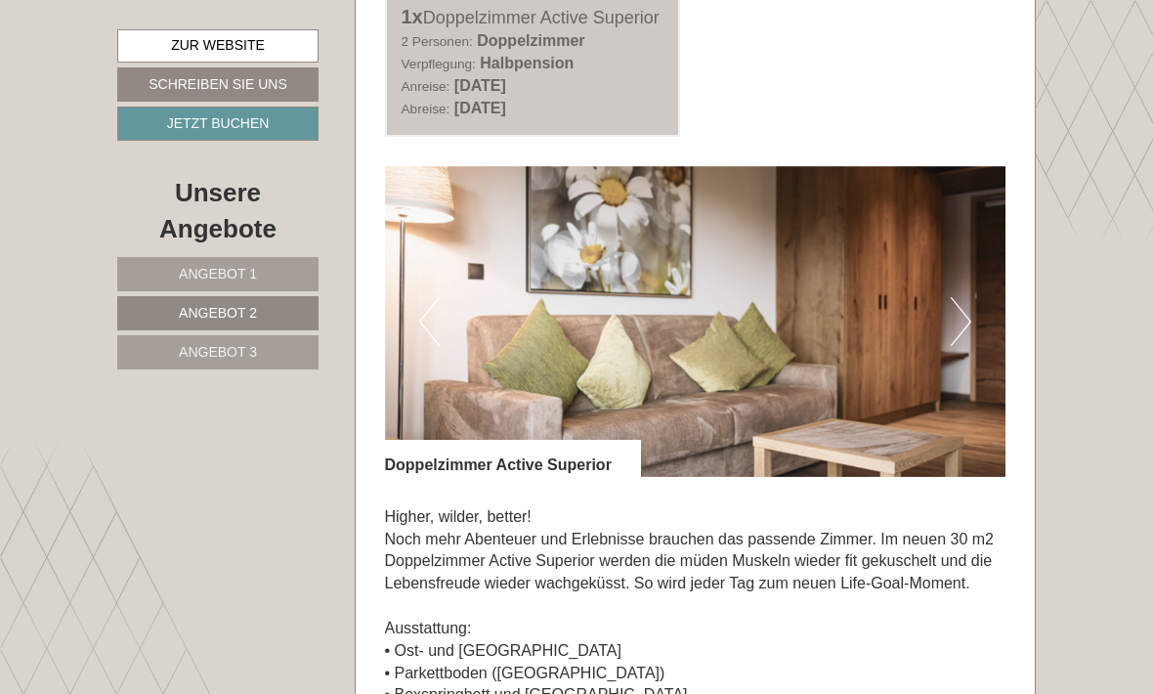
click at [965, 346] on button "Next" at bounding box center [961, 321] width 21 height 49
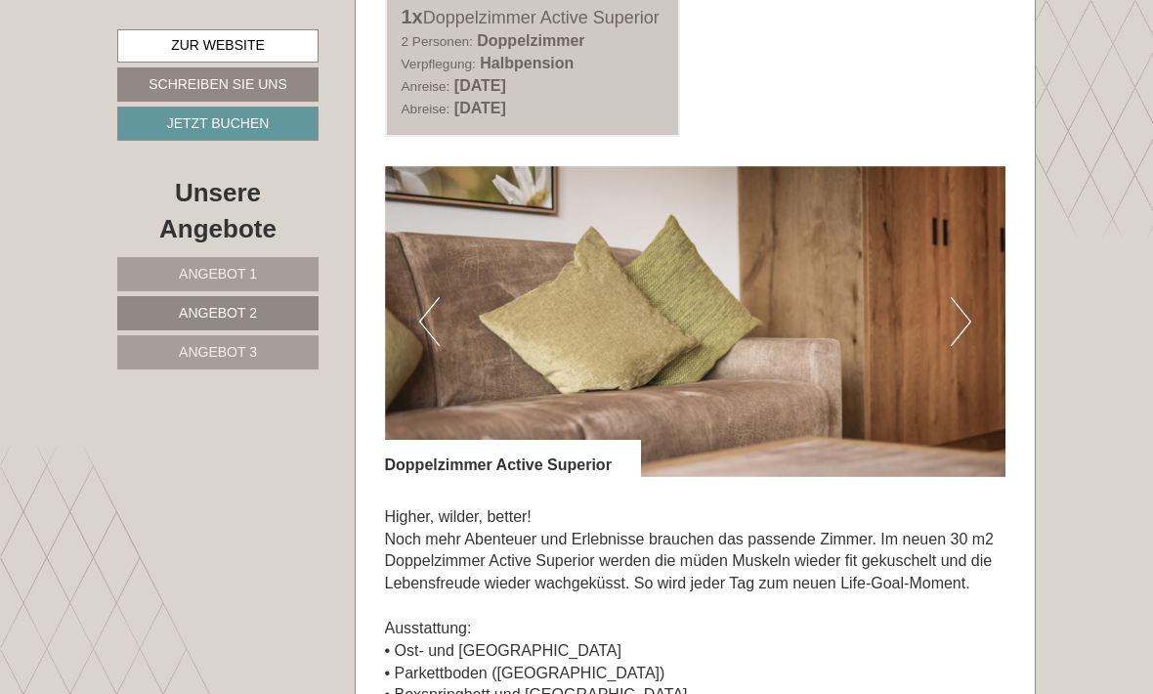
click at [965, 346] on button "Next" at bounding box center [961, 321] width 21 height 49
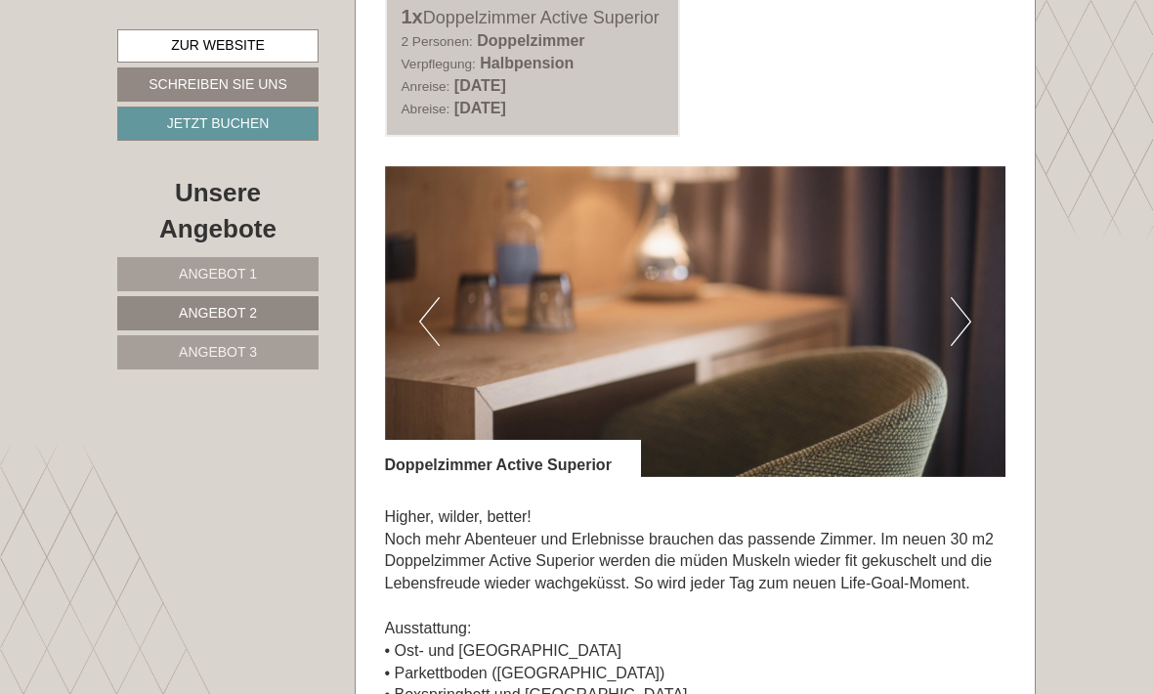
click at [961, 346] on button "Next" at bounding box center [961, 321] width 21 height 49
click at [965, 346] on button "Next" at bounding box center [961, 321] width 21 height 49
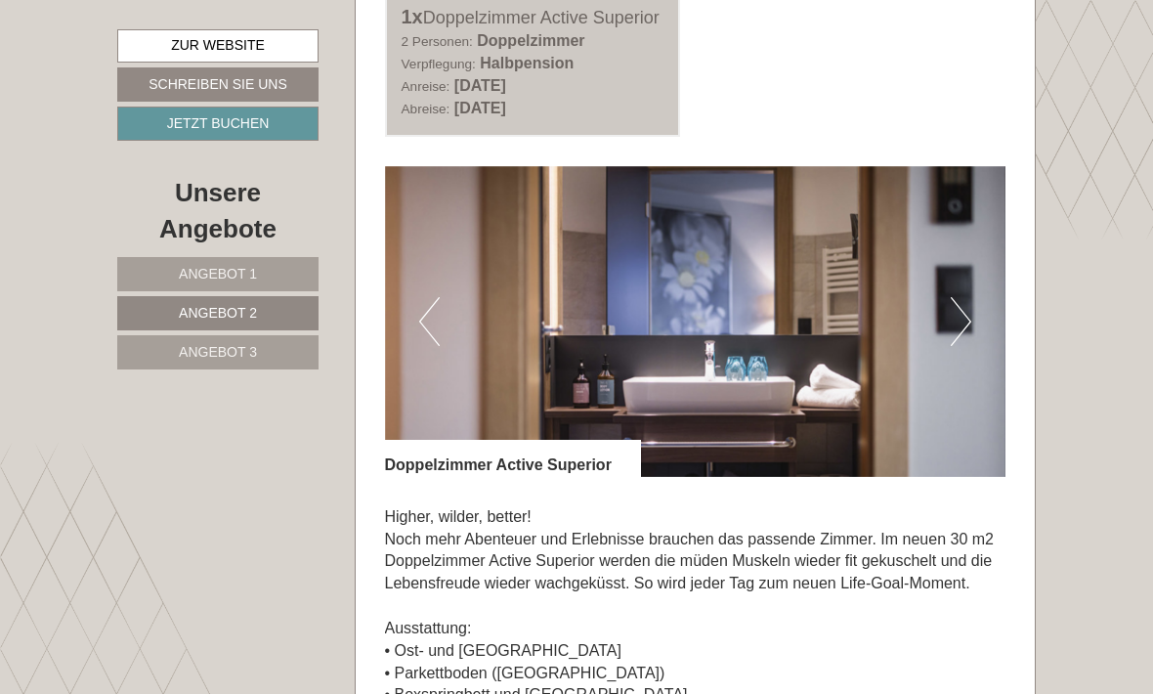
click at [943, 393] on img at bounding box center [695, 321] width 621 height 311
click at [960, 346] on button "Next" at bounding box center [961, 321] width 21 height 49
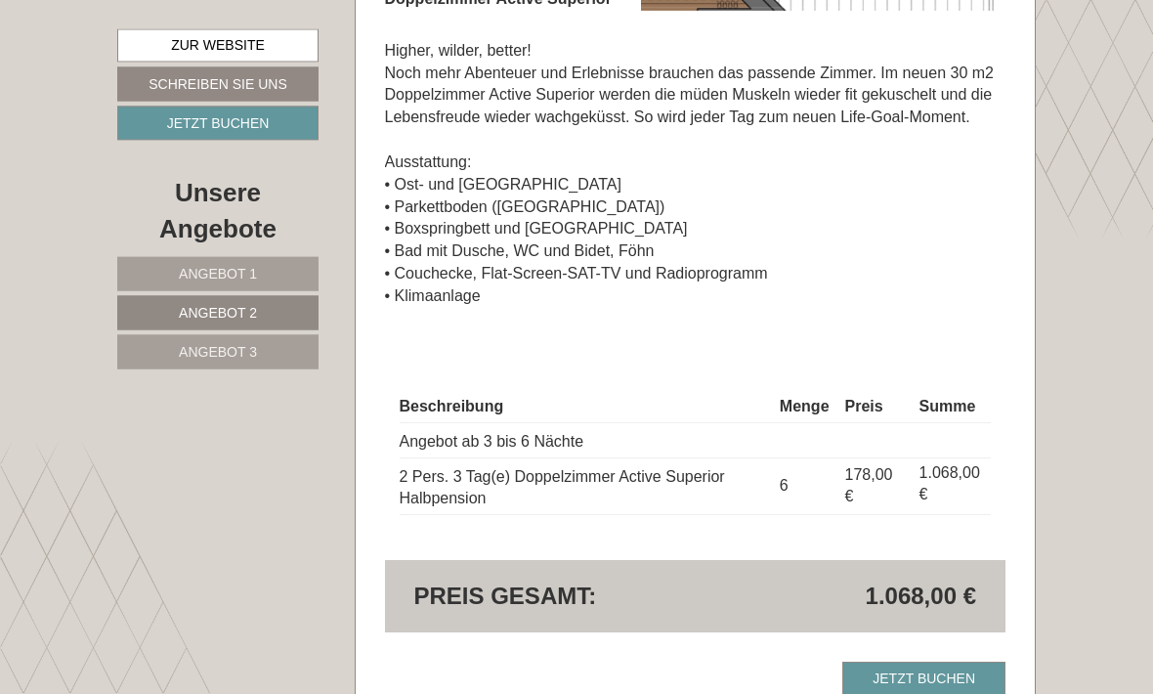
scroll to position [1526, 0]
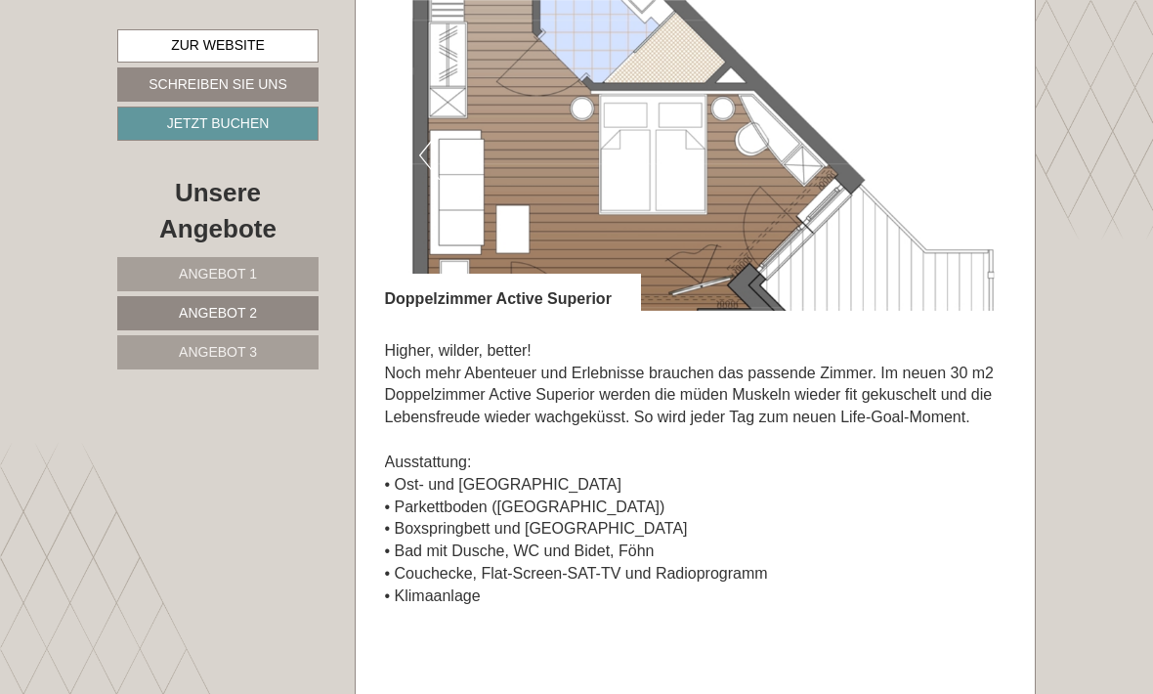
click at [226, 351] on span "Angebot 3" at bounding box center [218, 352] width 78 height 16
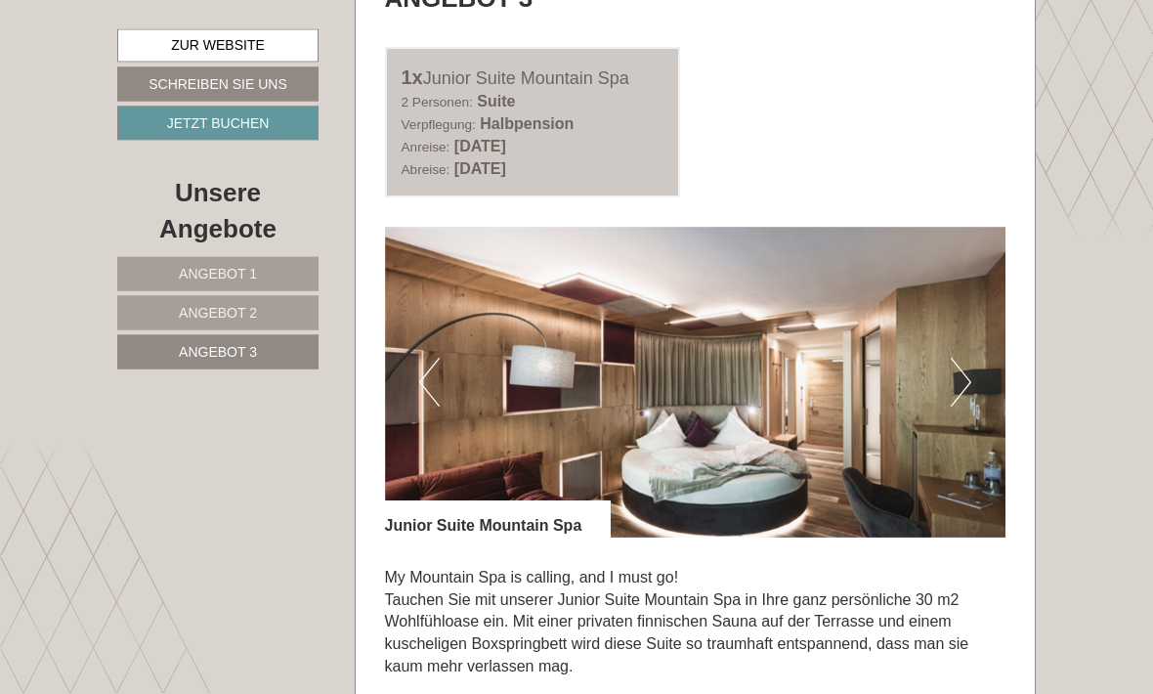
scroll to position [1058, 0]
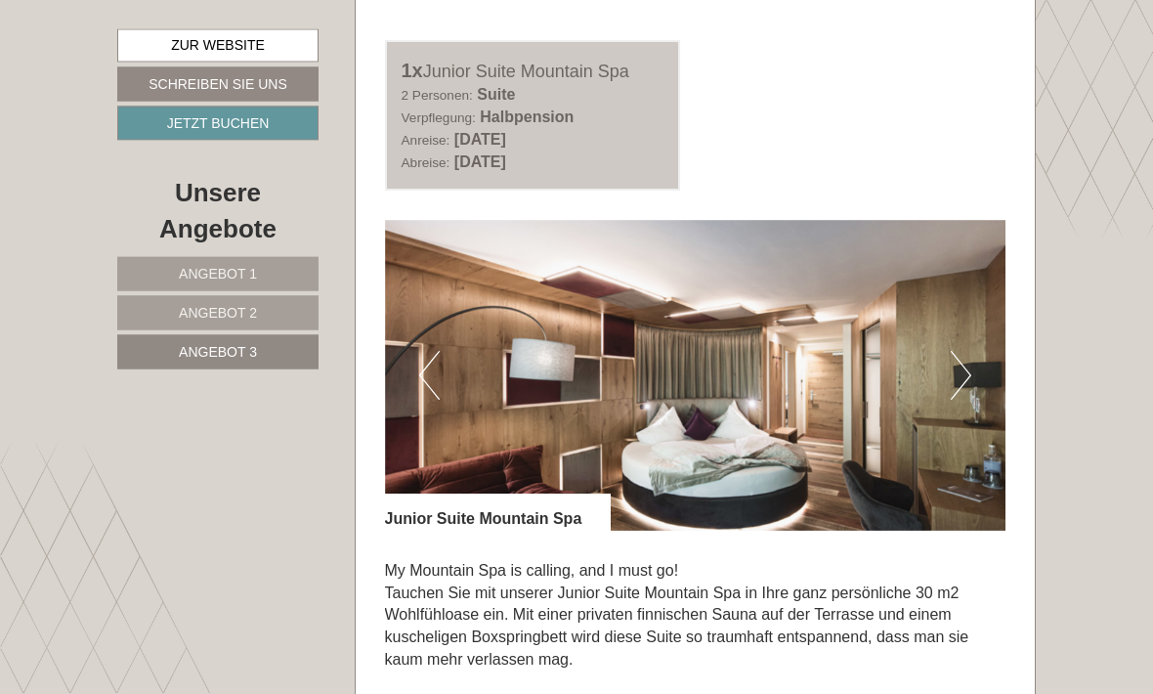
click at [978, 408] on img at bounding box center [695, 376] width 621 height 311
click at [960, 401] on button "Next" at bounding box center [961, 376] width 21 height 49
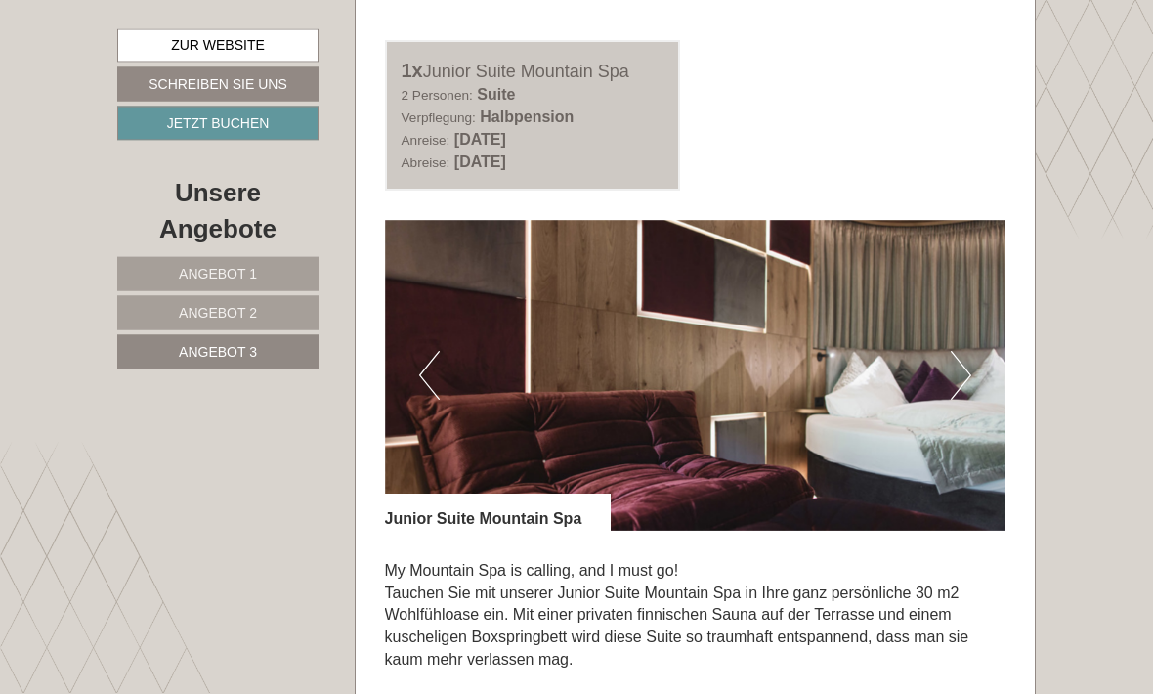
scroll to position [1059, 0]
click at [958, 400] on button "Next" at bounding box center [961, 375] width 21 height 49
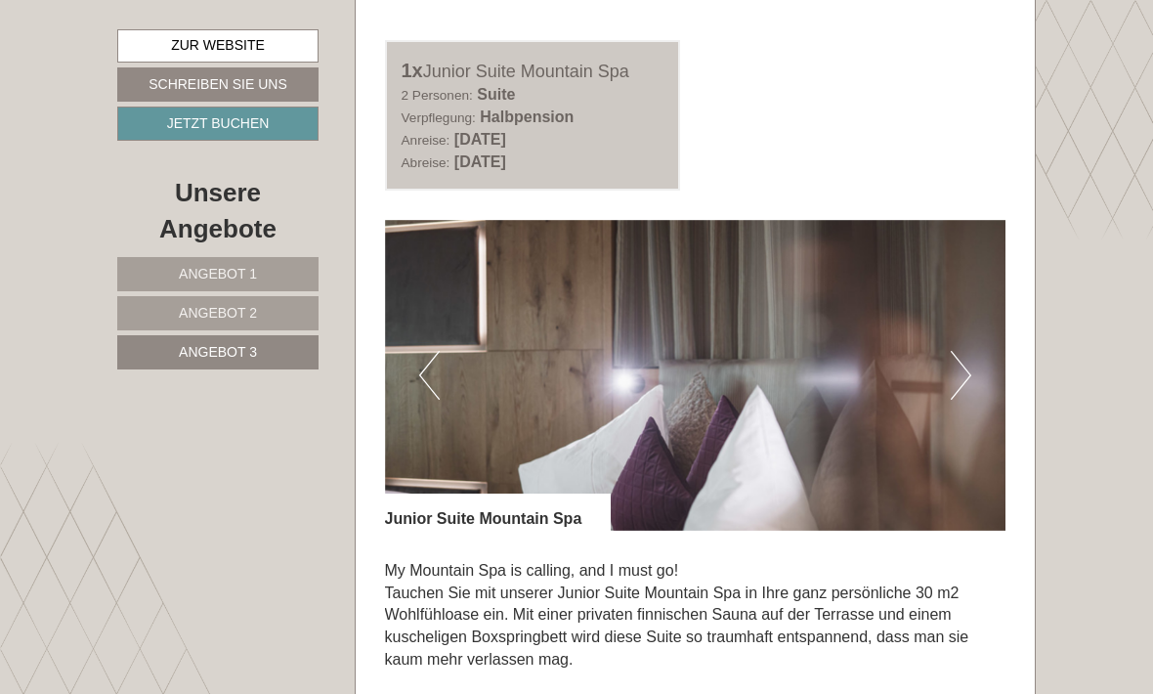
click at [959, 400] on button "Next" at bounding box center [961, 375] width 21 height 49
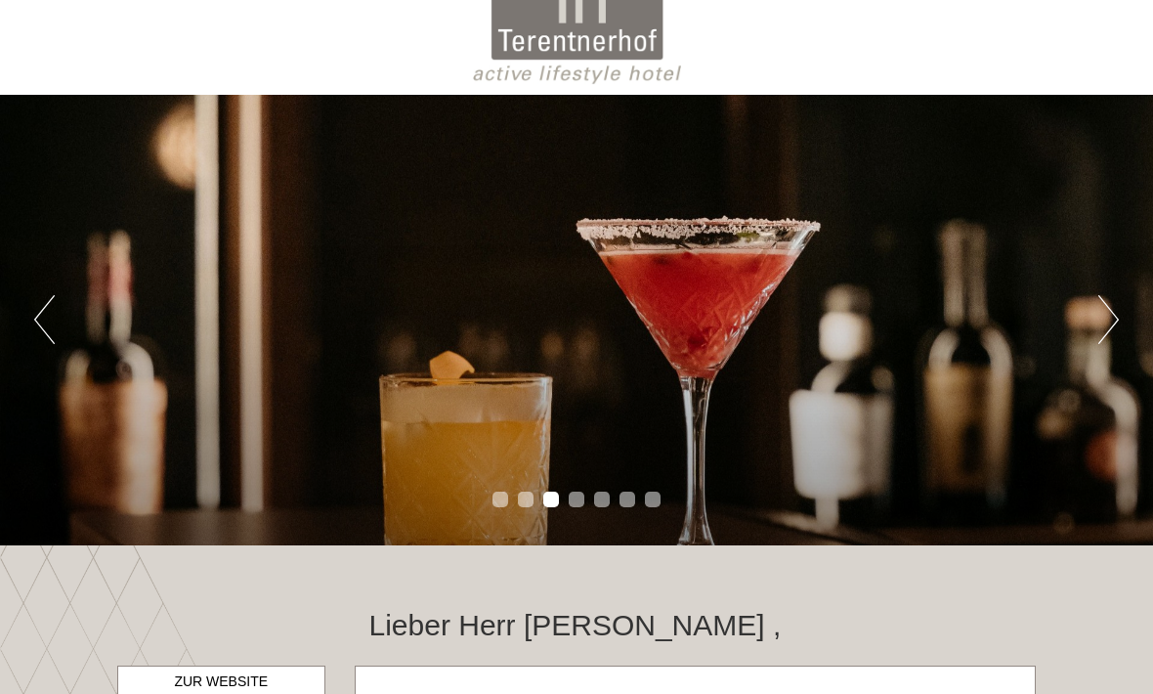
scroll to position [0, 0]
